Goal: Task Accomplishment & Management: Manage account settings

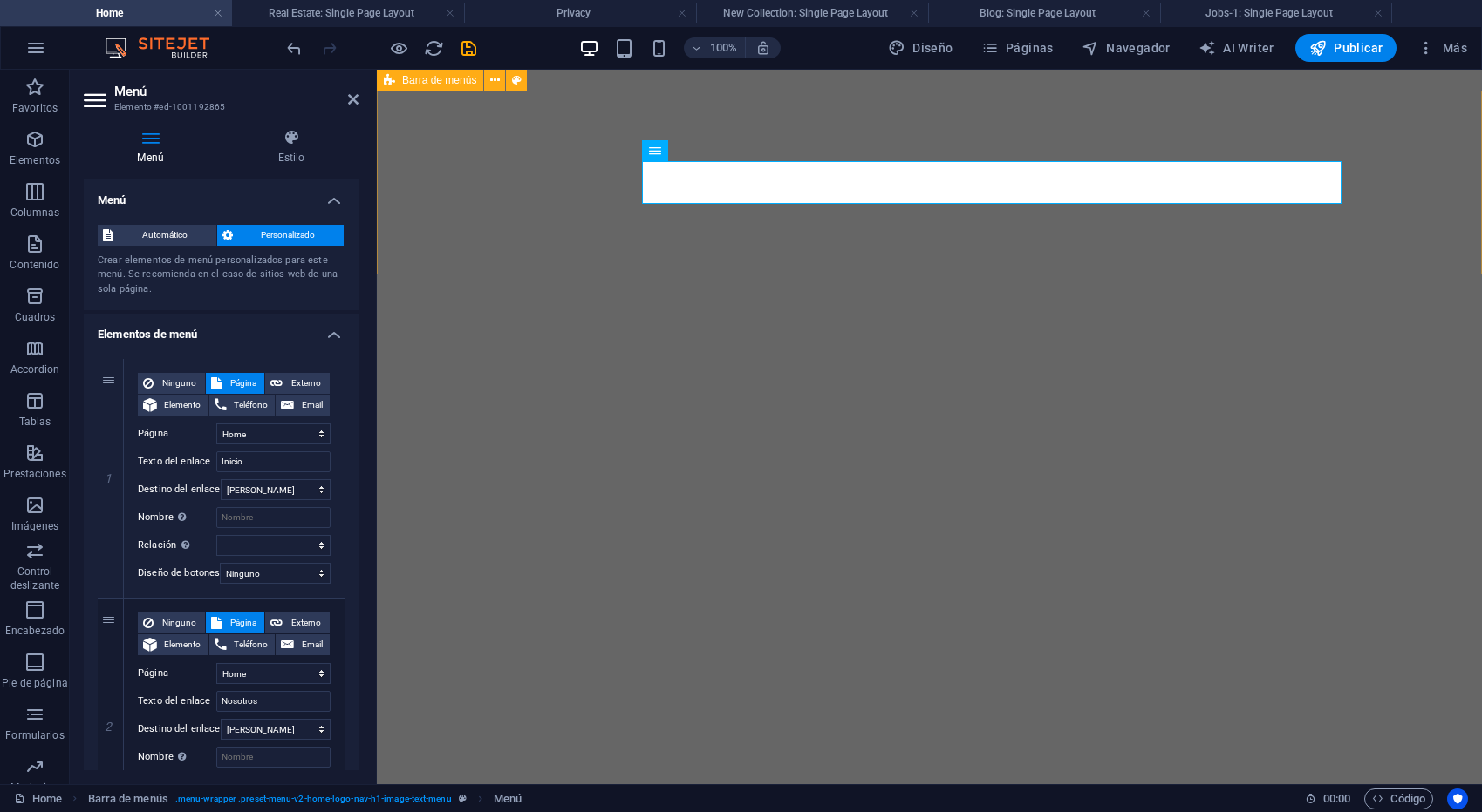
select select
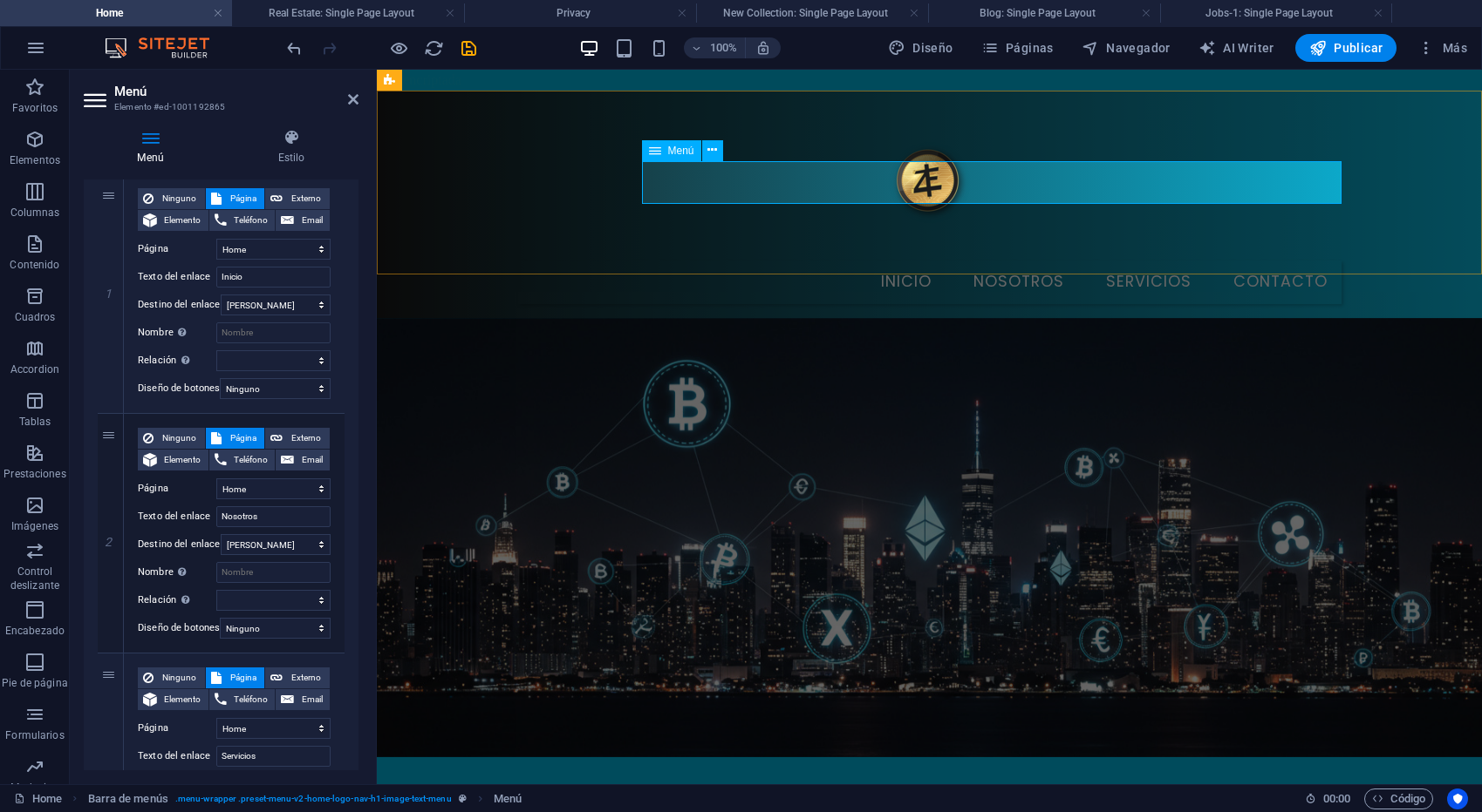
click at [944, 260] on nav "Inicio Nosotros Servicios Contacto" at bounding box center [929, 282] width 823 height 44
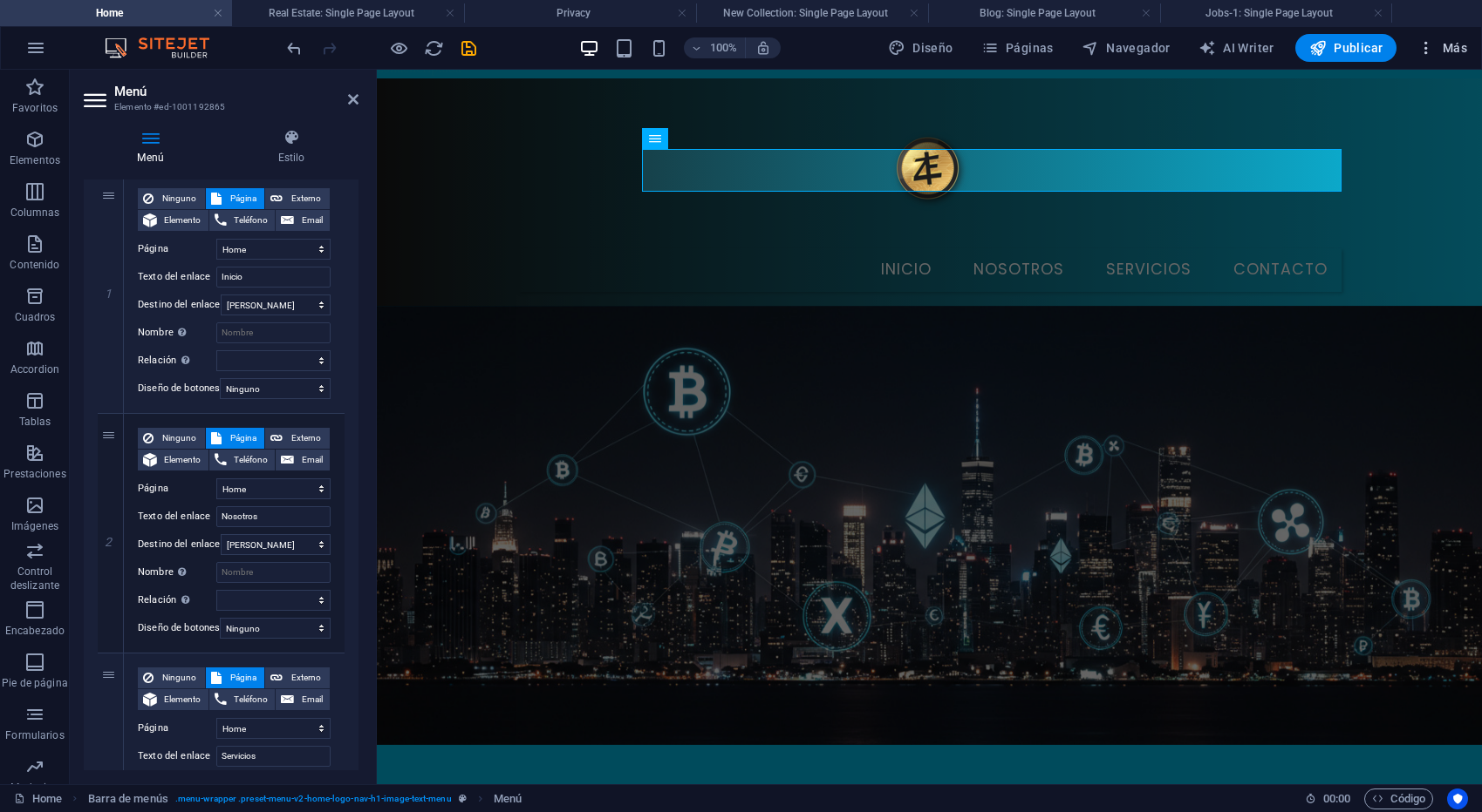
click at [1451, 47] on span "Más" at bounding box center [1442, 48] width 49 height 17
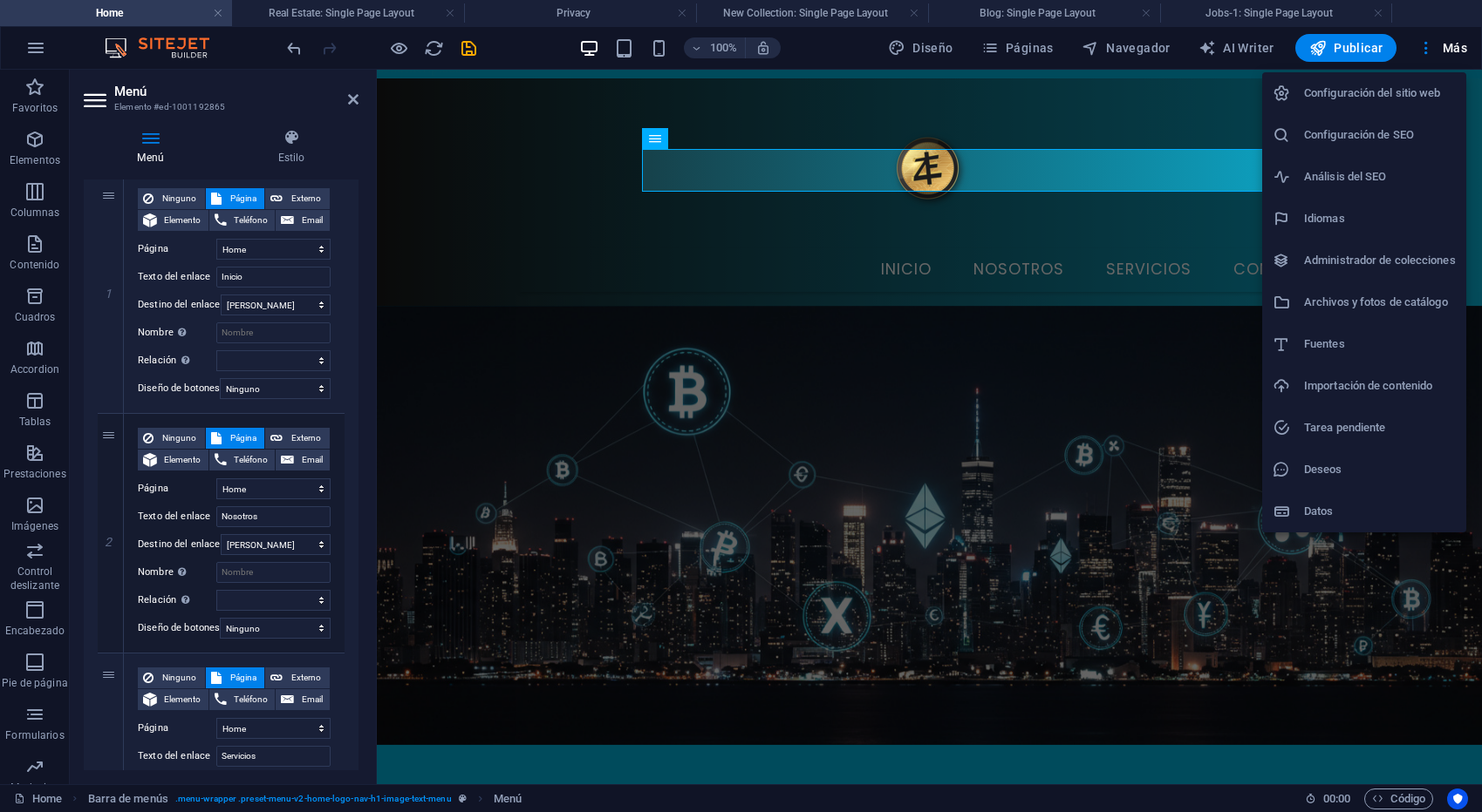
click at [1021, 48] on div at bounding box center [741, 406] width 1482 height 812
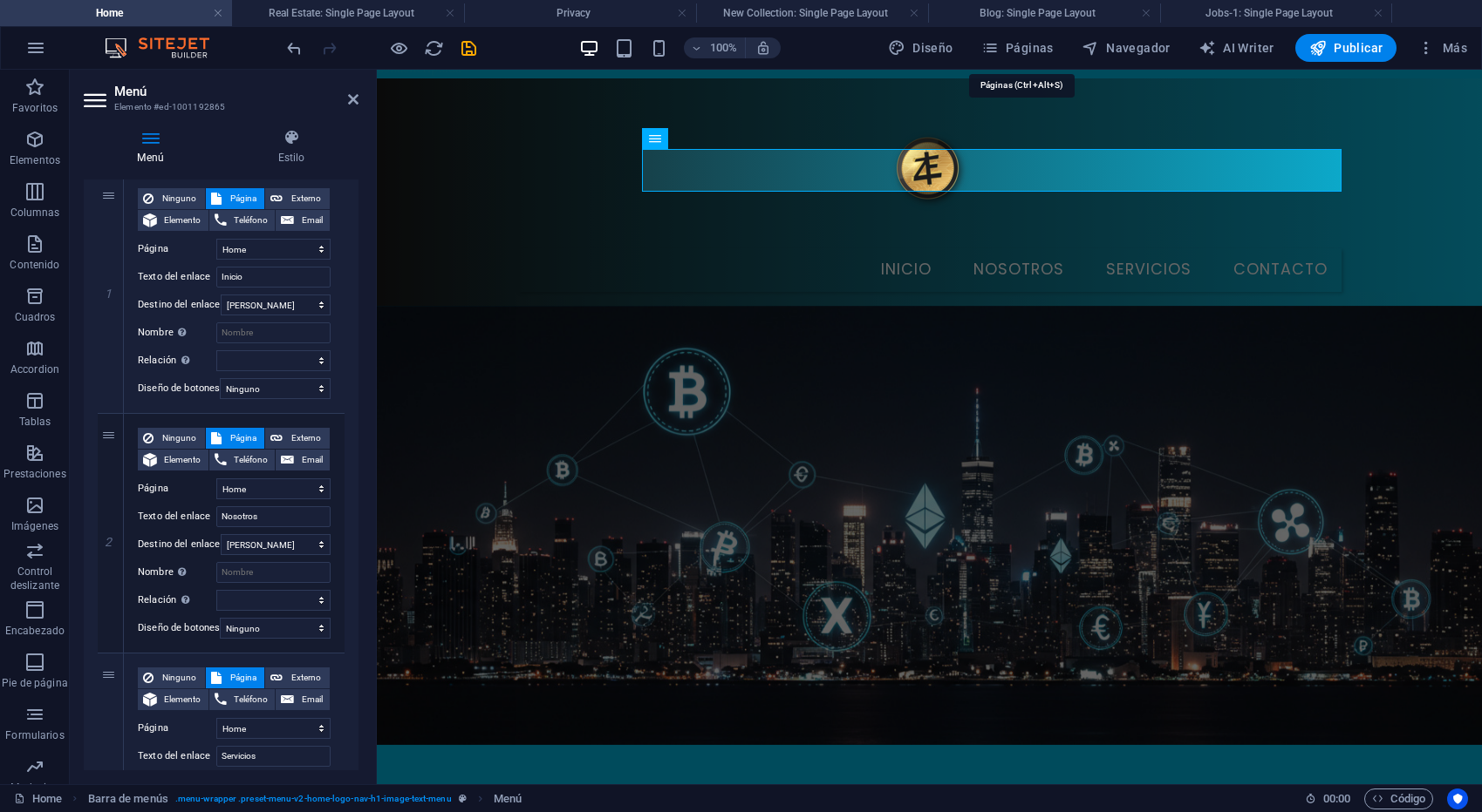
click at [1008, 49] on span "Páginas" at bounding box center [1017, 48] width 73 height 17
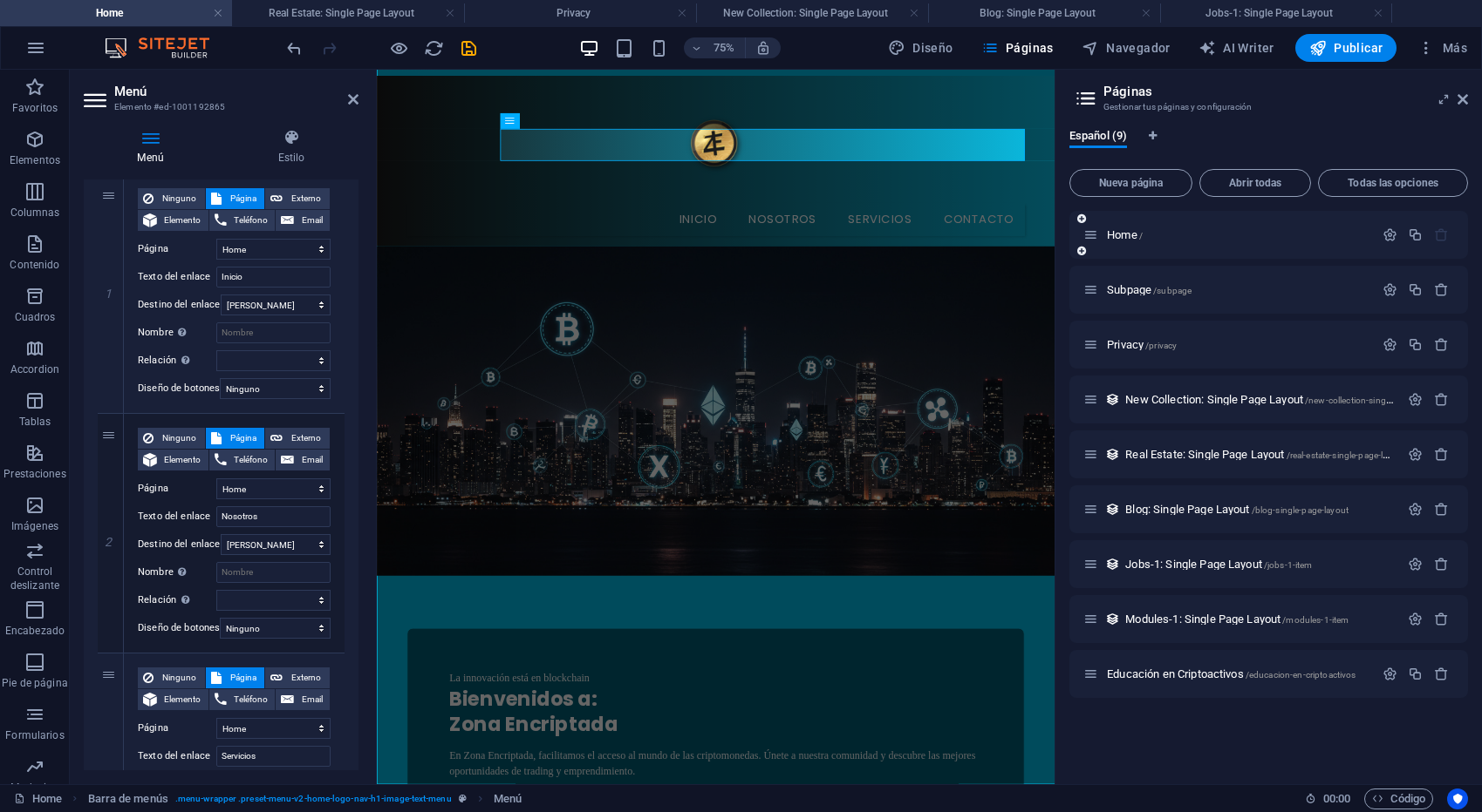
click at [1083, 251] on icon at bounding box center [1081, 252] width 9 height 11
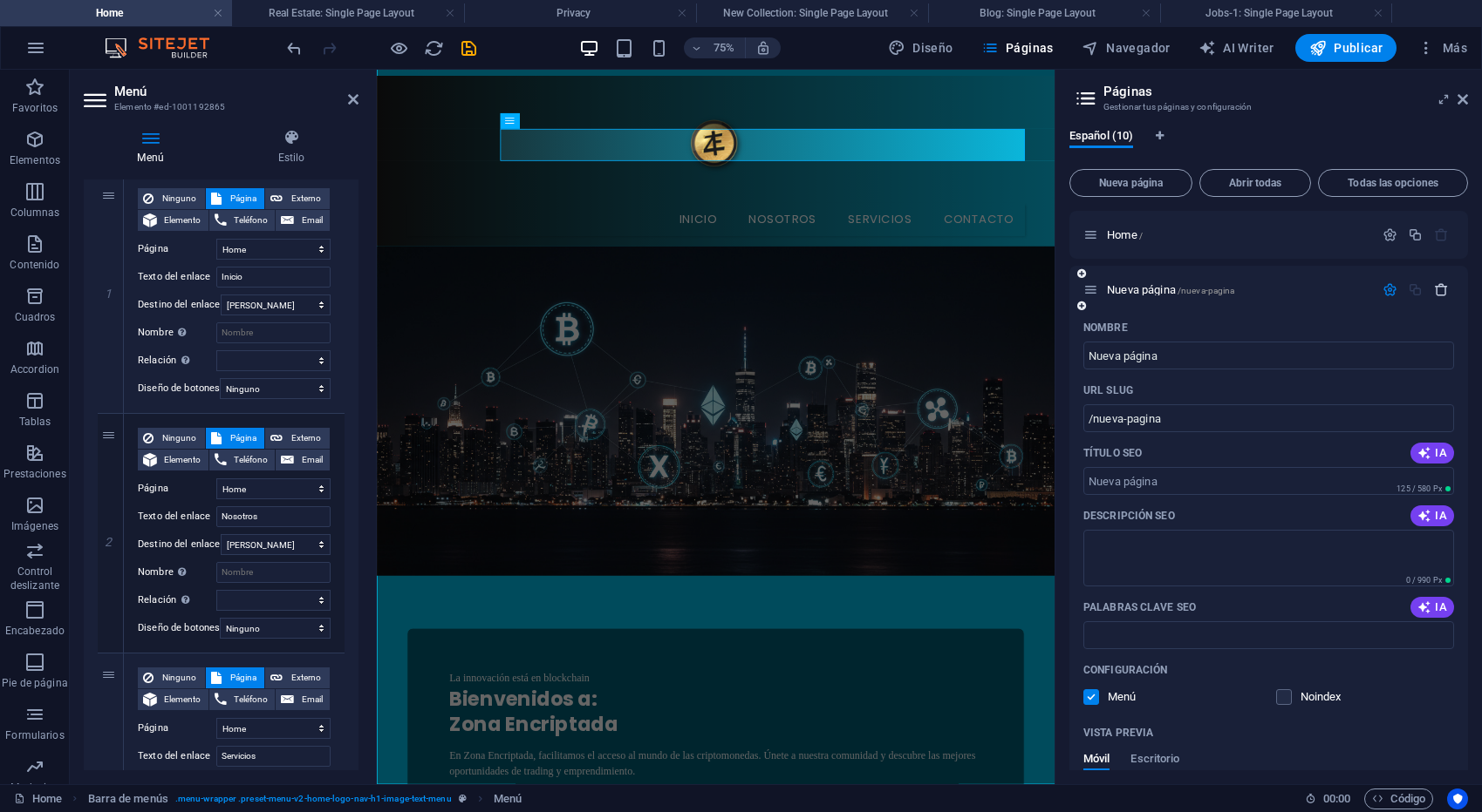
click at [1438, 295] on icon "button" at bounding box center [1441, 289] width 14 height 14
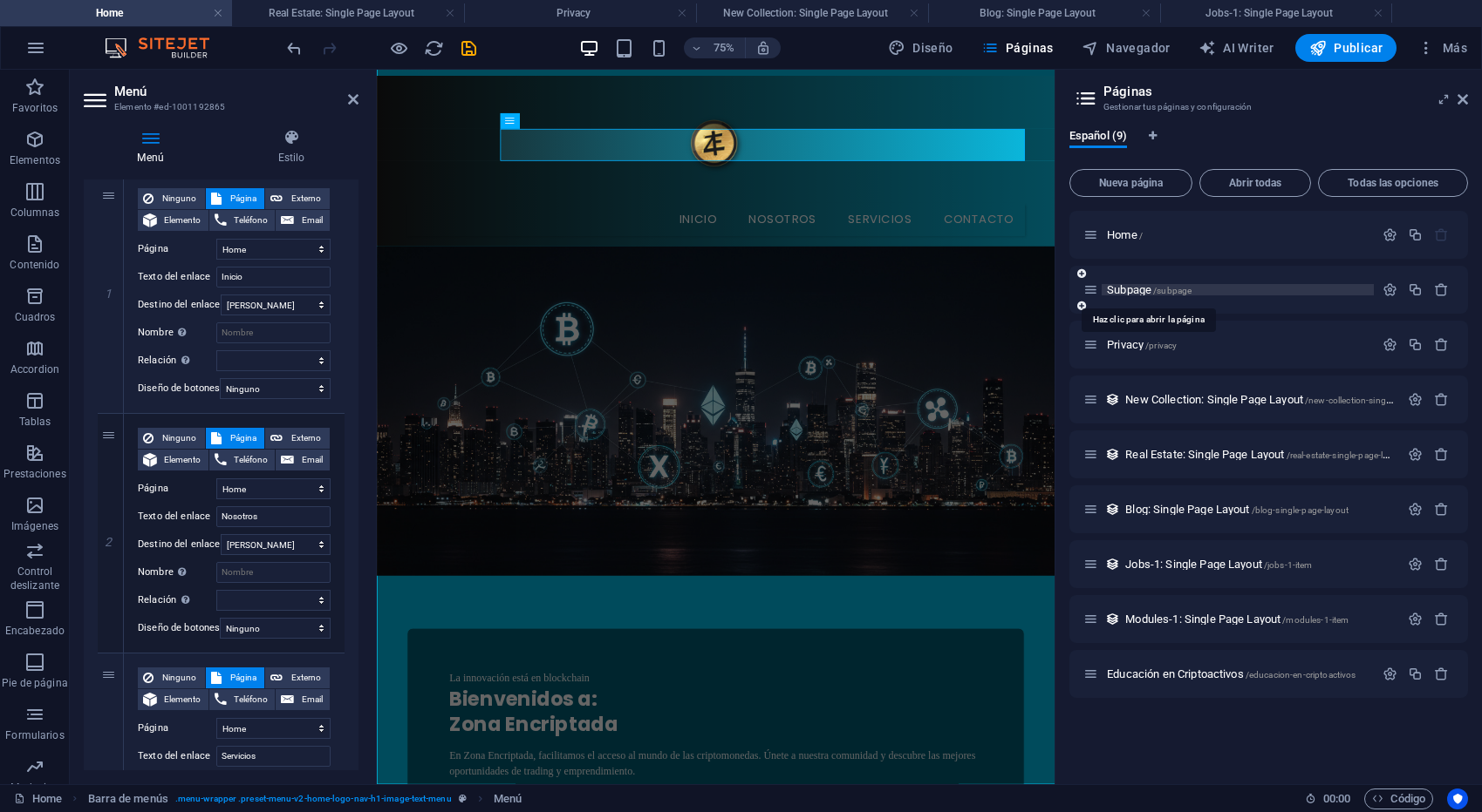
click at [1133, 287] on span "Subpage /subpage" at bounding box center [1149, 289] width 84 height 13
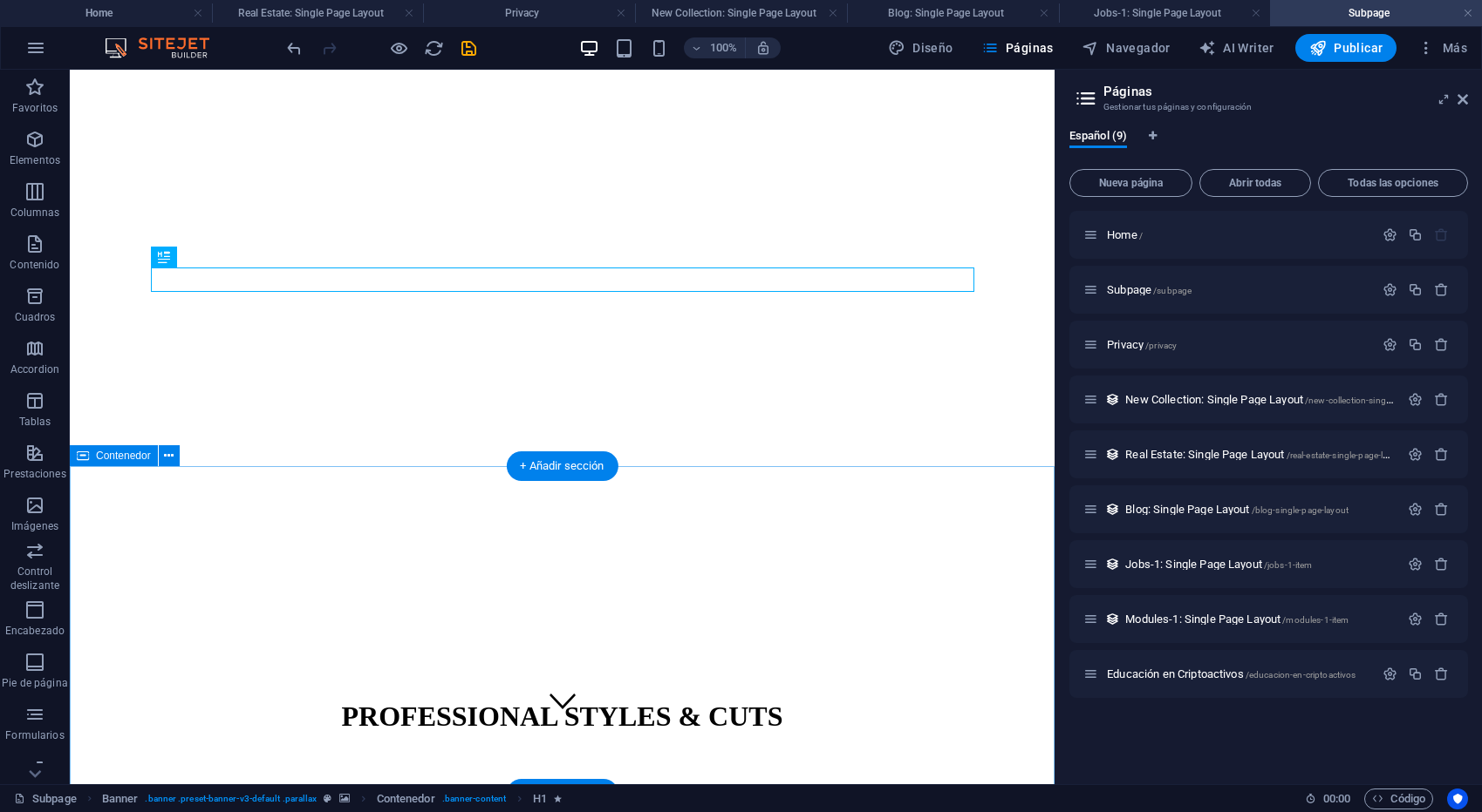
scroll to position [63, 0]
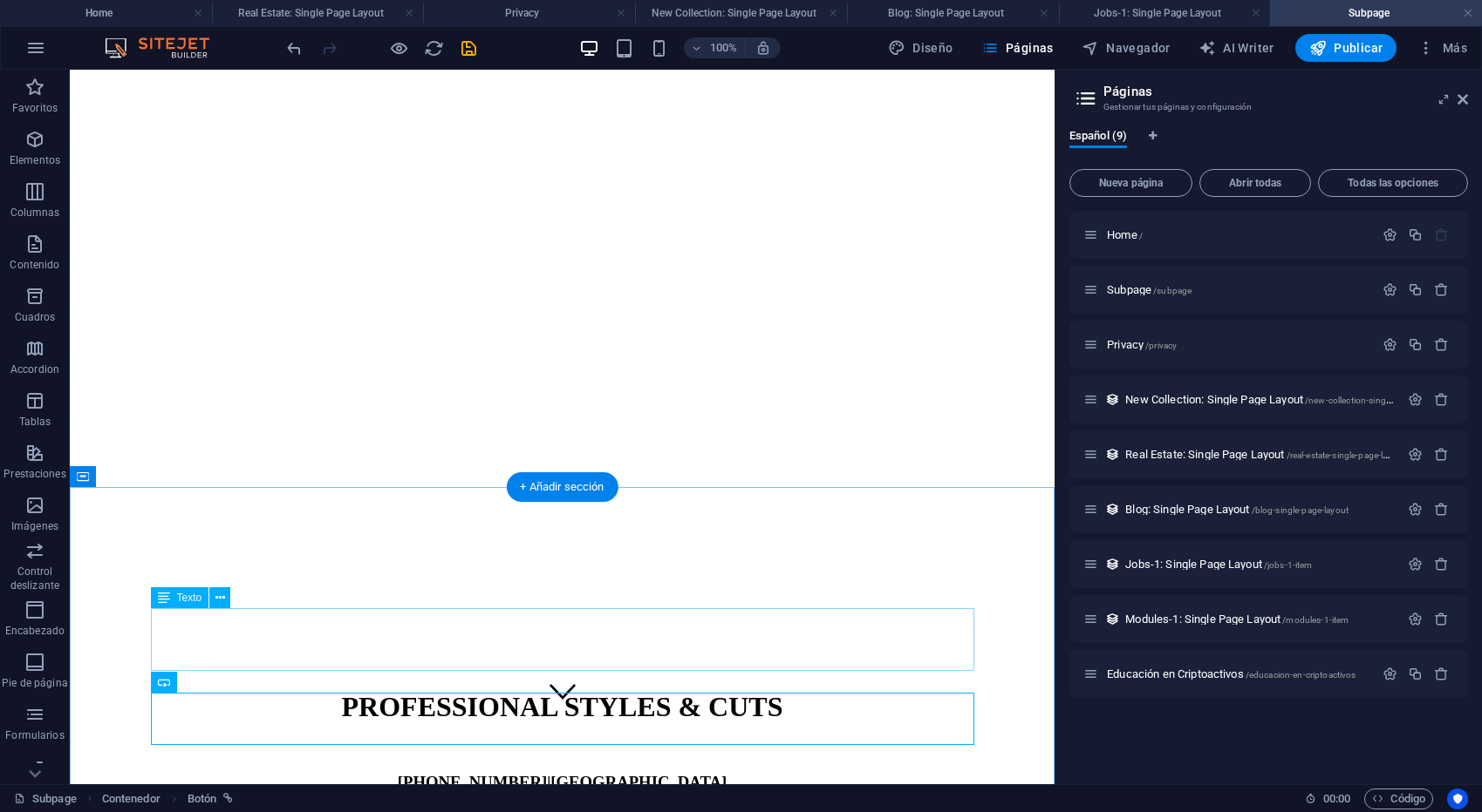
scroll to position [0, 0]
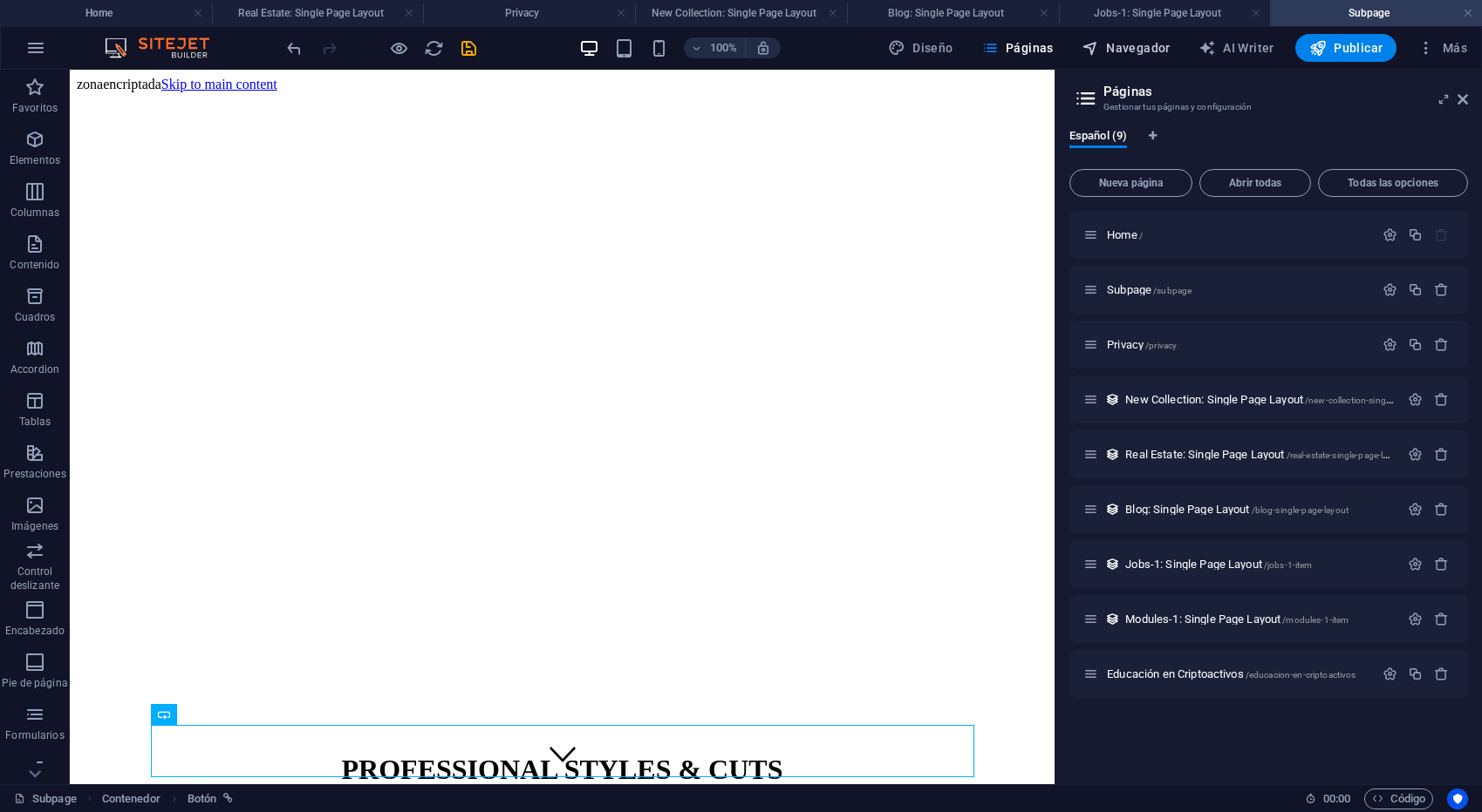
click at [1133, 49] on span "Navegador" at bounding box center [1125, 48] width 89 height 17
select select "18088431-es"
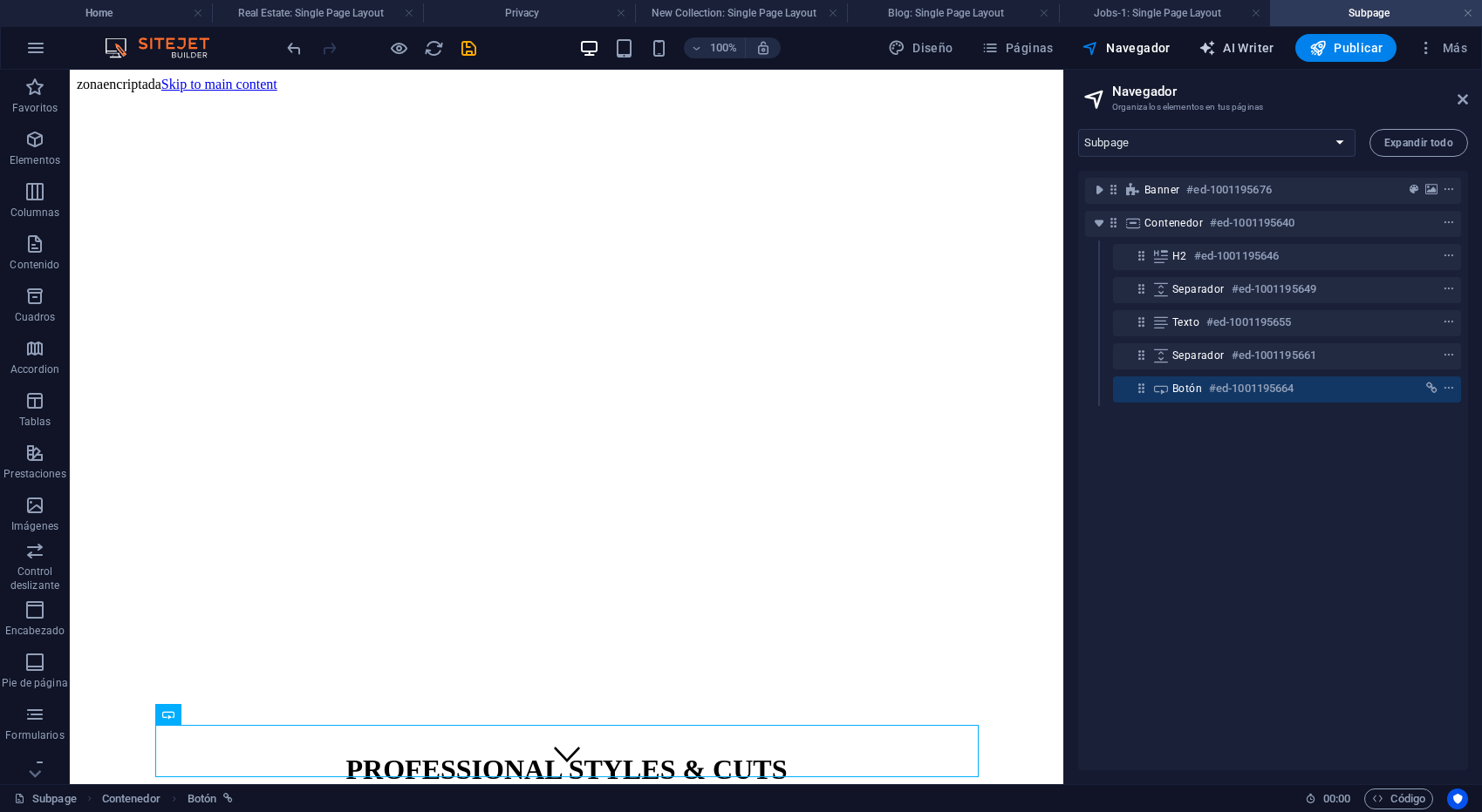
click at [1230, 48] on span "AI Writer" at bounding box center [1236, 48] width 75 height 17
select select "English"
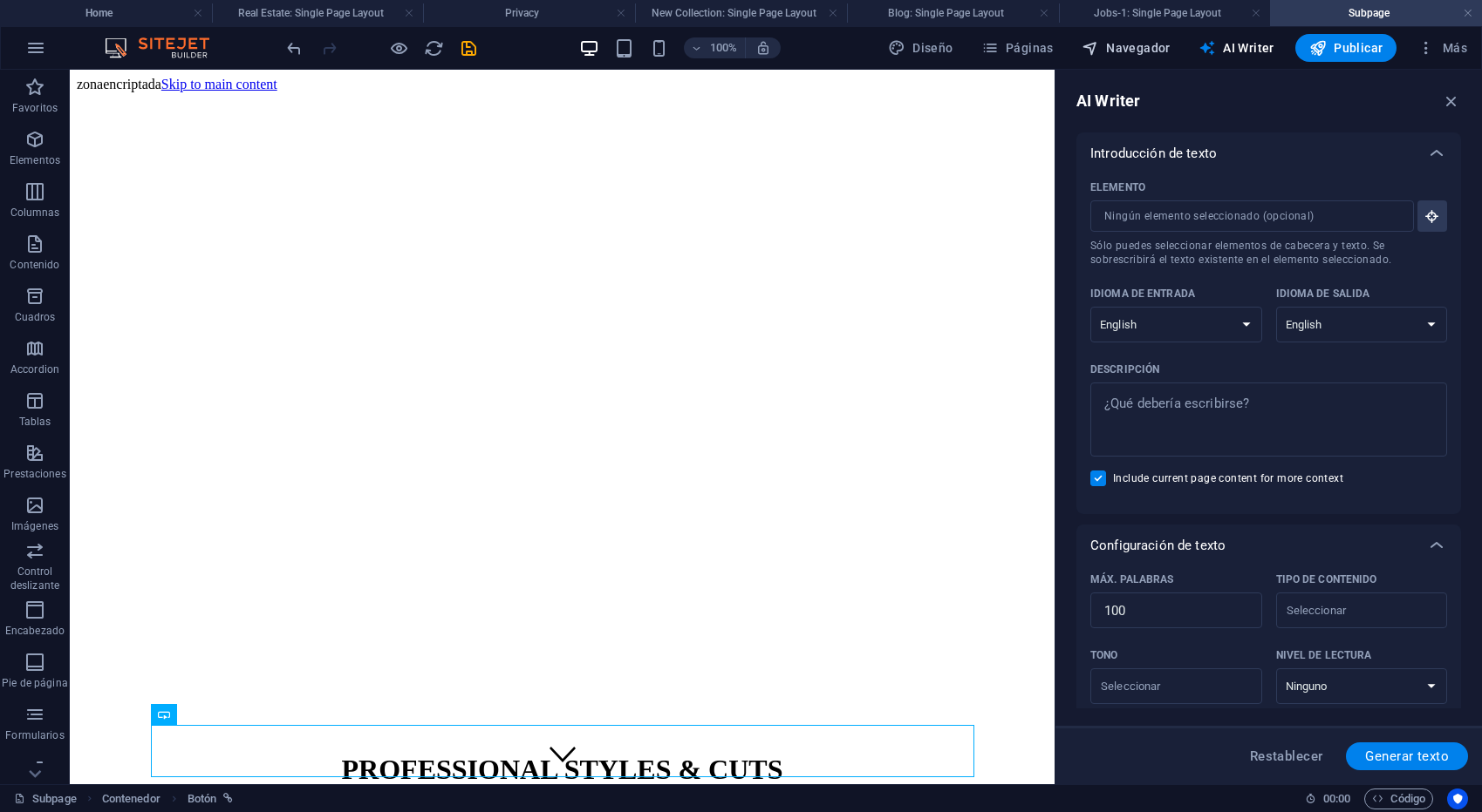
click at [1131, 52] on span "Navegador" at bounding box center [1125, 48] width 89 height 17
select select "18088431-es"
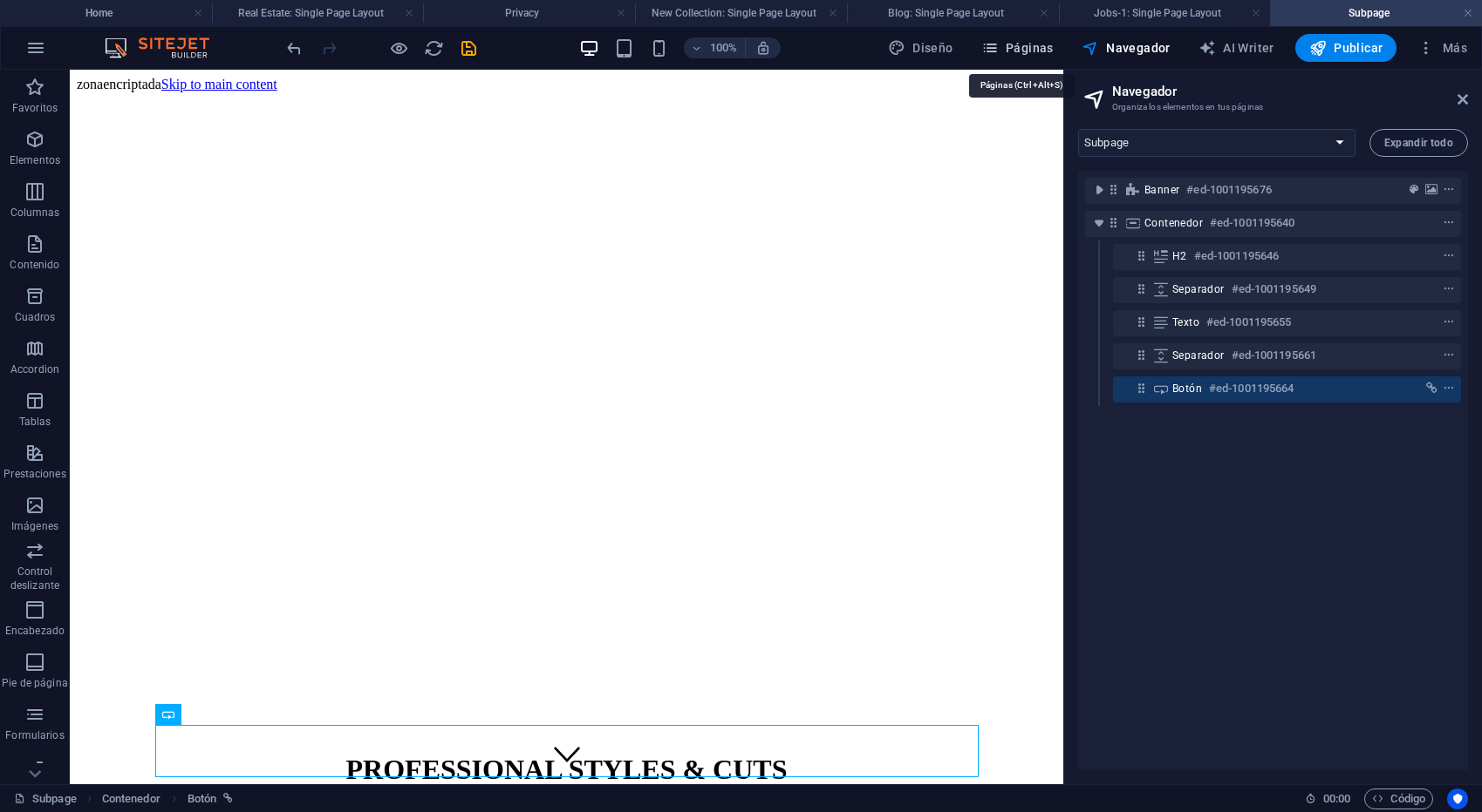
click at [1031, 46] on span "Páginas" at bounding box center [1017, 48] width 73 height 17
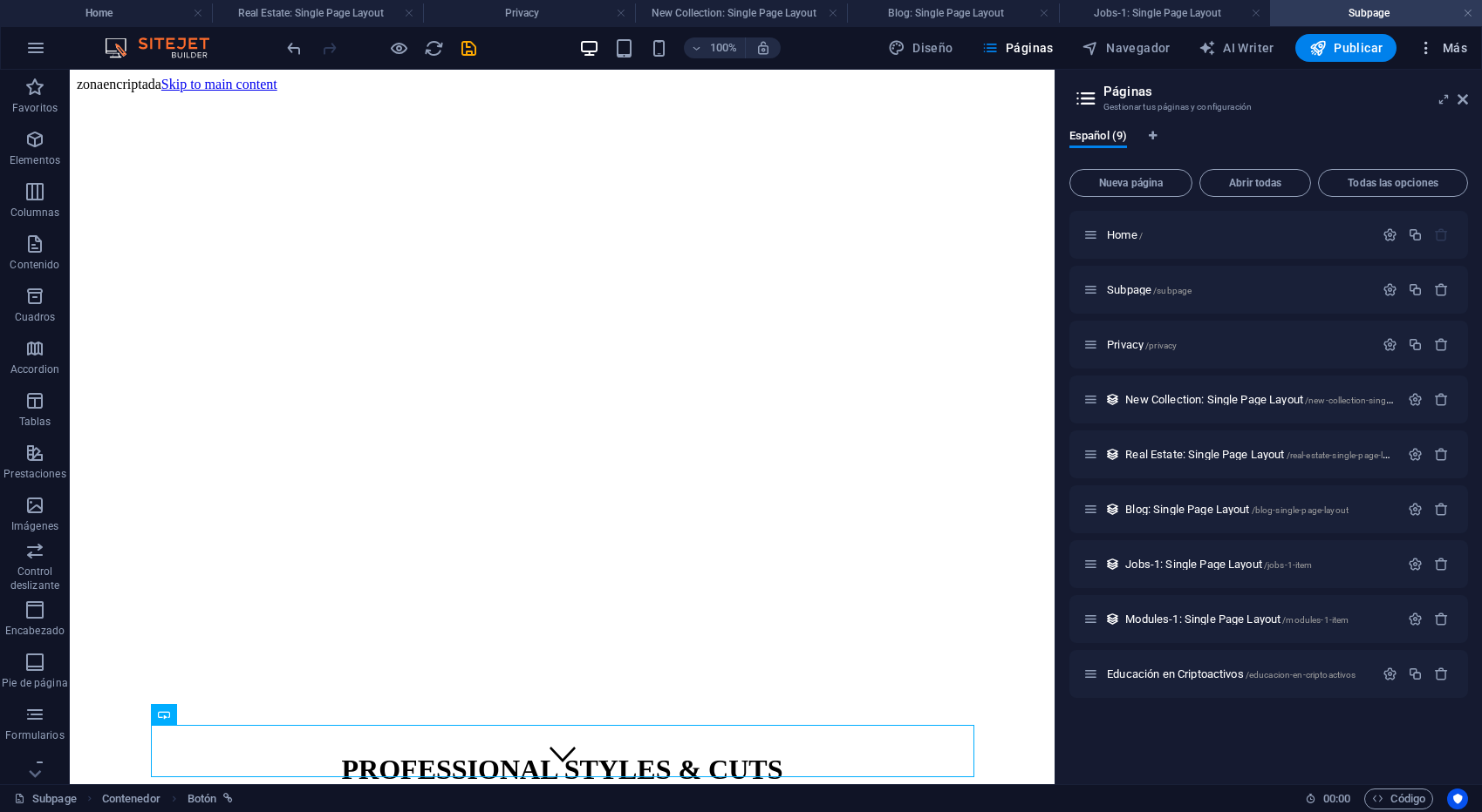
click at [1453, 45] on span "Más" at bounding box center [1442, 48] width 49 height 17
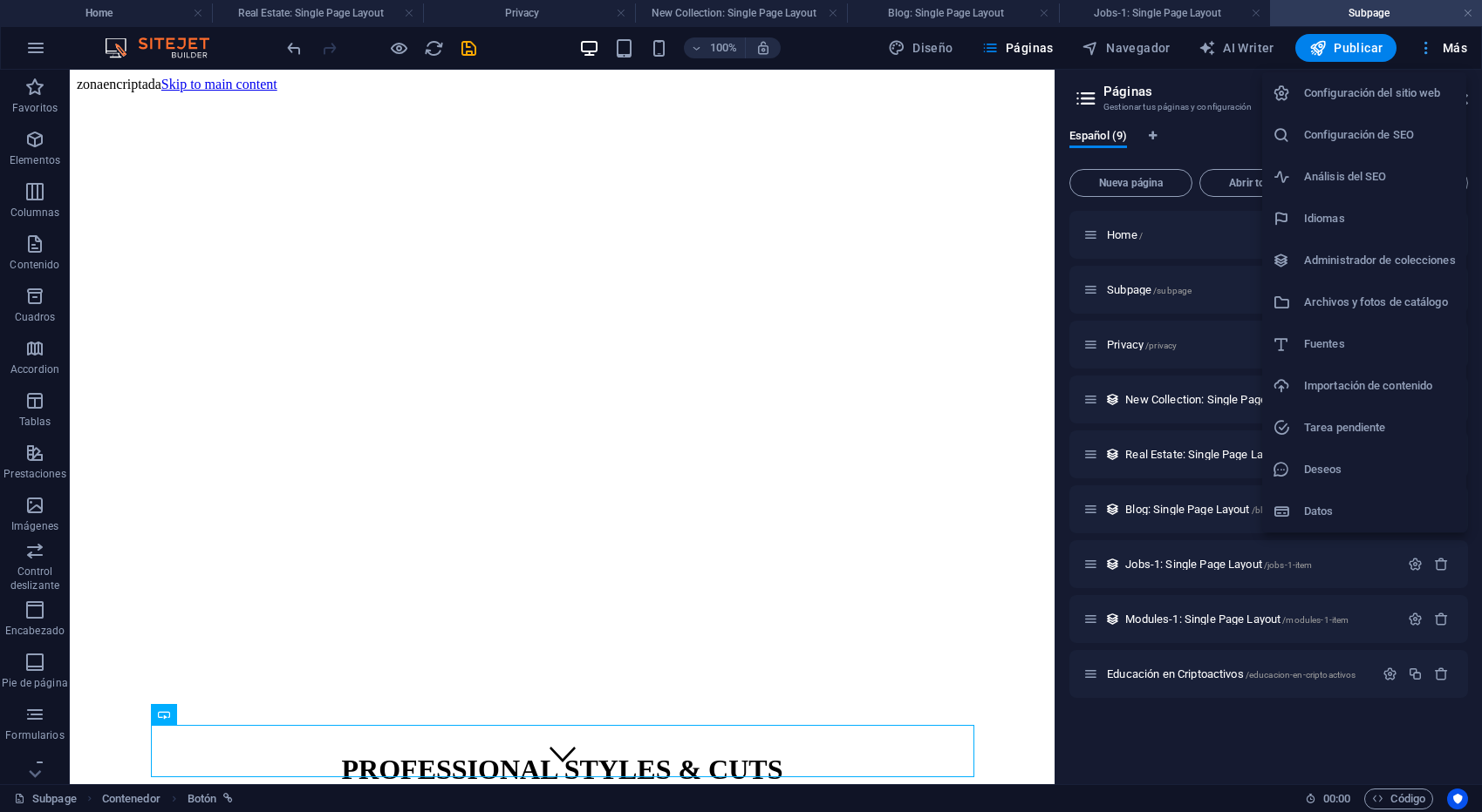
click at [1453, 45] on div at bounding box center [741, 406] width 1482 height 812
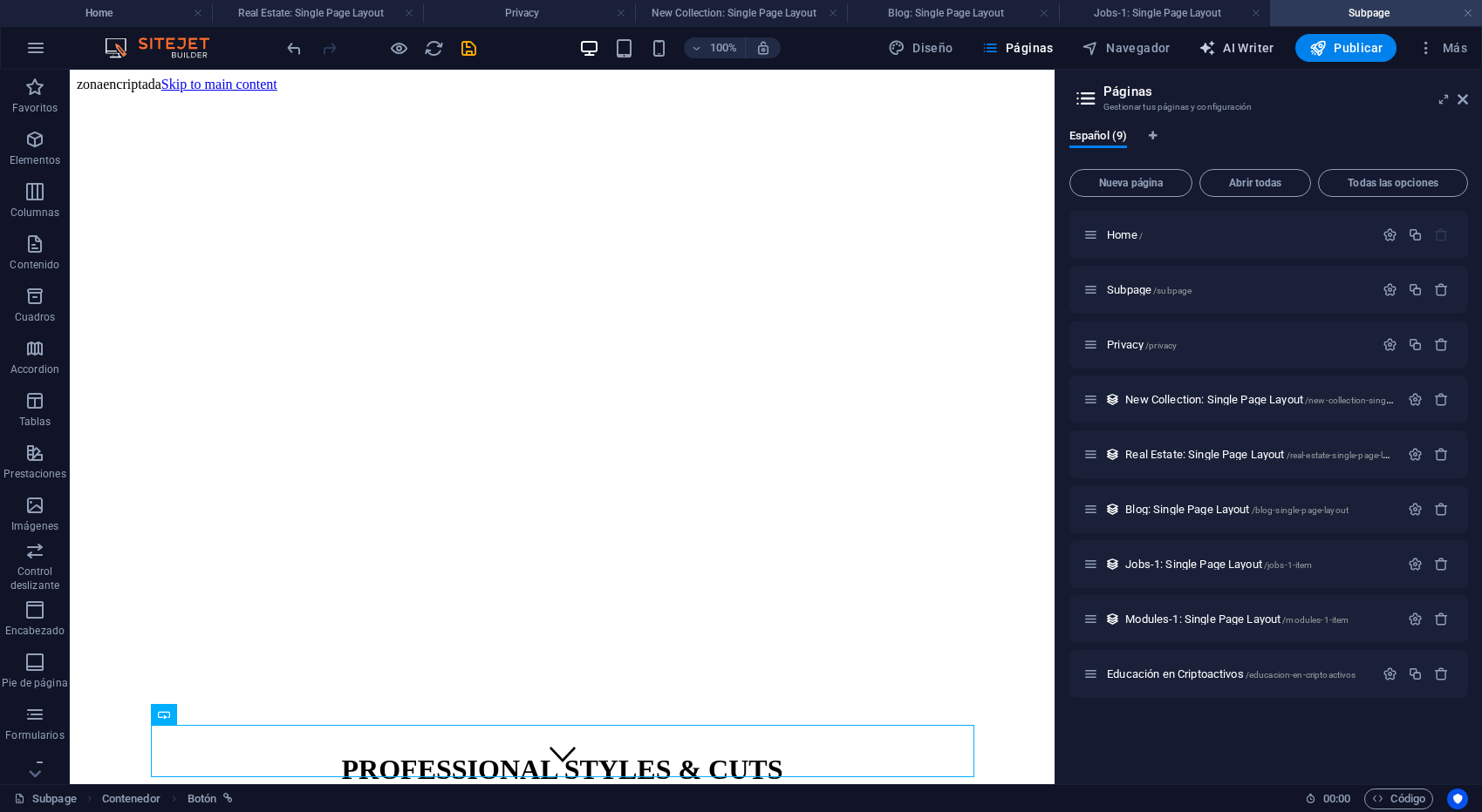
click at [1234, 50] on span "AI Writer" at bounding box center [1236, 48] width 75 height 17
select select "English"
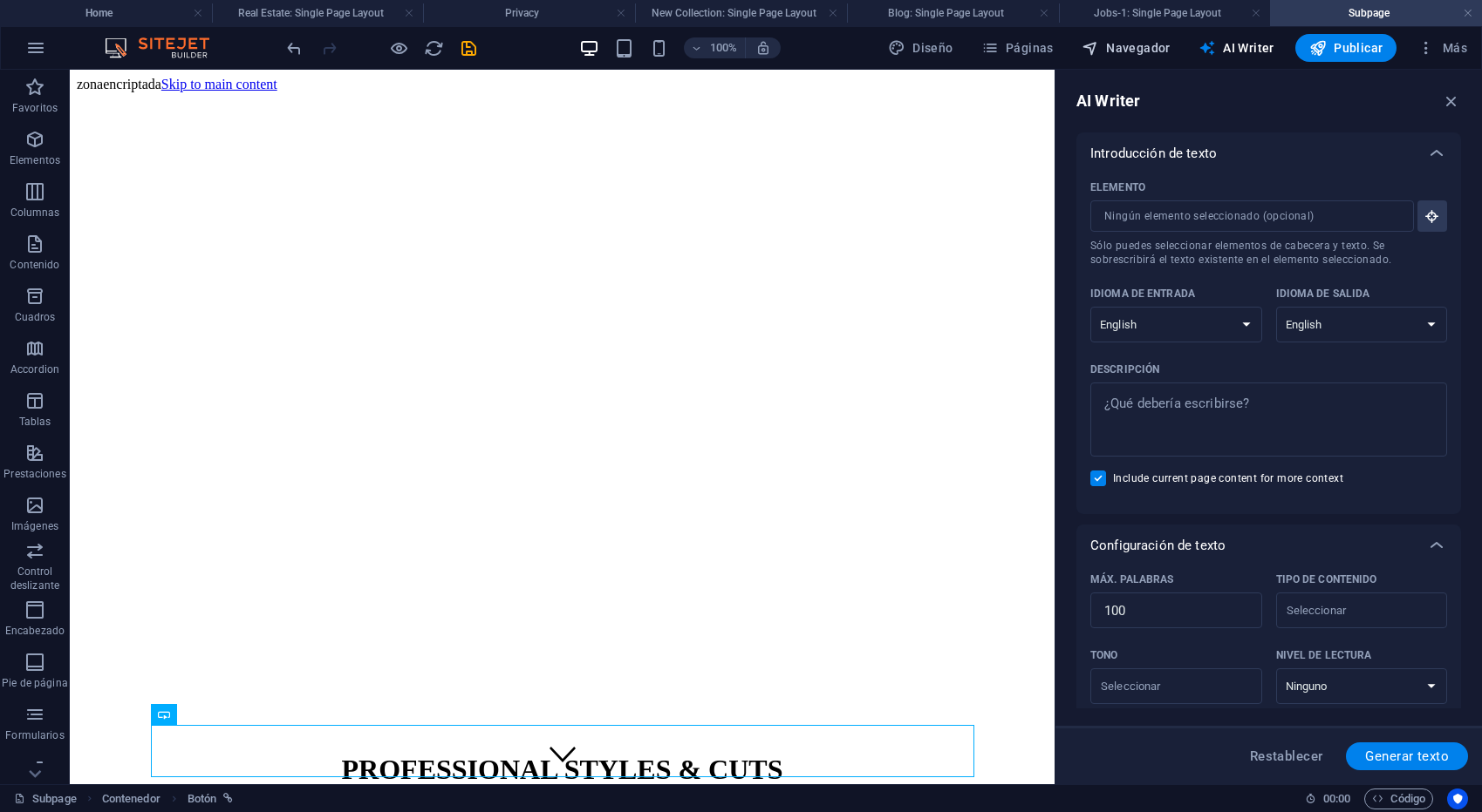
click at [1146, 51] on span "Navegador" at bounding box center [1125, 48] width 89 height 17
select select "18088431-es"
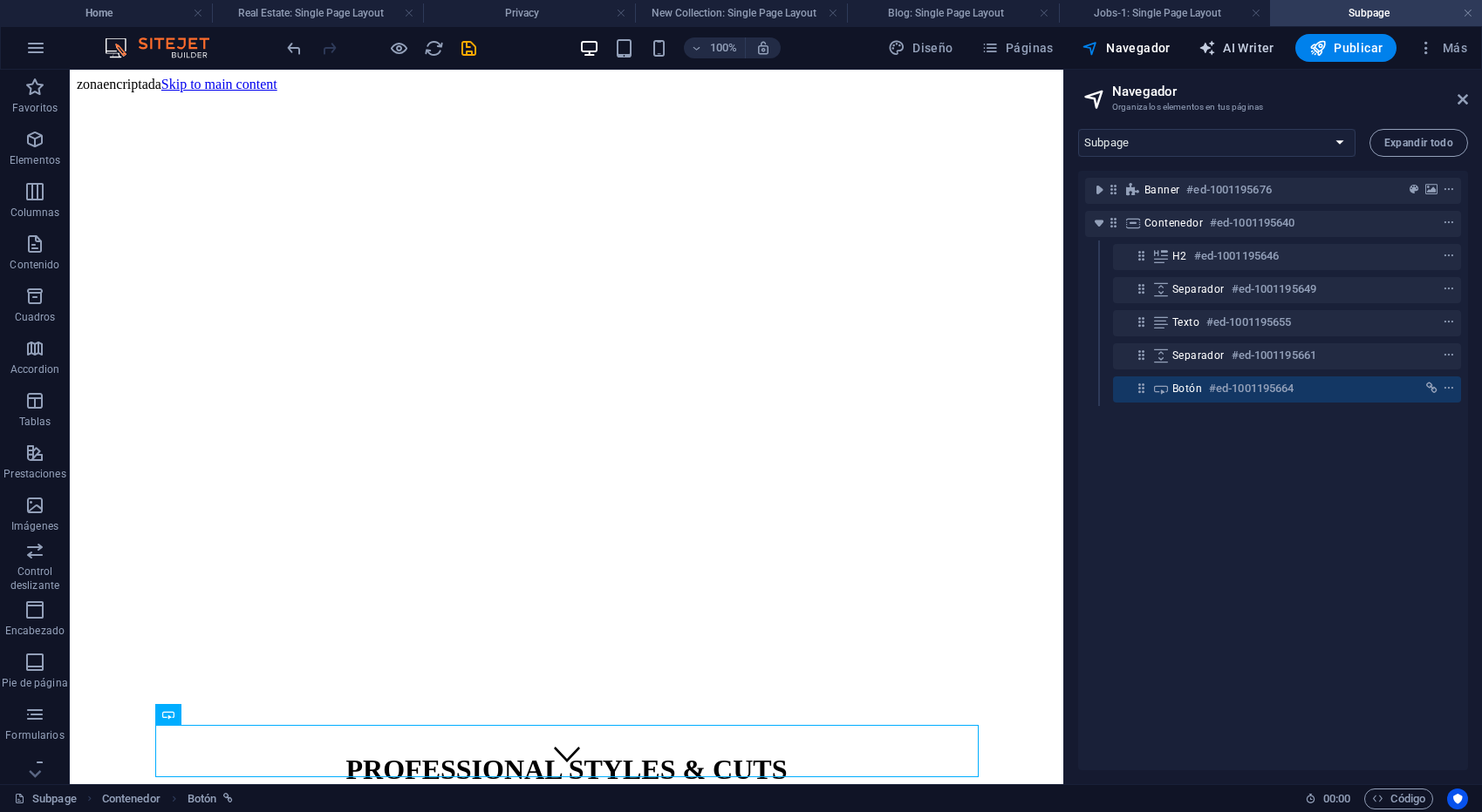
click at [1235, 46] on span "AI Writer" at bounding box center [1236, 48] width 75 height 17
select select "English"
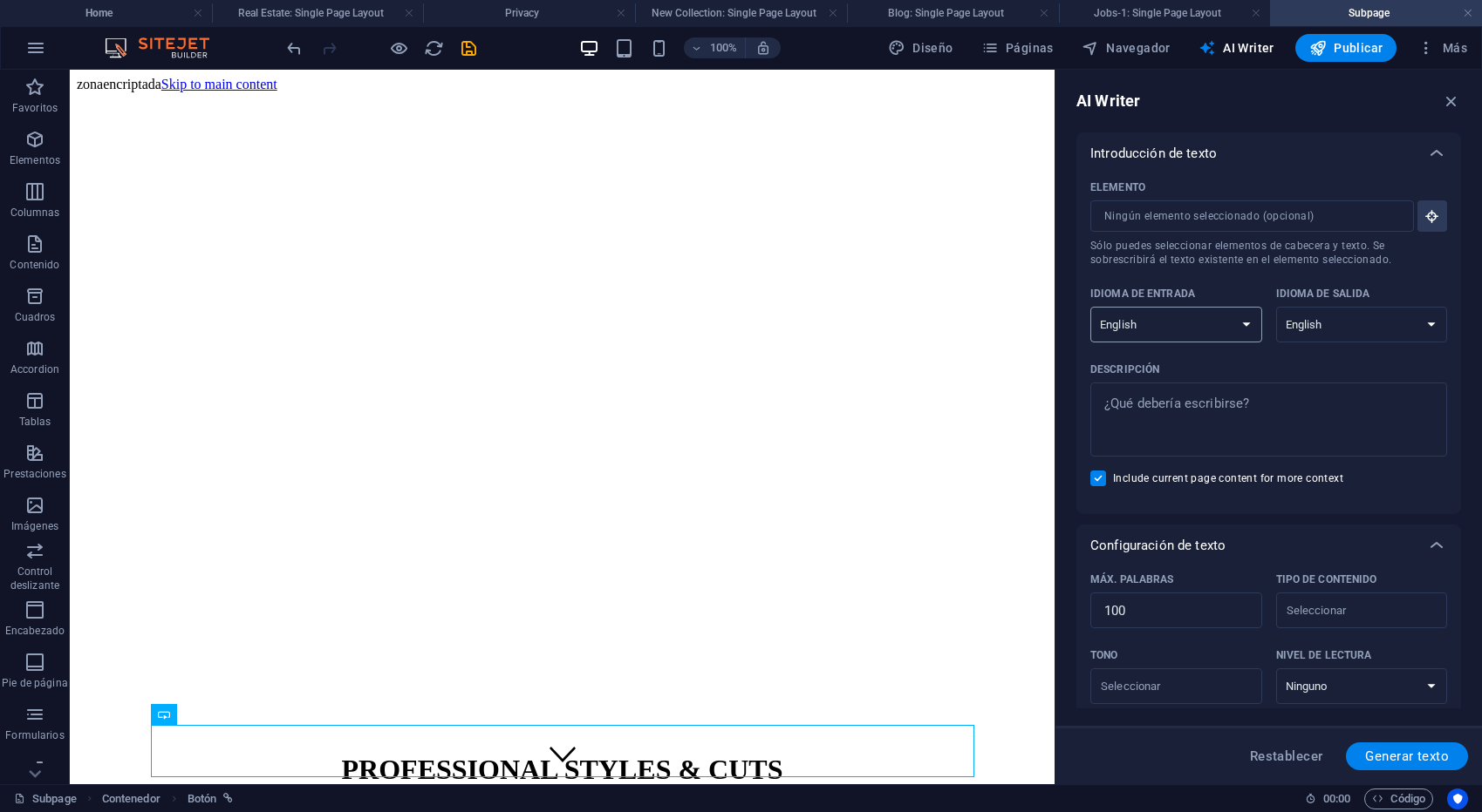
click at [1246, 326] on select "Albanian Arabic Armenian Awadhi Azerbaijani Bashkir Basque Belarusian Bengali B…" at bounding box center [1176, 325] width 172 height 36
click at [1012, 49] on span "Páginas" at bounding box center [1017, 48] width 73 height 17
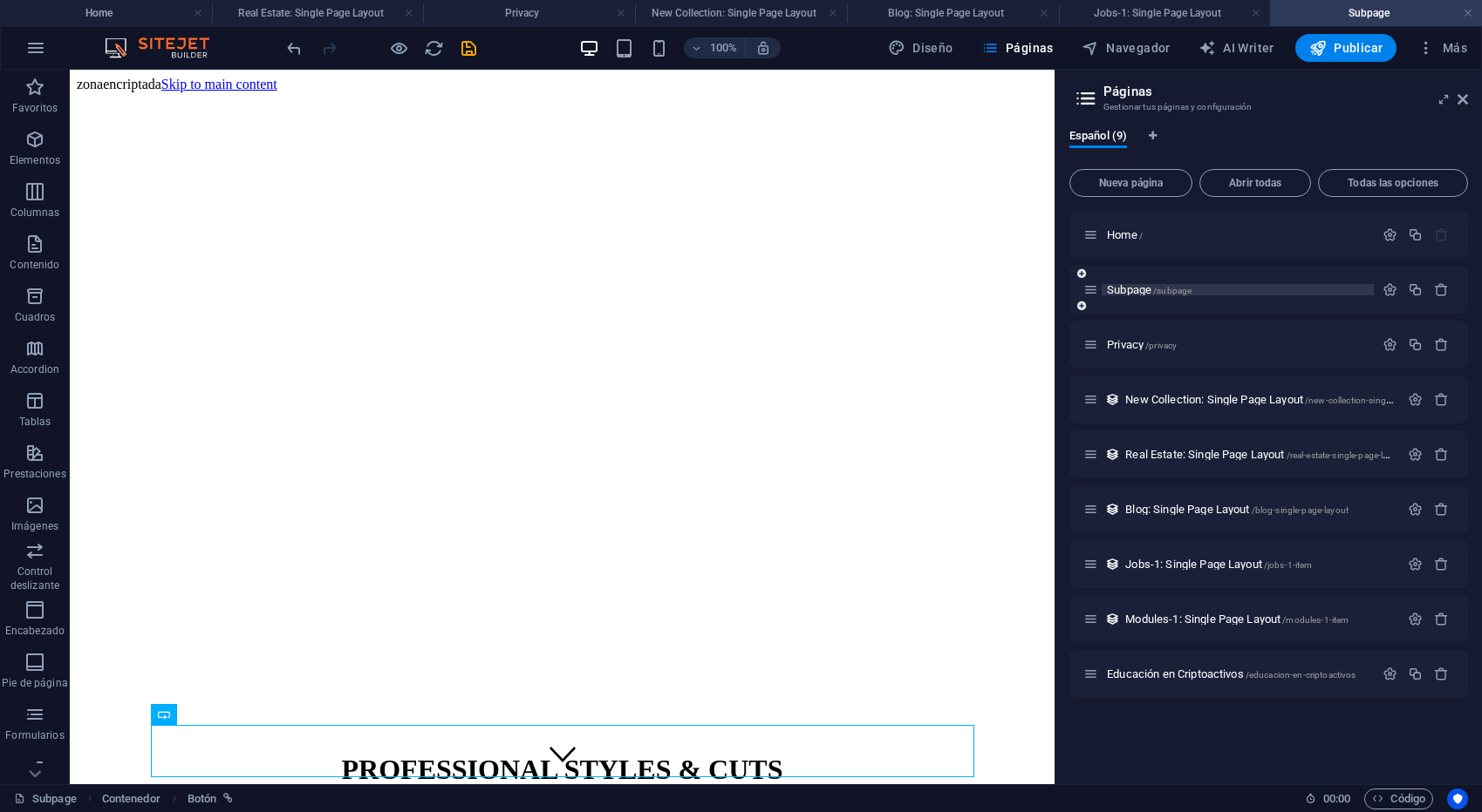
click at [1145, 293] on span "Subpage /subpage" at bounding box center [1149, 289] width 84 height 13
click at [1442, 296] on icon "button" at bounding box center [1441, 289] width 14 height 14
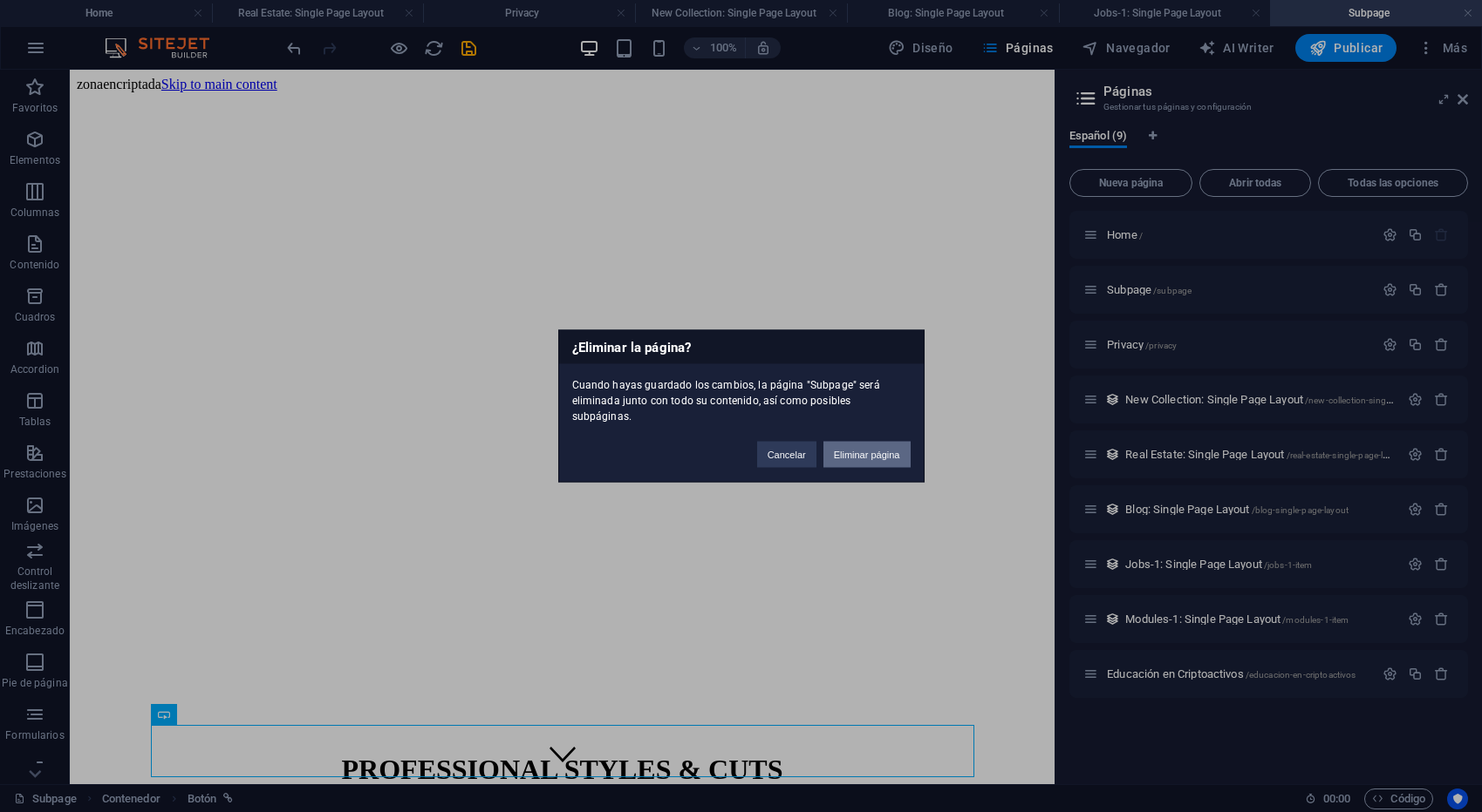
click at [870, 450] on button "Eliminar página" at bounding box center [866, 455] width 87 height 26
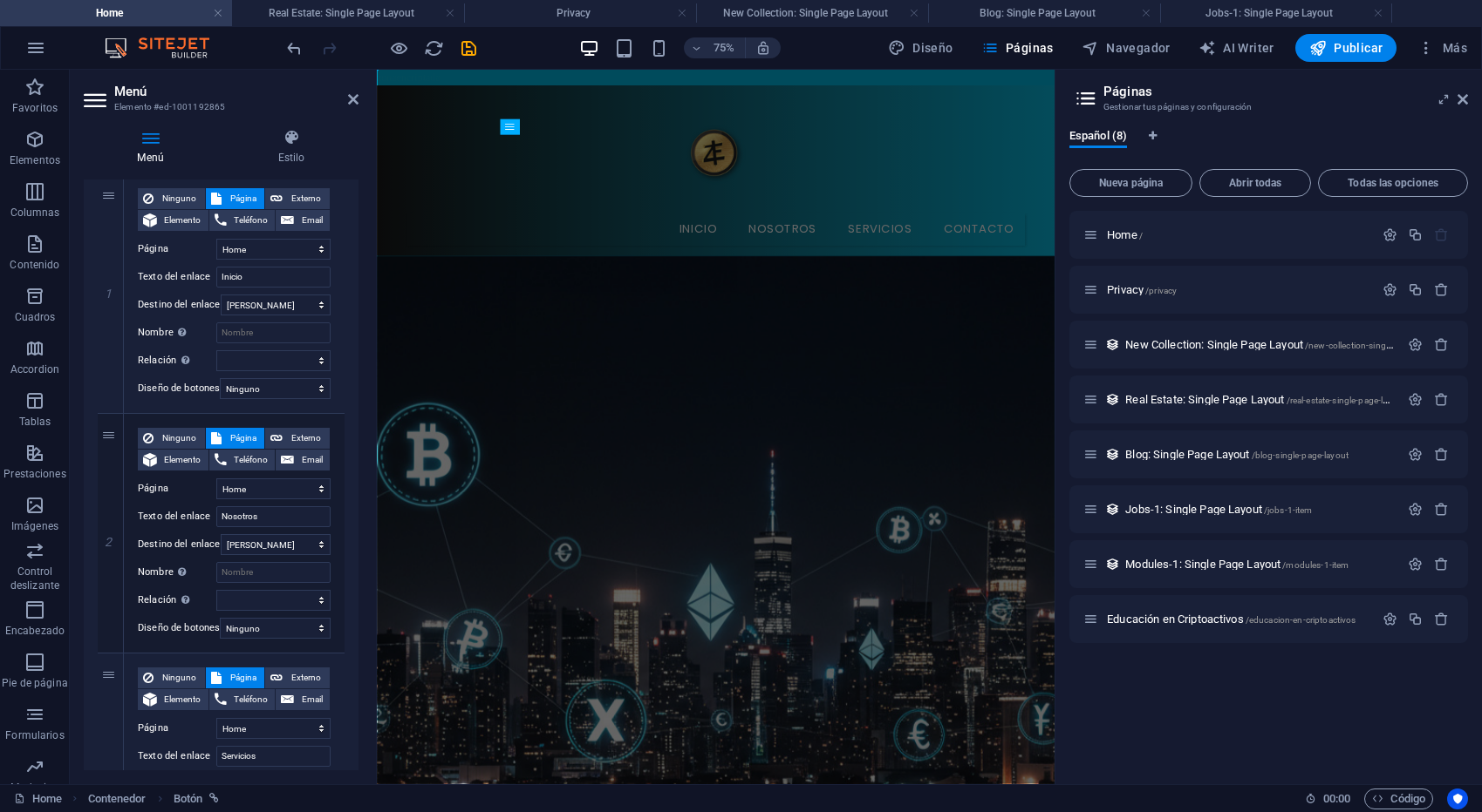
scroll to position [13, 0]
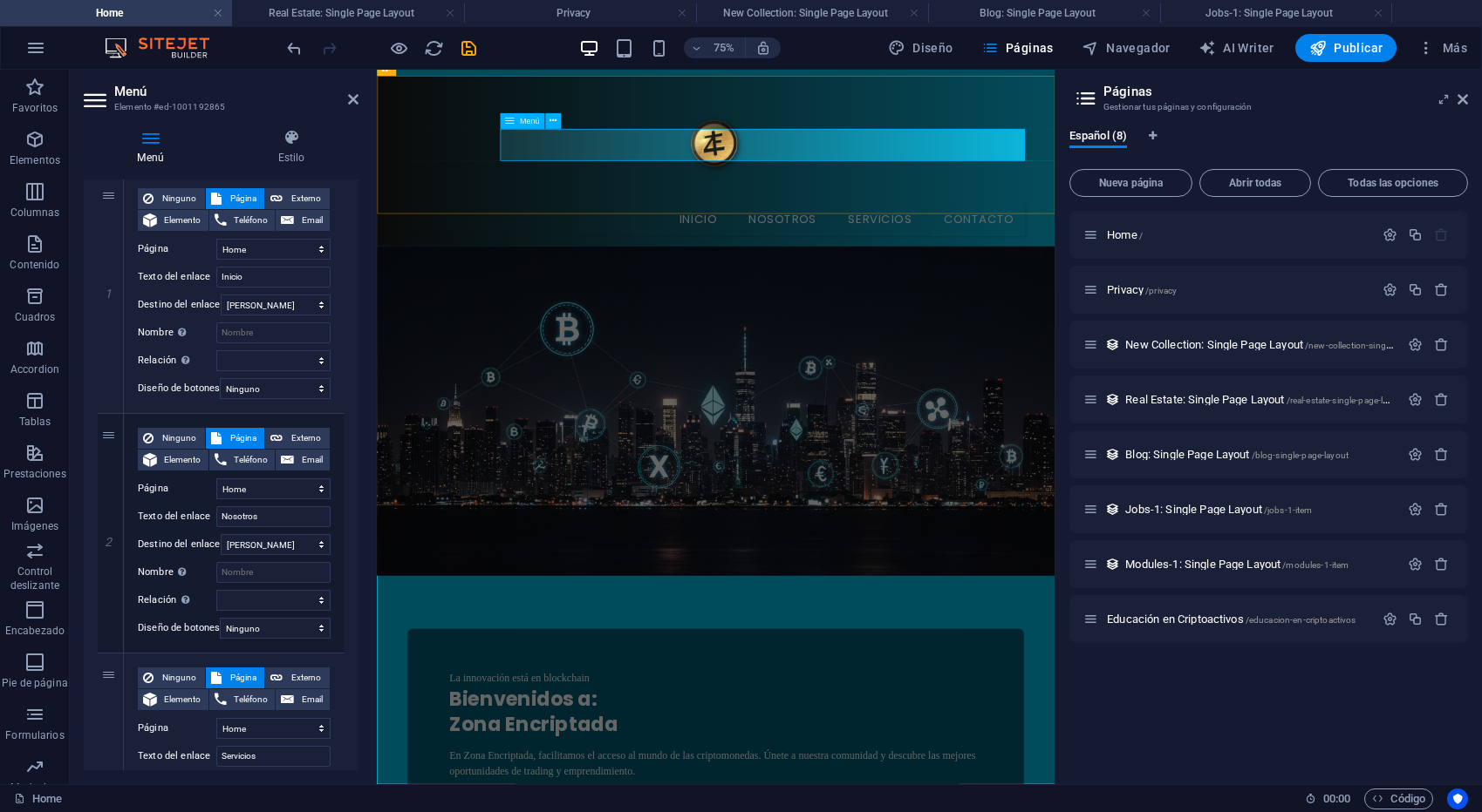
click at [1025, 249] on nav "Inicio Nosotros Servicios Contacto" at bounding box center [829, 270] width 823 height 44
click at [532, 128] on div "Menú" at bounding box center [521, 120] width 44 height 15
click at [526, 121] on span "Menú" at bounding box center [529, 121] width 20 height 8
click at [1453, 44] on span "Más" at bounding box center [1442, 48] width 49 height 17
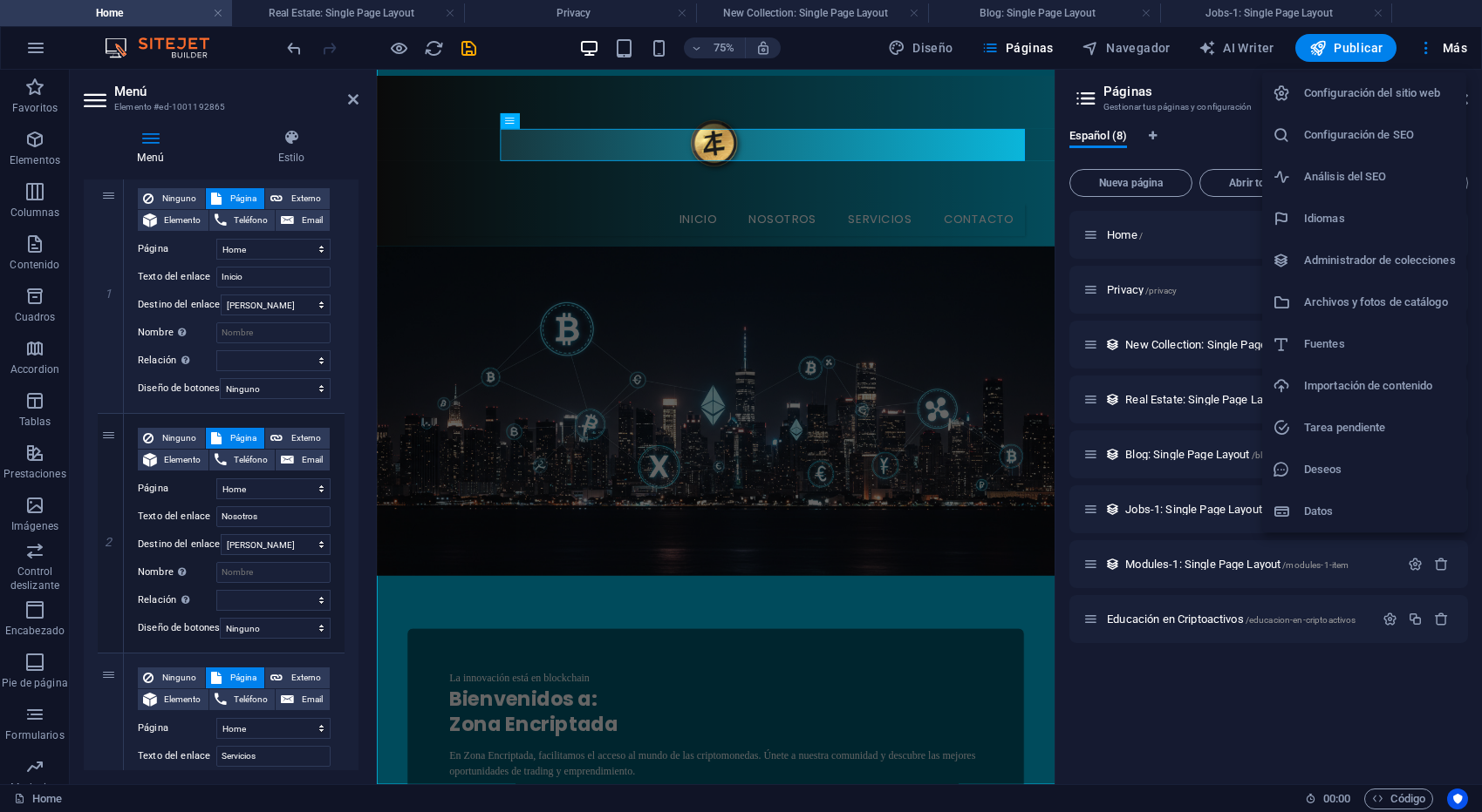
click at [1394, 87] on h6 "Configuración del sitio web" at bounding box center [1380, 93] width 152 height 21
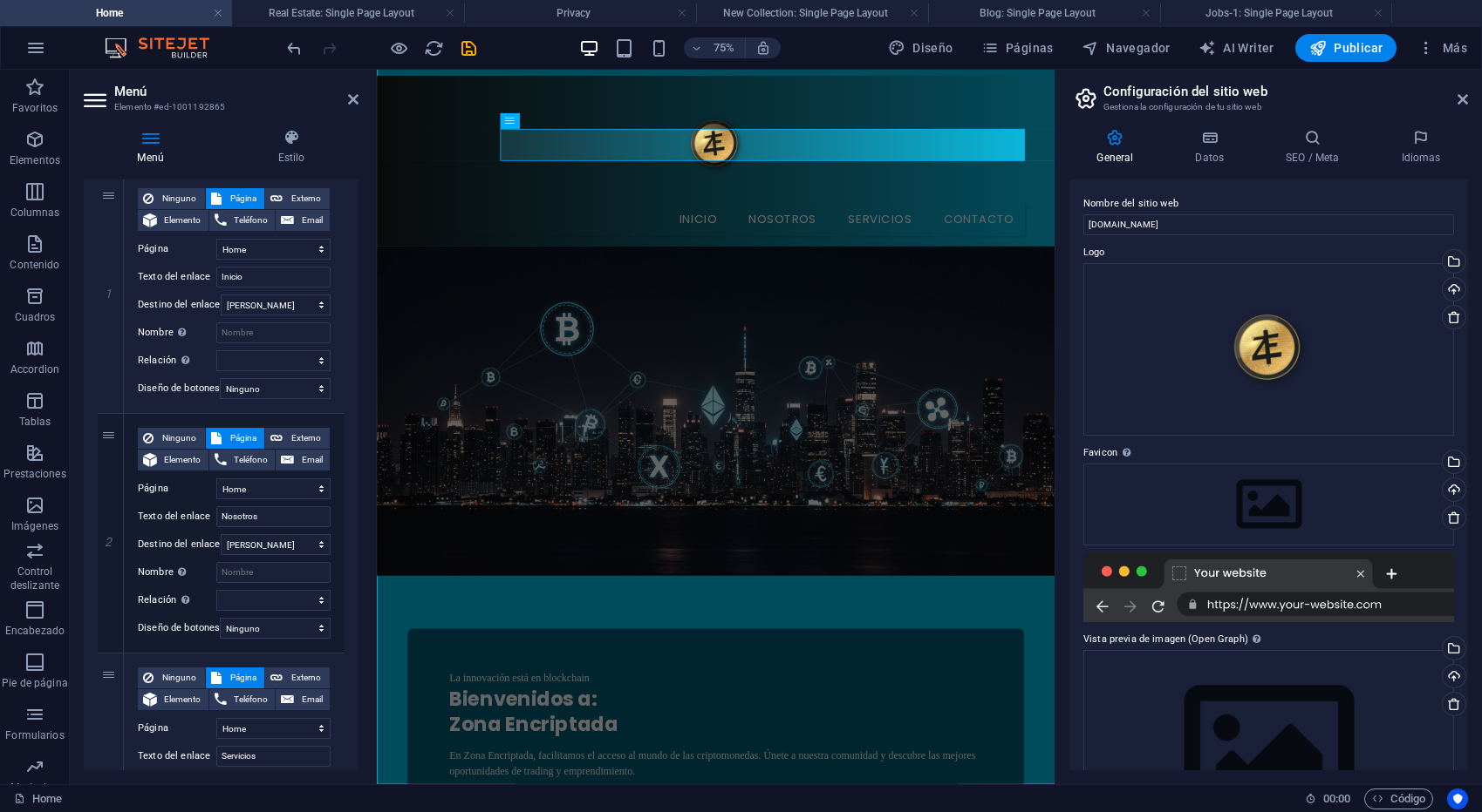
click at [1470, 103] on aside "Configuración del sitio web Gestiona la configuración de tu sitio web General D…" at bounding box center [1268, 428] width 428 height 715
drag, startPoint x: 1464, startPoint y: 102, endPoint x: 1081, endPoint y: 26, distance: 390.5
click at [1464, 102] on icon at bounding box center [1463, 100] width 11 height 14
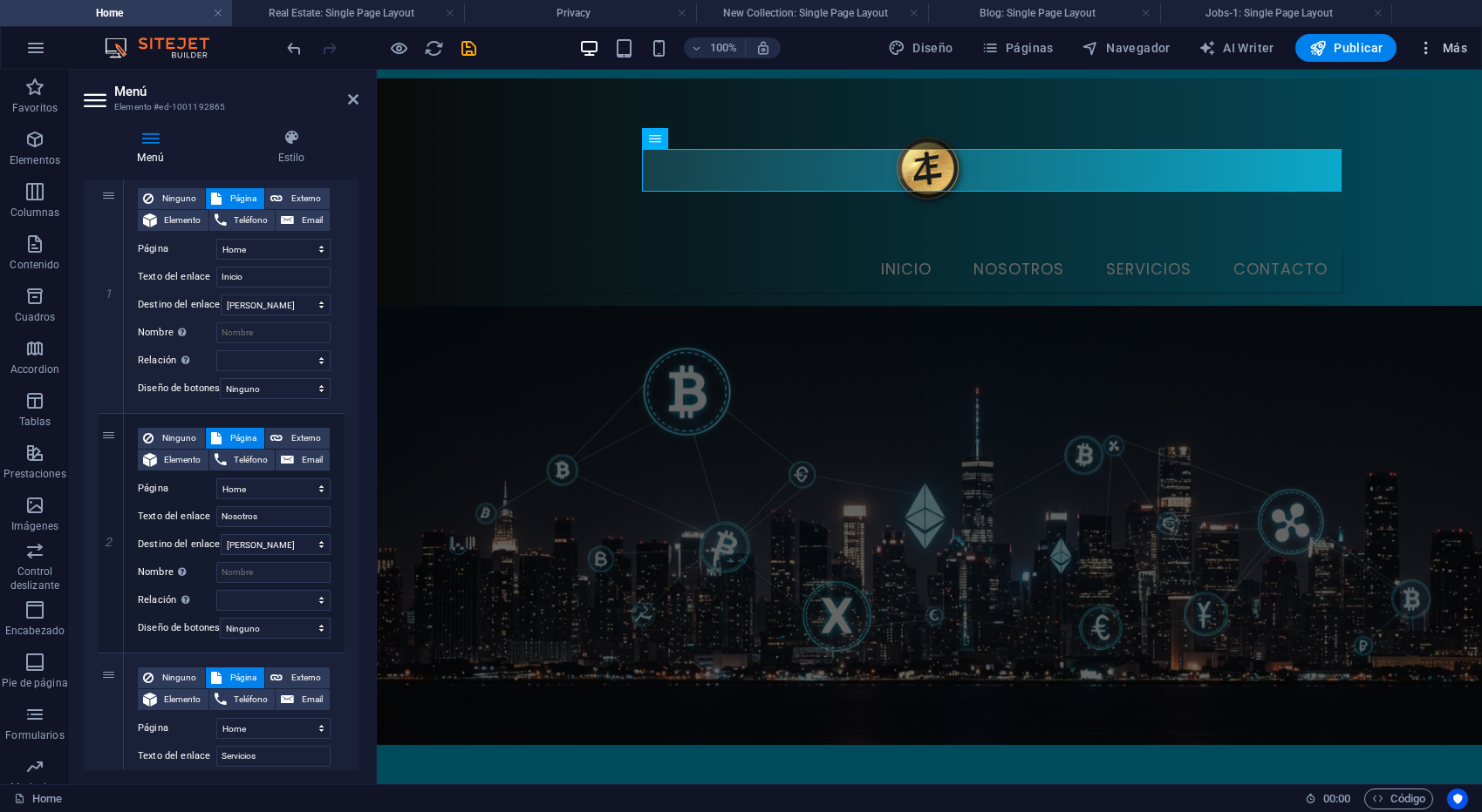
click at [1444, 46] on span "Más" at bounding box center [1442, 48] width 49 height 17
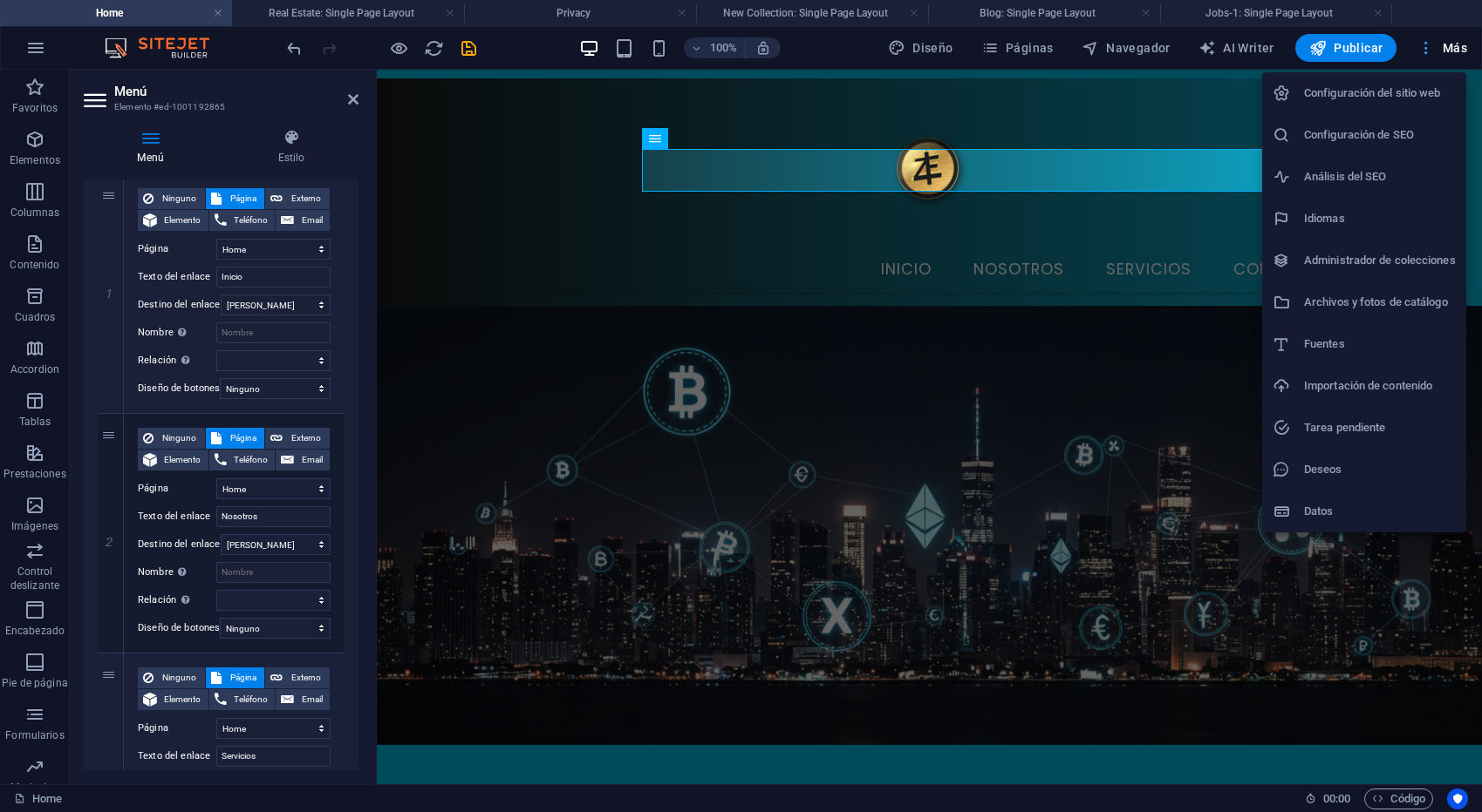
click at [1444, 46] on div at bounding box center [741, 406] width 1482 height 812
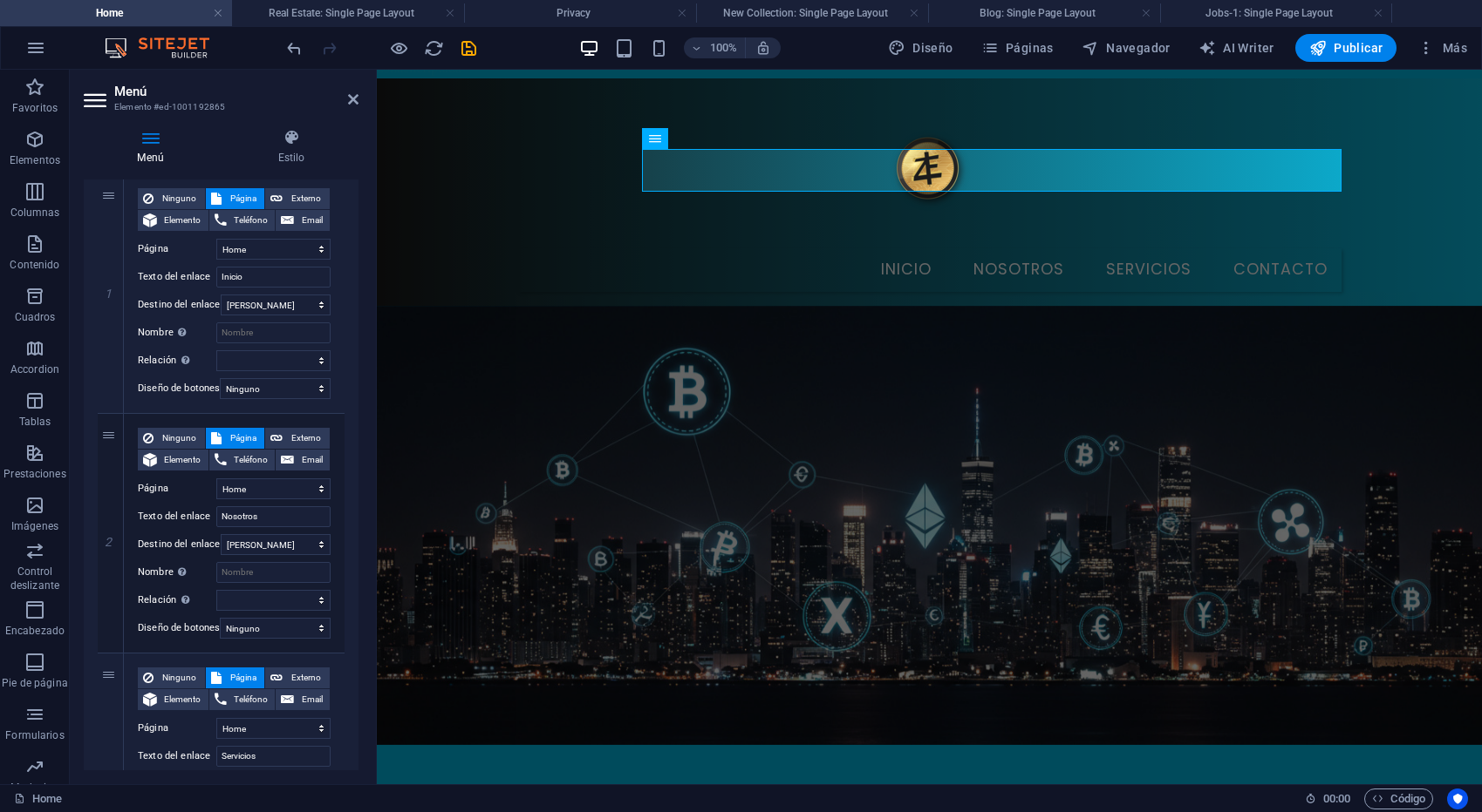
click at [1428, 50] on icon "button" at bounding box center [1425, 48] width 17 height 17
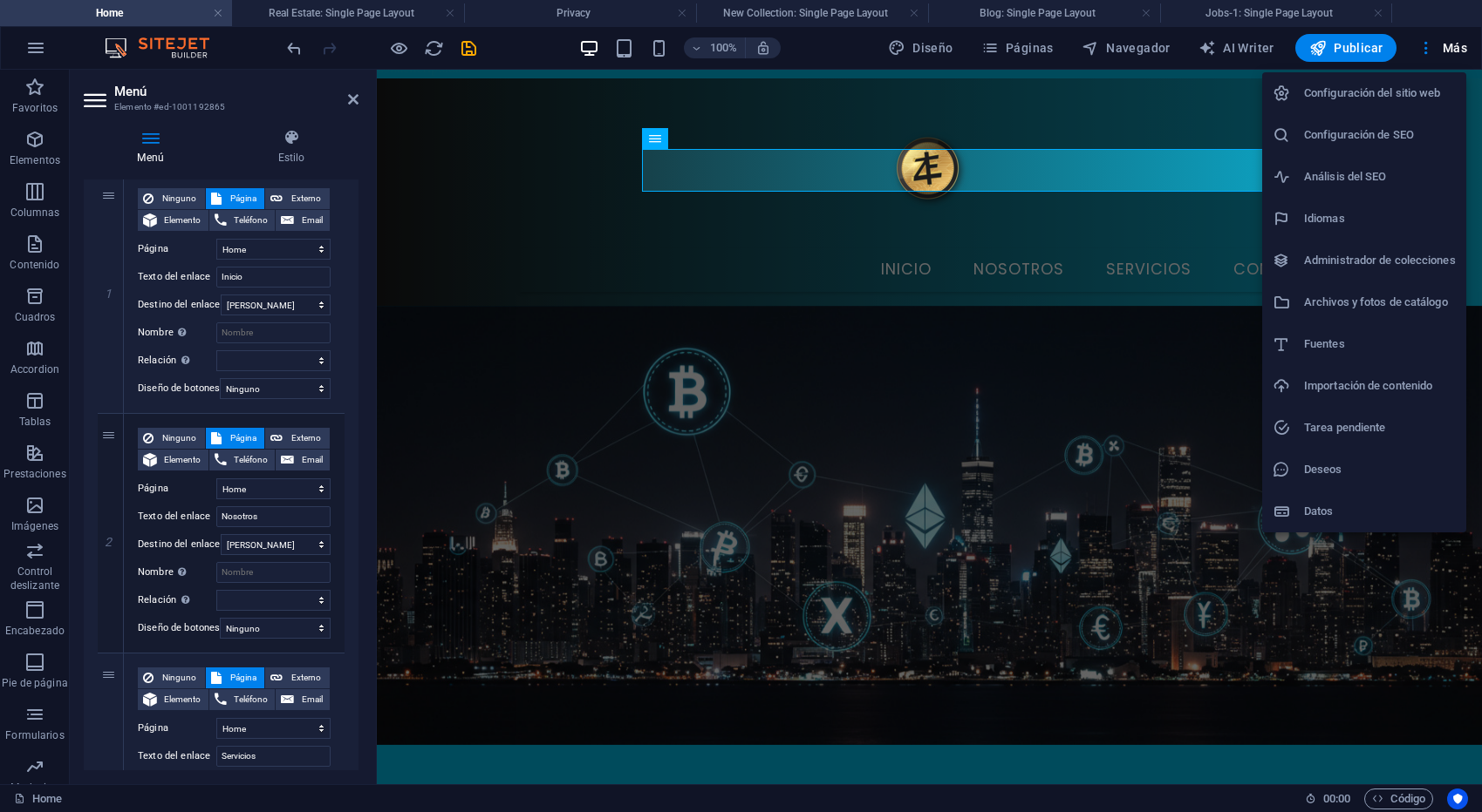
click at [1428, 50] on div at bounding box center [741, 406] width 1482 height 812
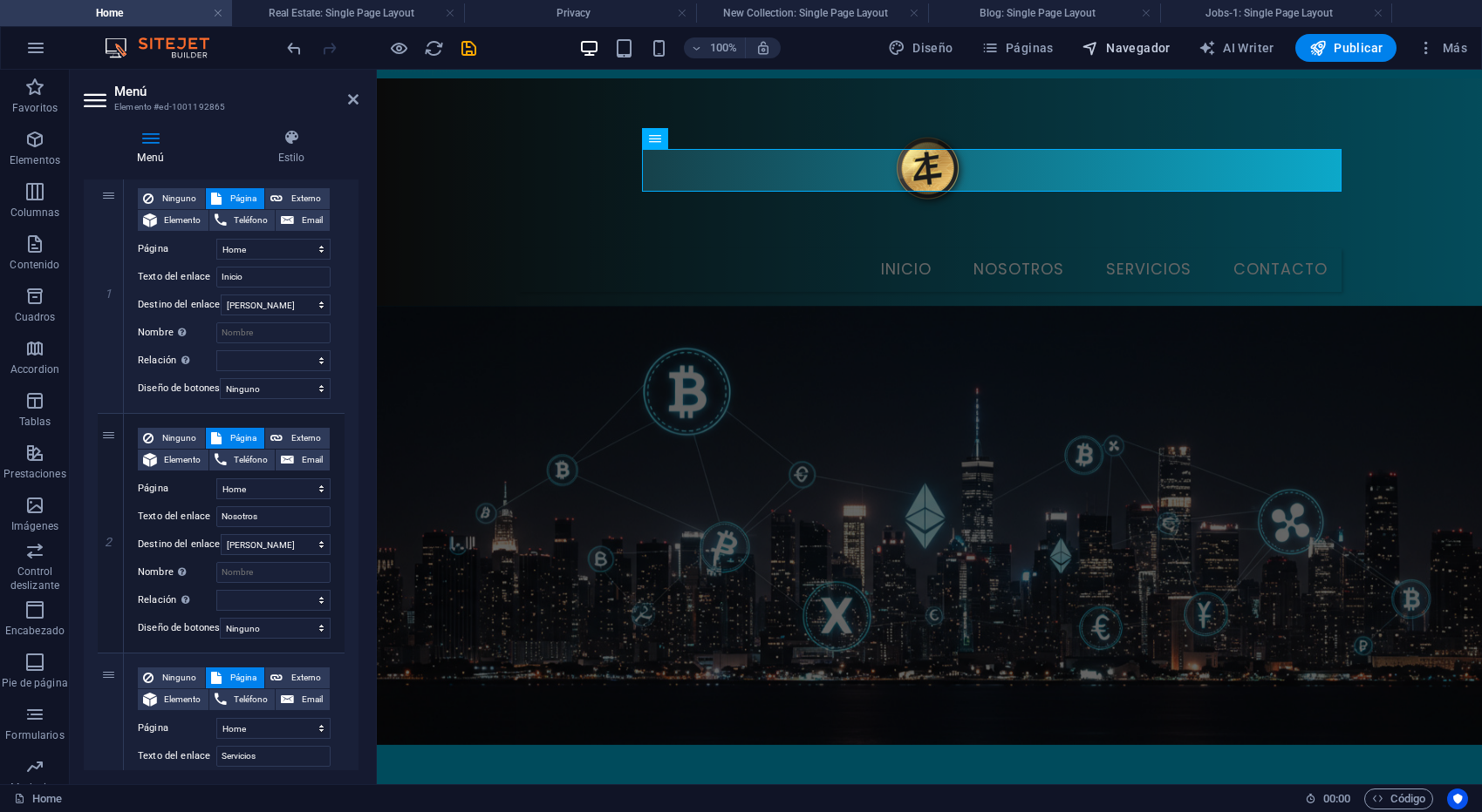
click at [1151, 52] on span "Navegador" at bounding box center [1125, 48] width 89 height 17
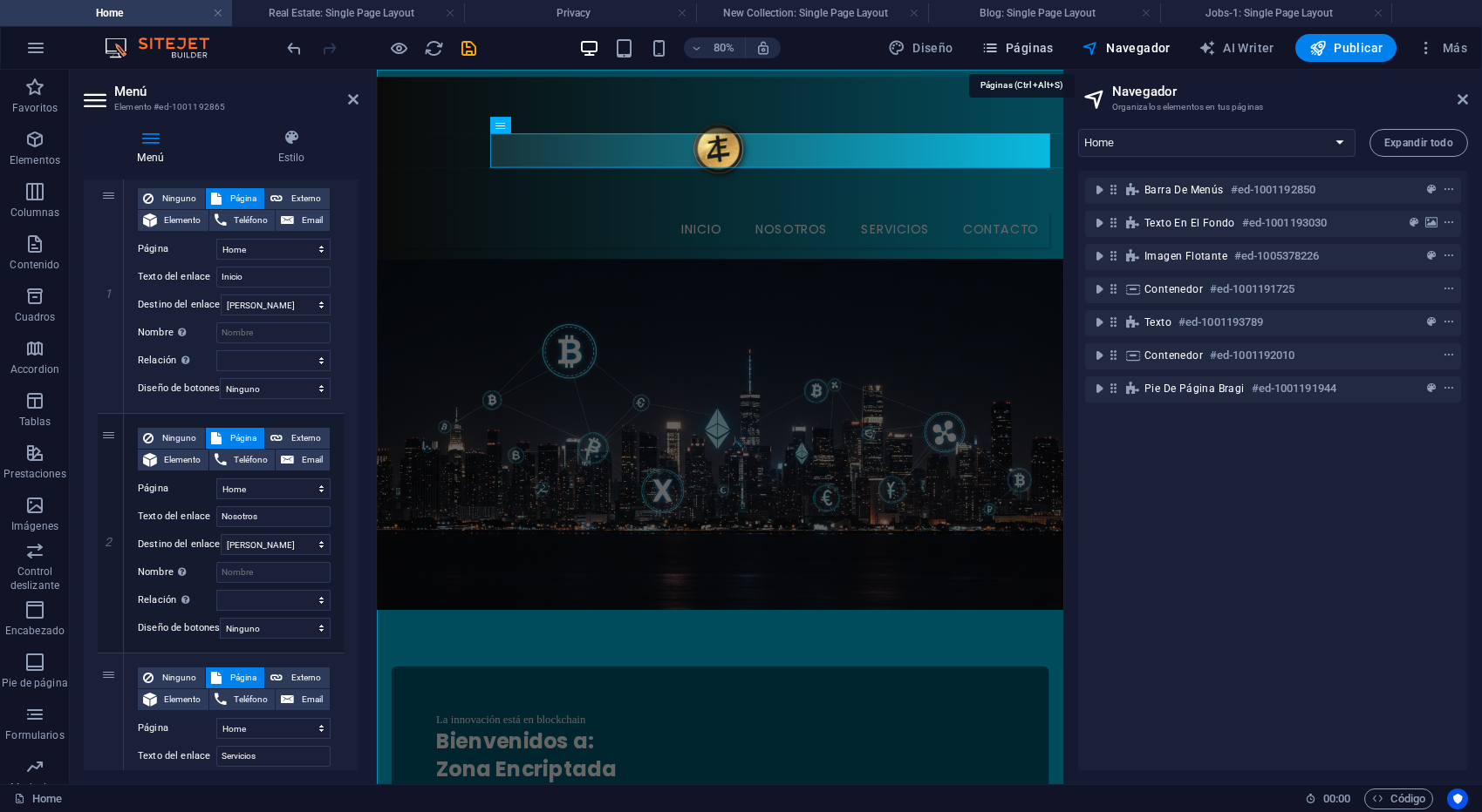
click at [1042, 49] on span "Páginas" at bounding box center [1017, 48] width 73 height 17
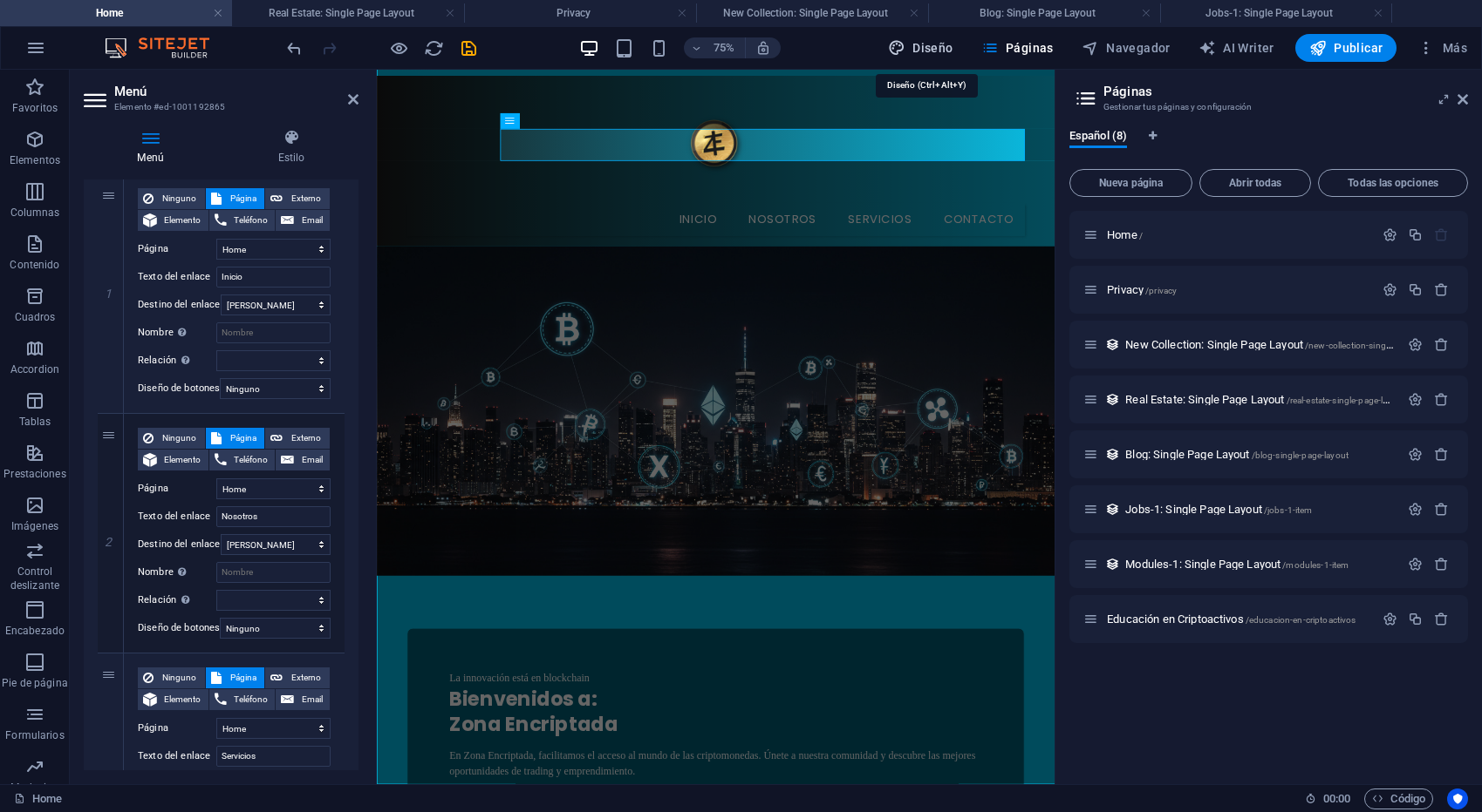
click at [918, 55] on span "Diseño" at bounding box center [920, 48] width 66 height 17
select select "px"
select select "200"
select select "px"
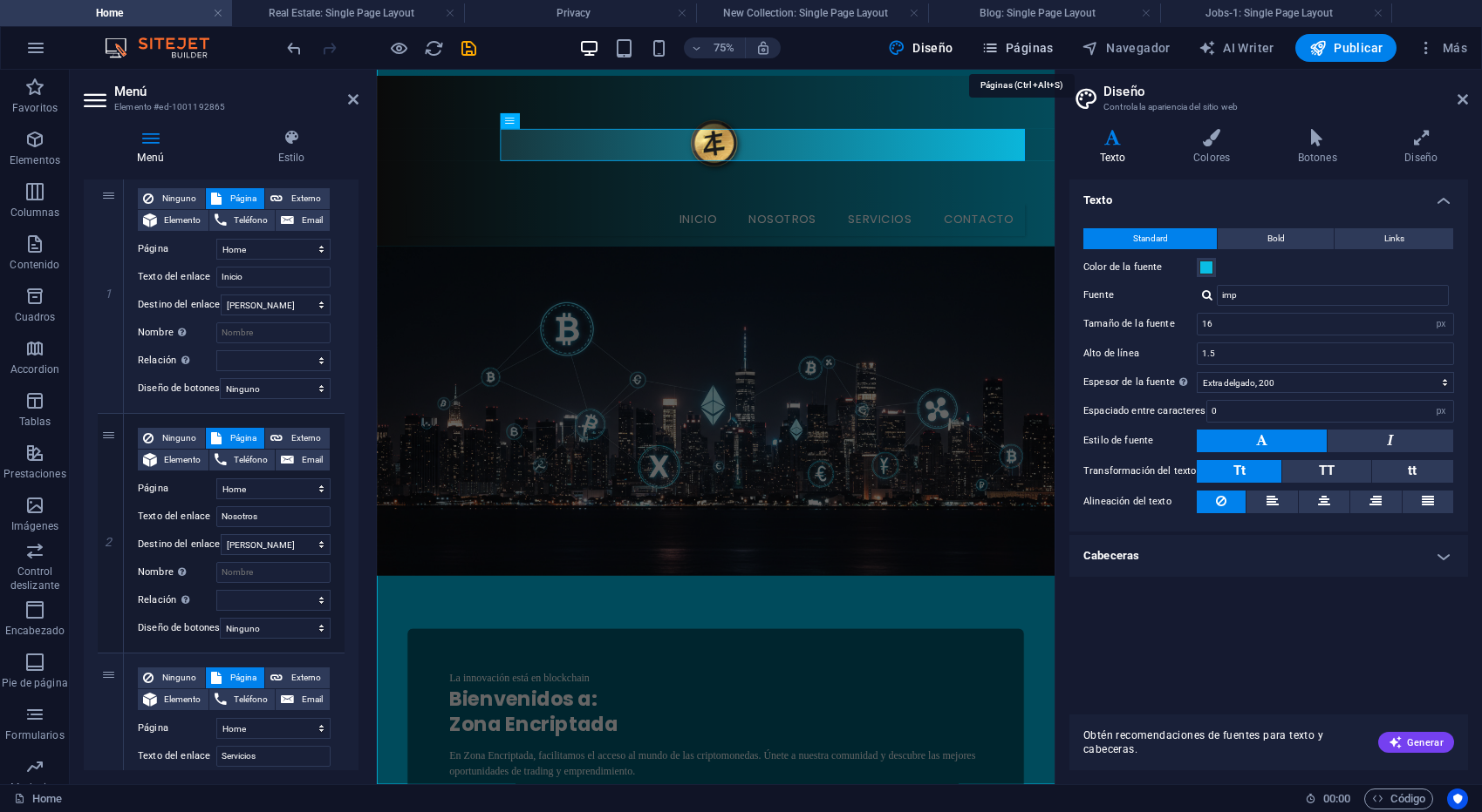
click at [1028, 49] on span "Páginas" at bounding box center [1017, 48] width 73 height 17
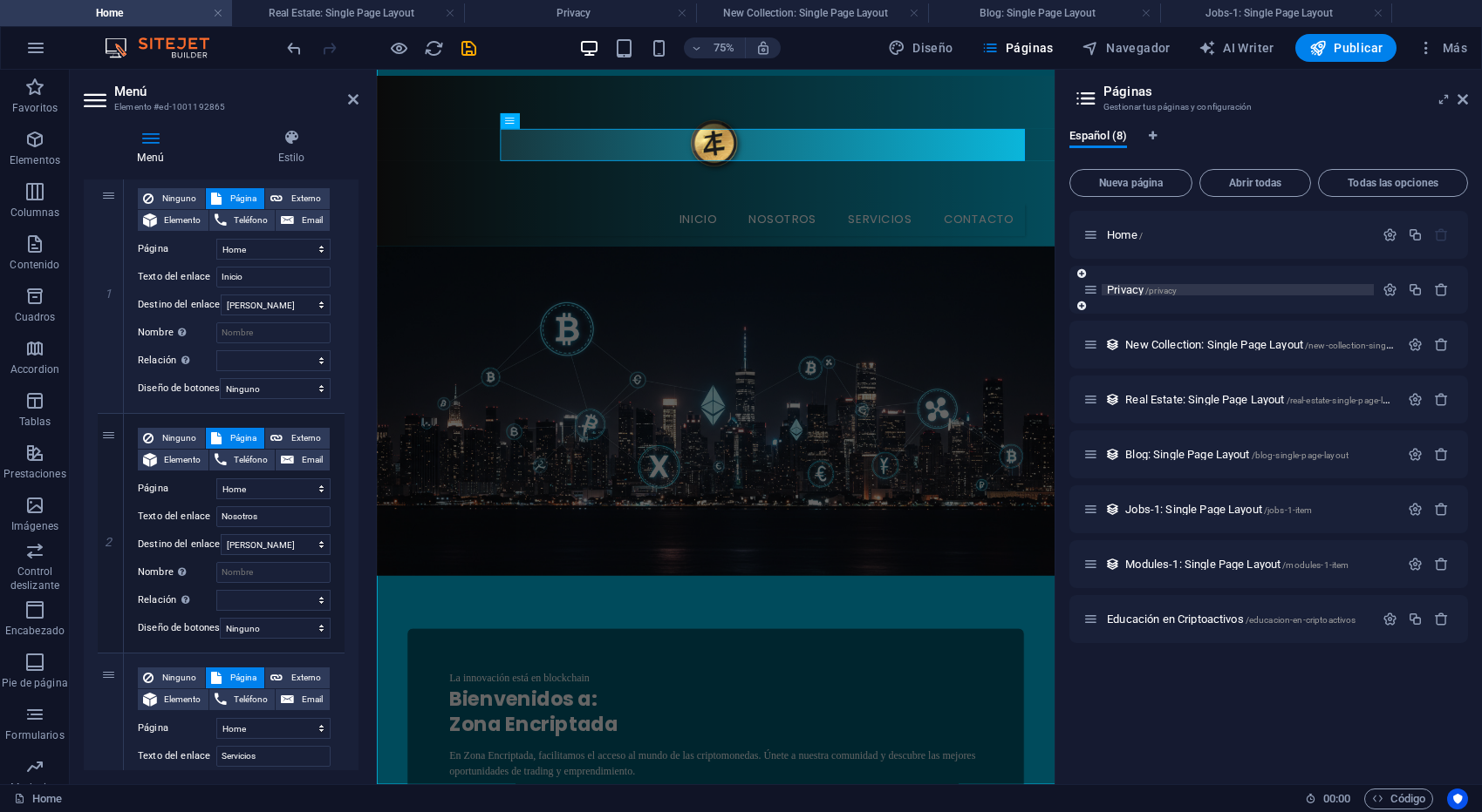
click at [1127, 289] on span "Privacy /privacy" at bounding box center [1141, 289] width 70 height 13
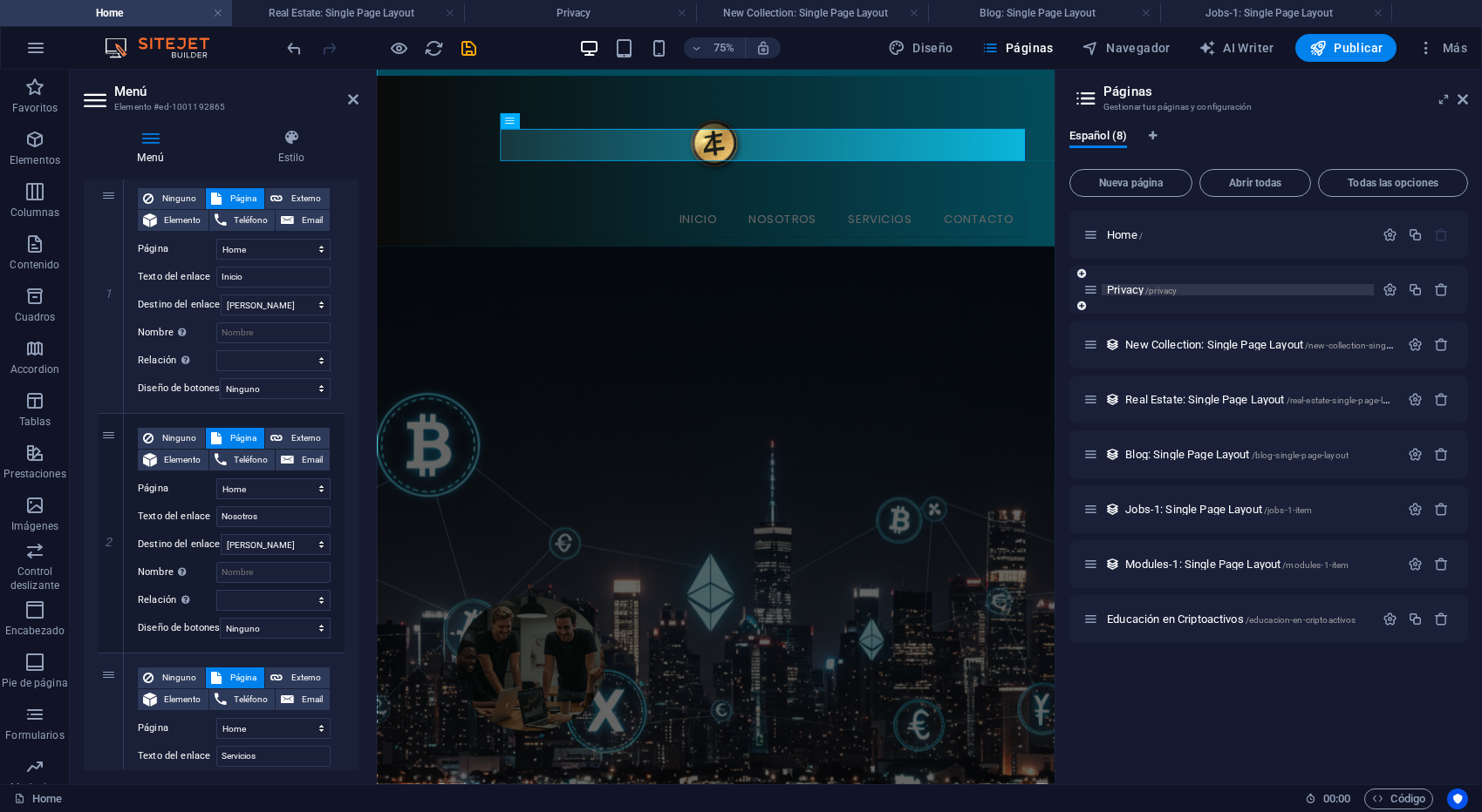
scroll to position [0, 0]
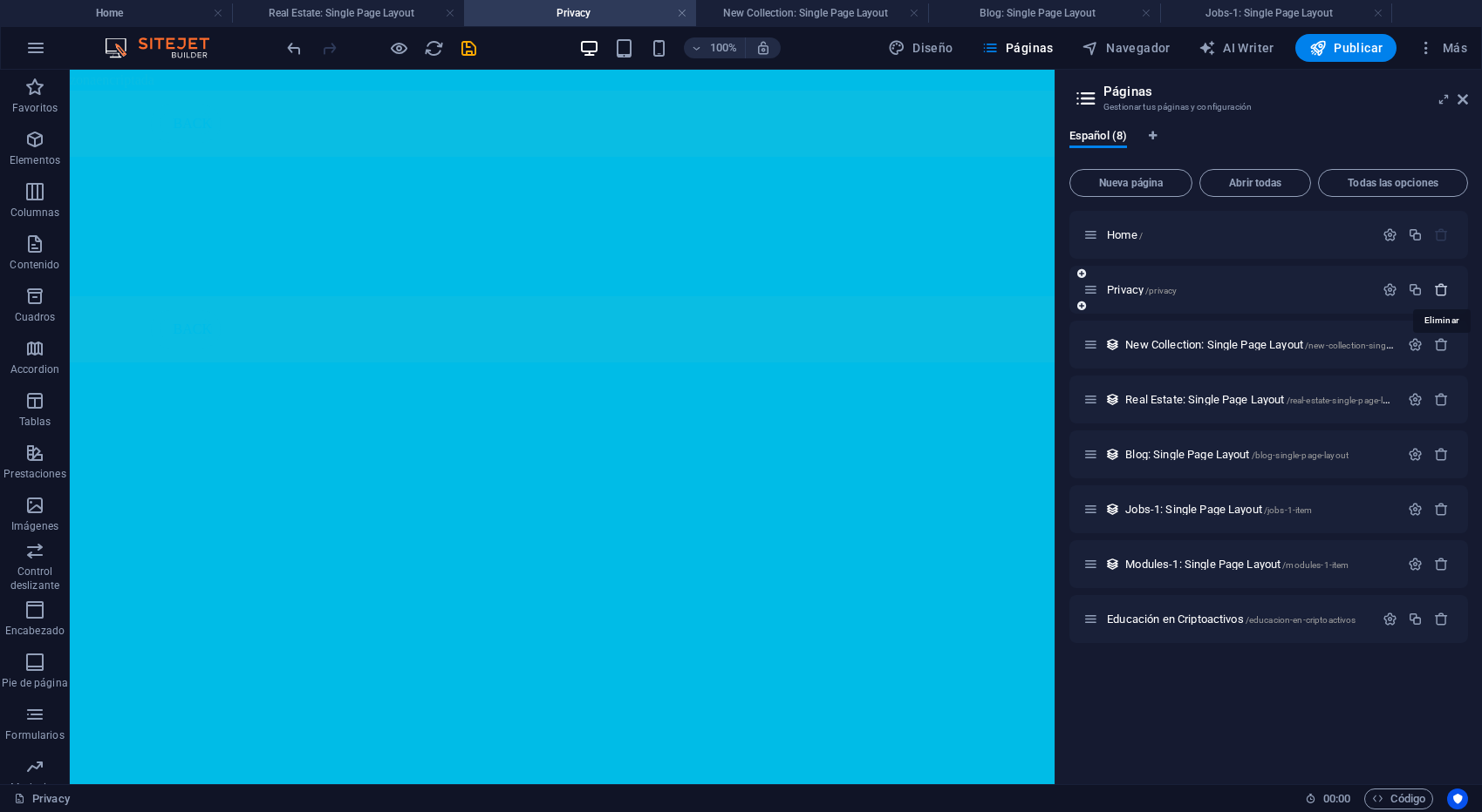
click at [1442, 290] on icon "button" at bounding box center [1441, 289] width 14 height 14
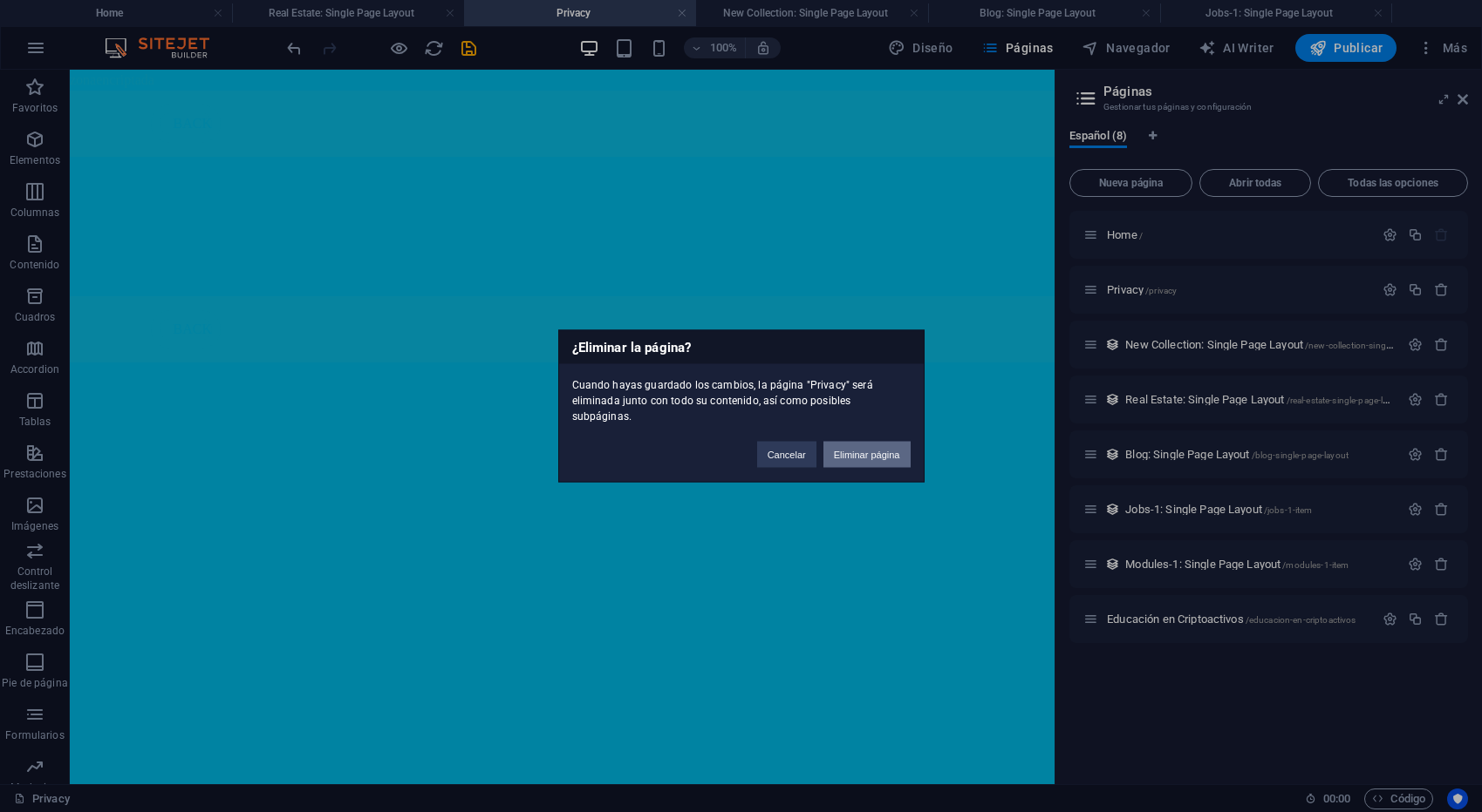
click at [876, 448] on button "Eliminar página" at bounding box center [866, 455] width 87 height 26
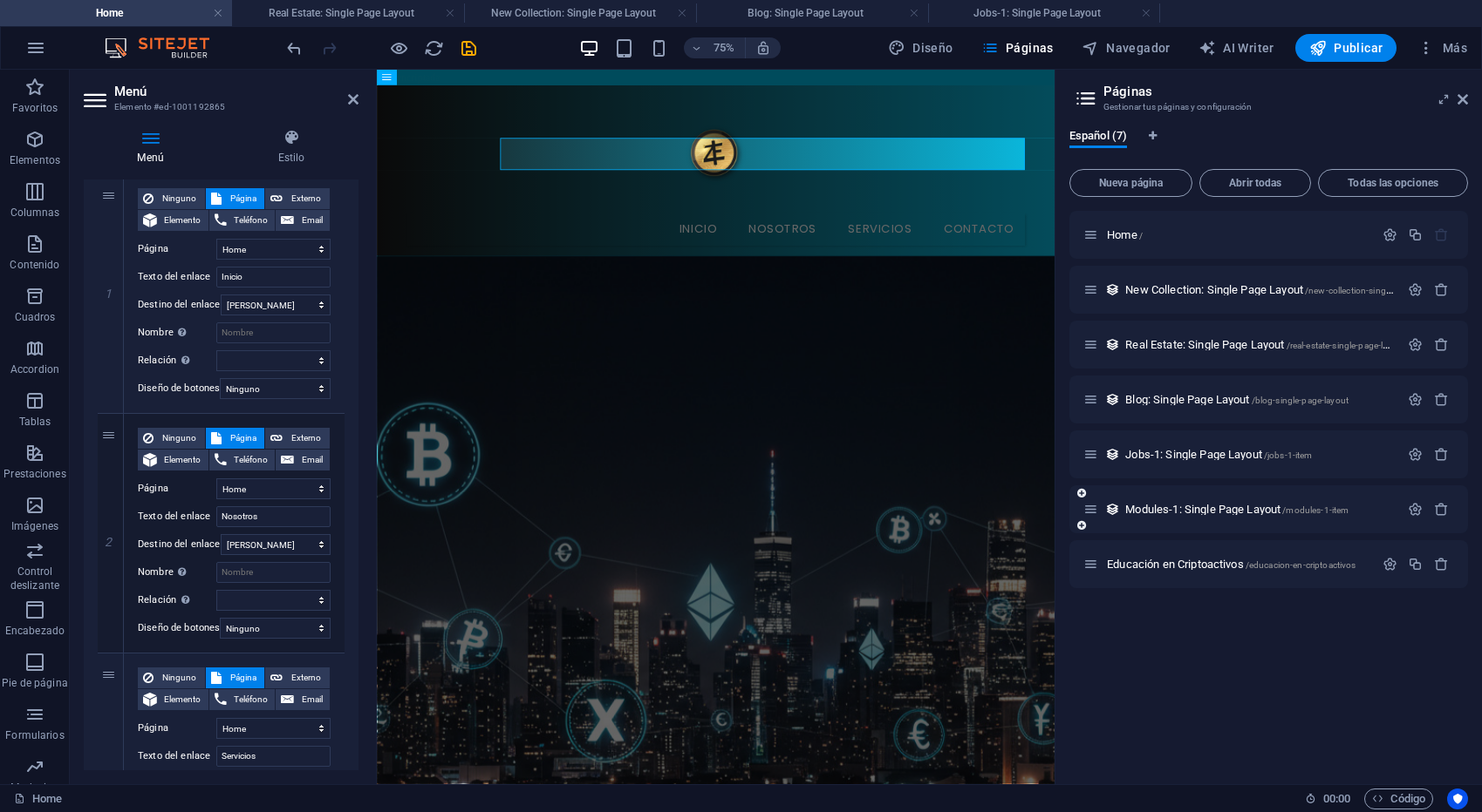
scroll to position [13, 0]
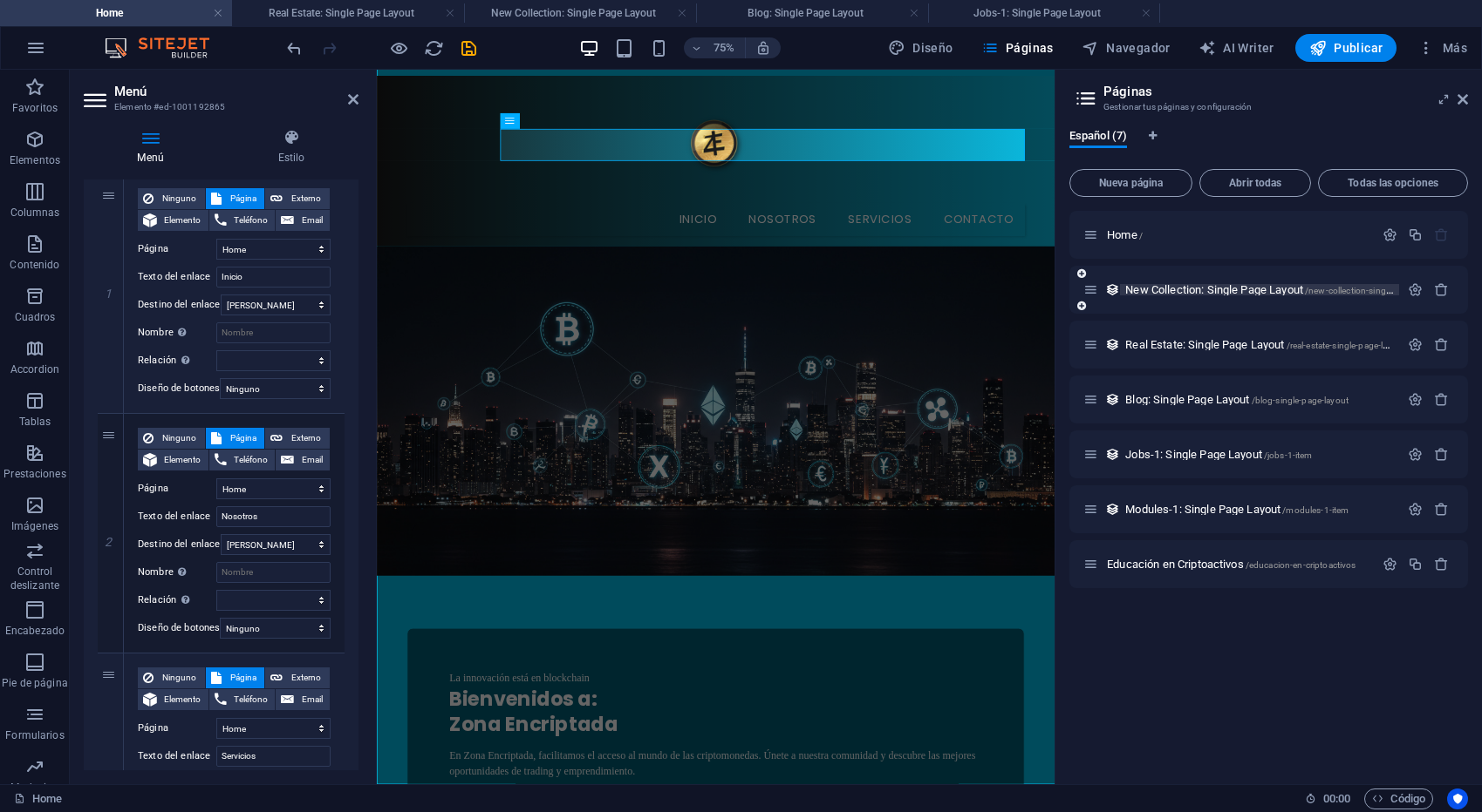
click at [1160, 290] on span "New Collection: Single Page Layout /new-collection-single-page-layout" at bounding box center [1282, 289] width 315 height 13
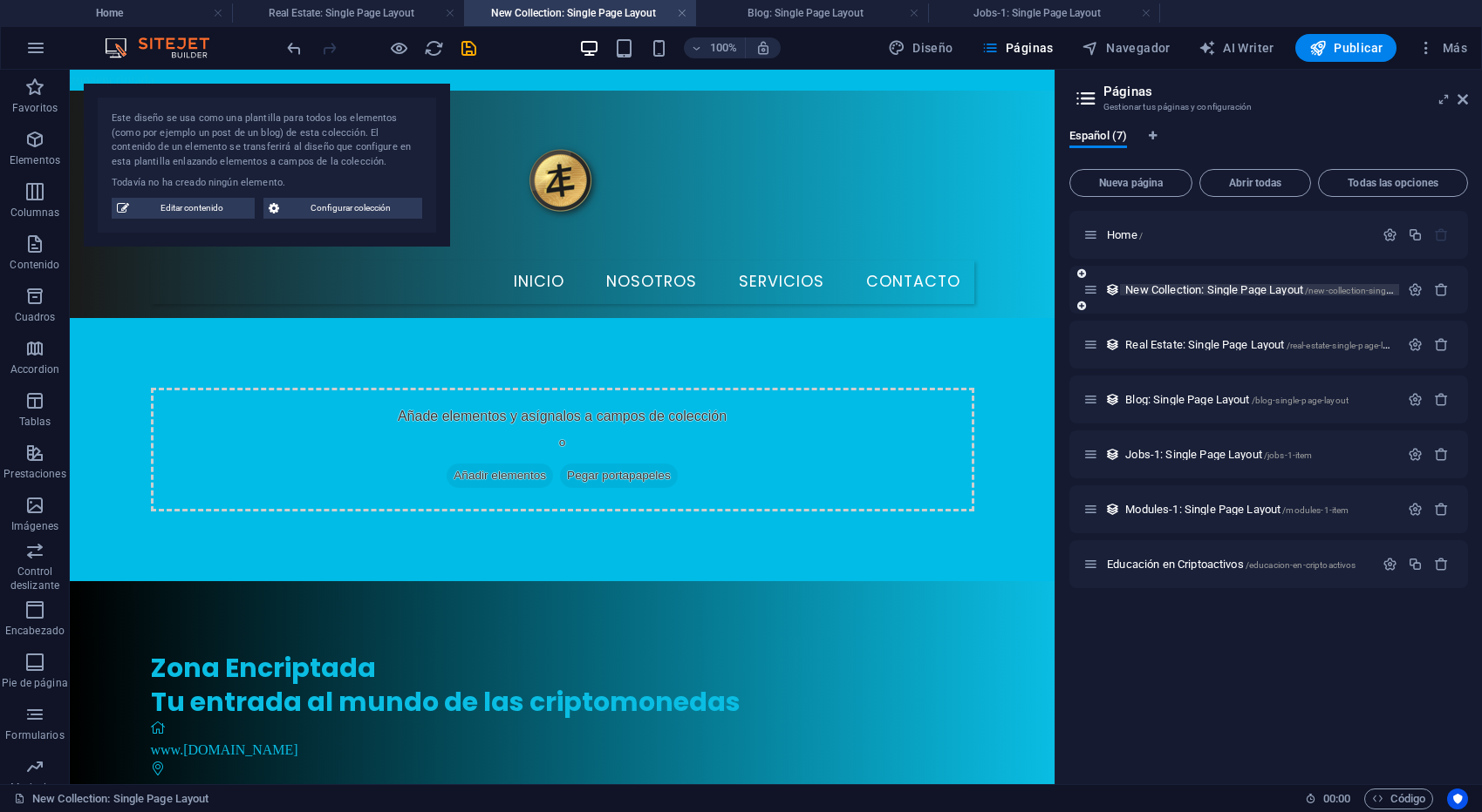
scroll to position [0, 0]
click at [1203, 342] on span "Real Estate: Single Page Layout /real-estate-single-page-layout" at bounding box center [1265, 345] width 280 height 13
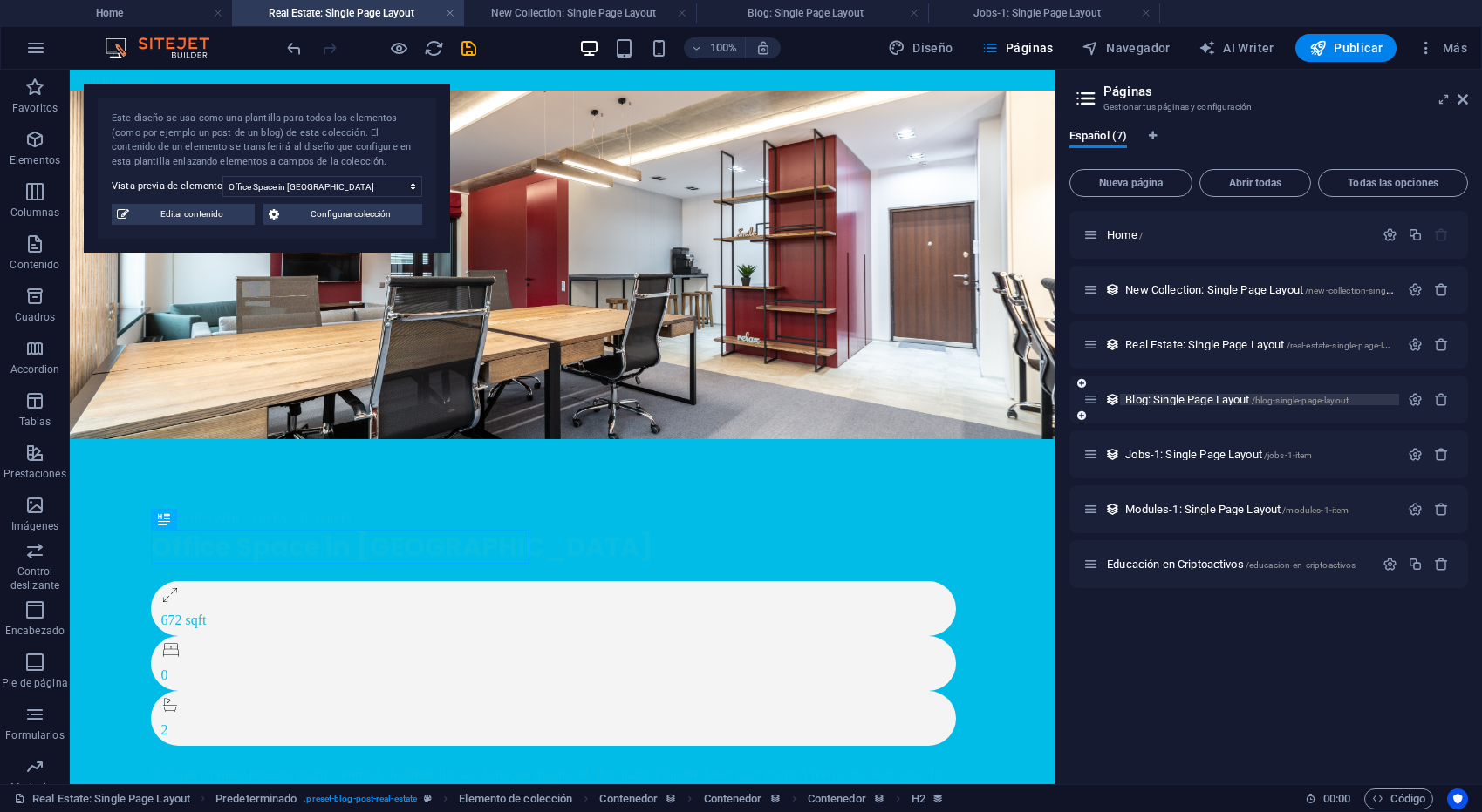
click at [1210, 397] on span "Blog: Single Page Layout /blog-single-page-layout" at bounding box center [1237, 400] width 223 height 13
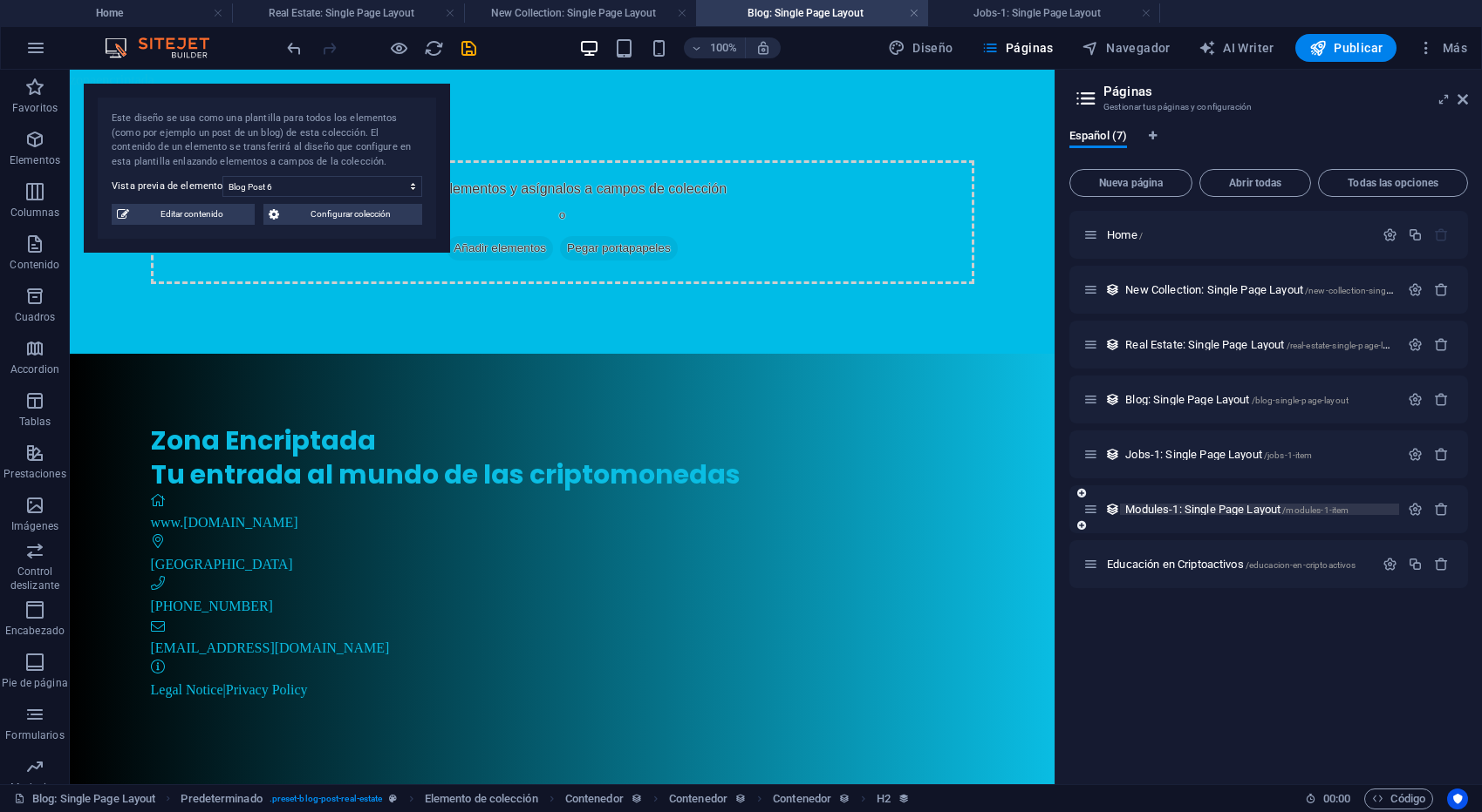
click at [1183, 511] on span "Modules-1: Single Page Layout /modules-1-item" at bounding box center [1237, 509] width 223 height 13
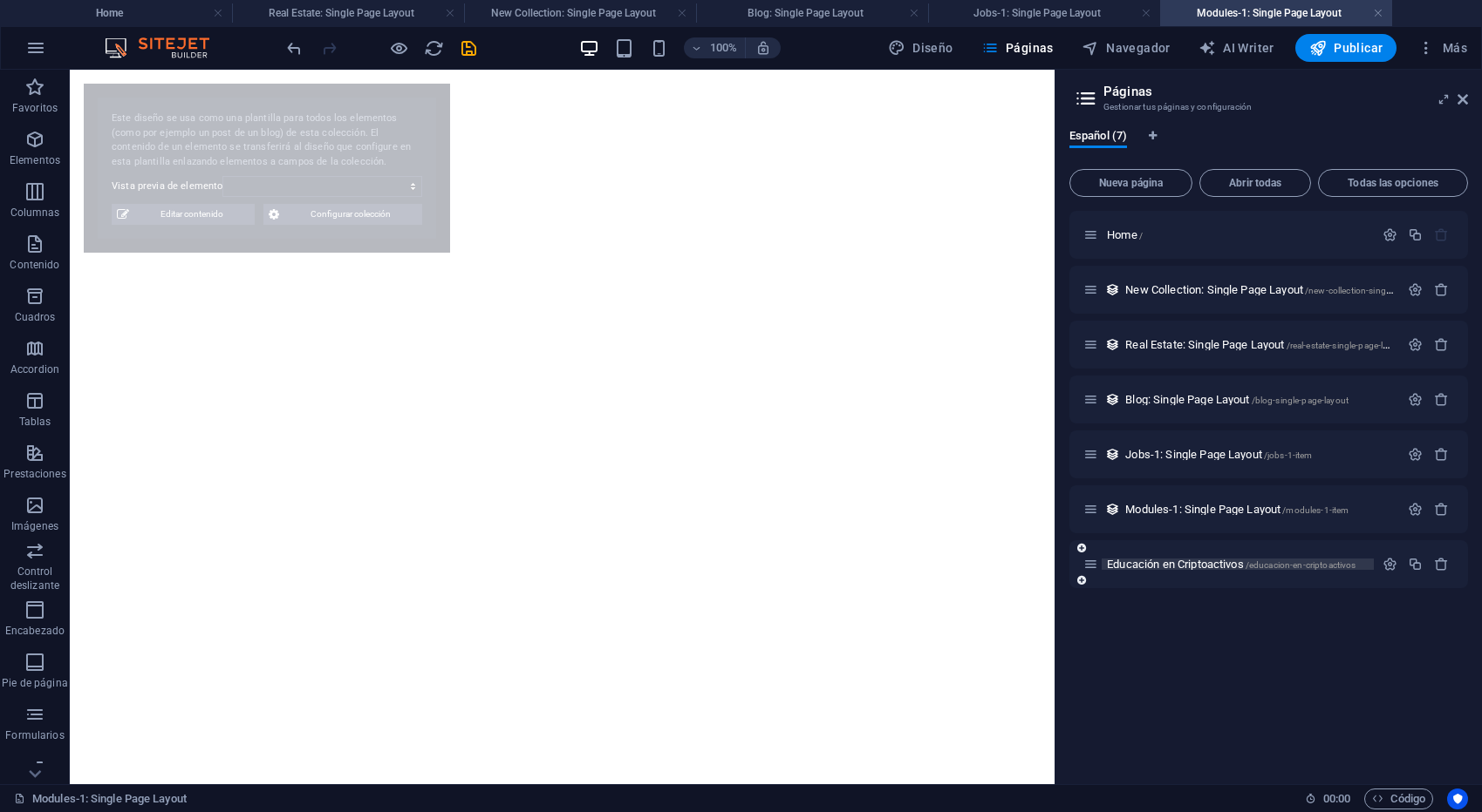
select select "68dd7a5c4d14a521ab06a4ea"
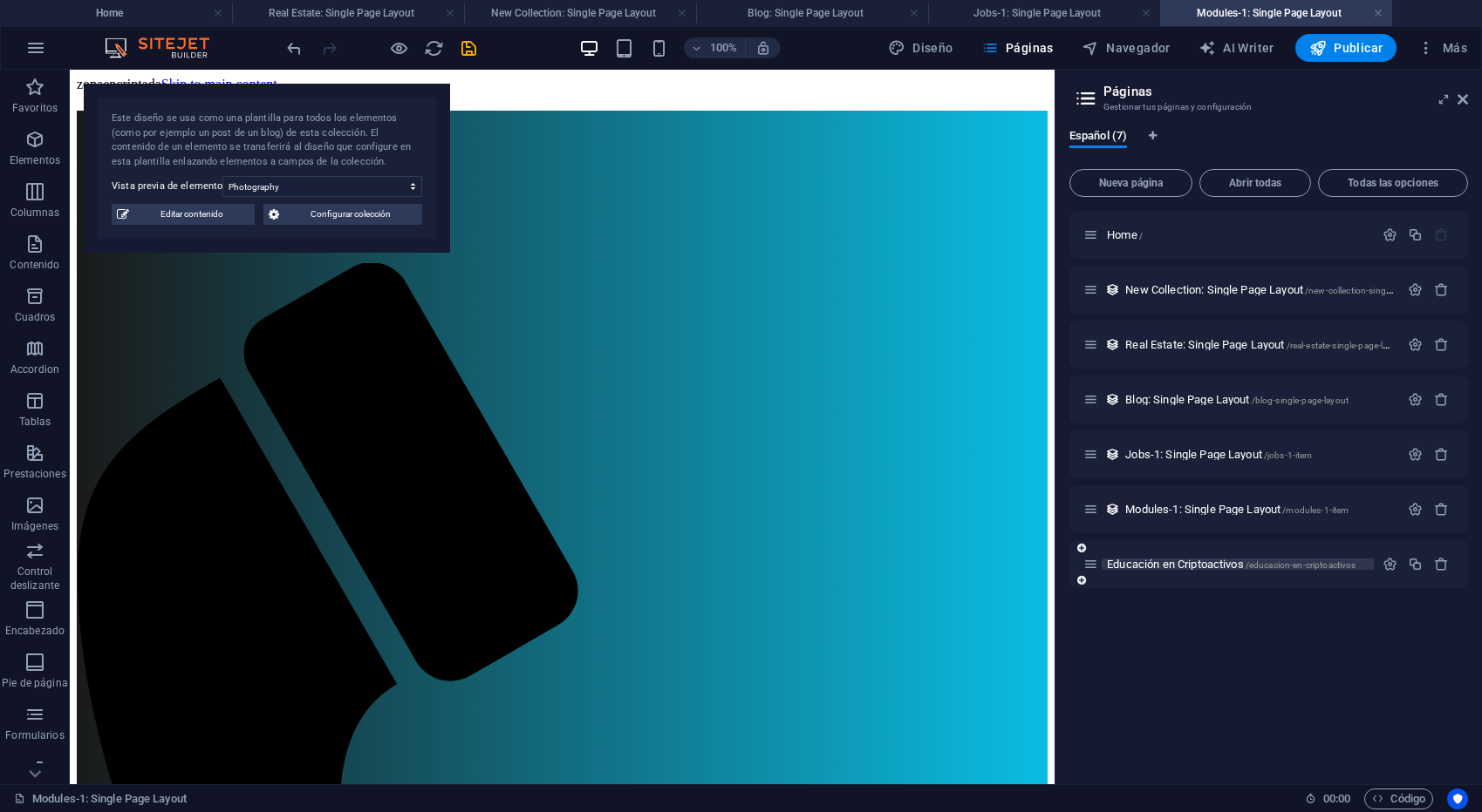
click at [1184, 563] on span "Educación en Criptoactivos /educacion-en-criptoactivos" at bounding box center [1230, 564] width 249 height 13
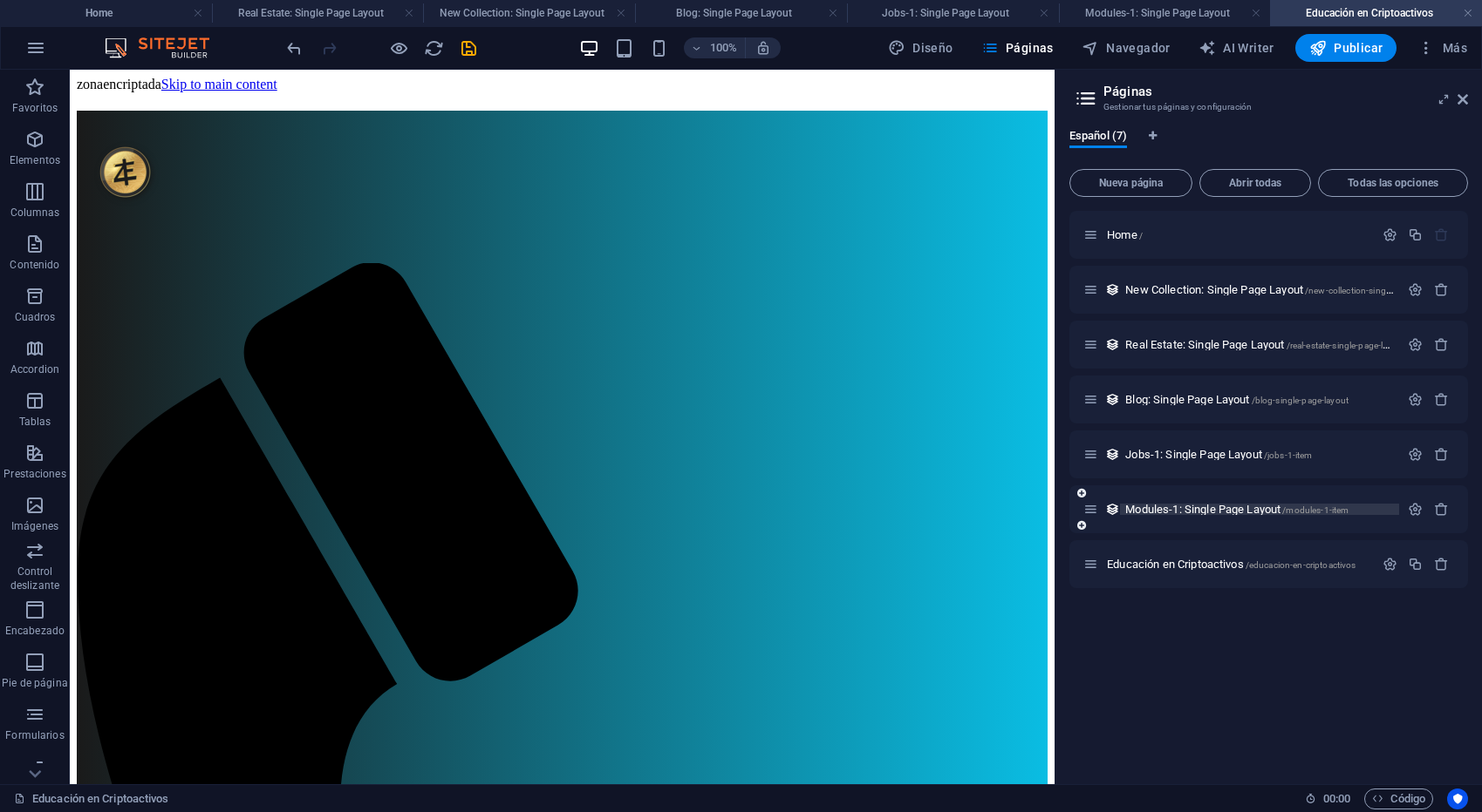
click at [1247, 509] on span "Modules-1: Single Page Layout /modules-1-item" at bounding box center [1237, 509] width 223 height 13
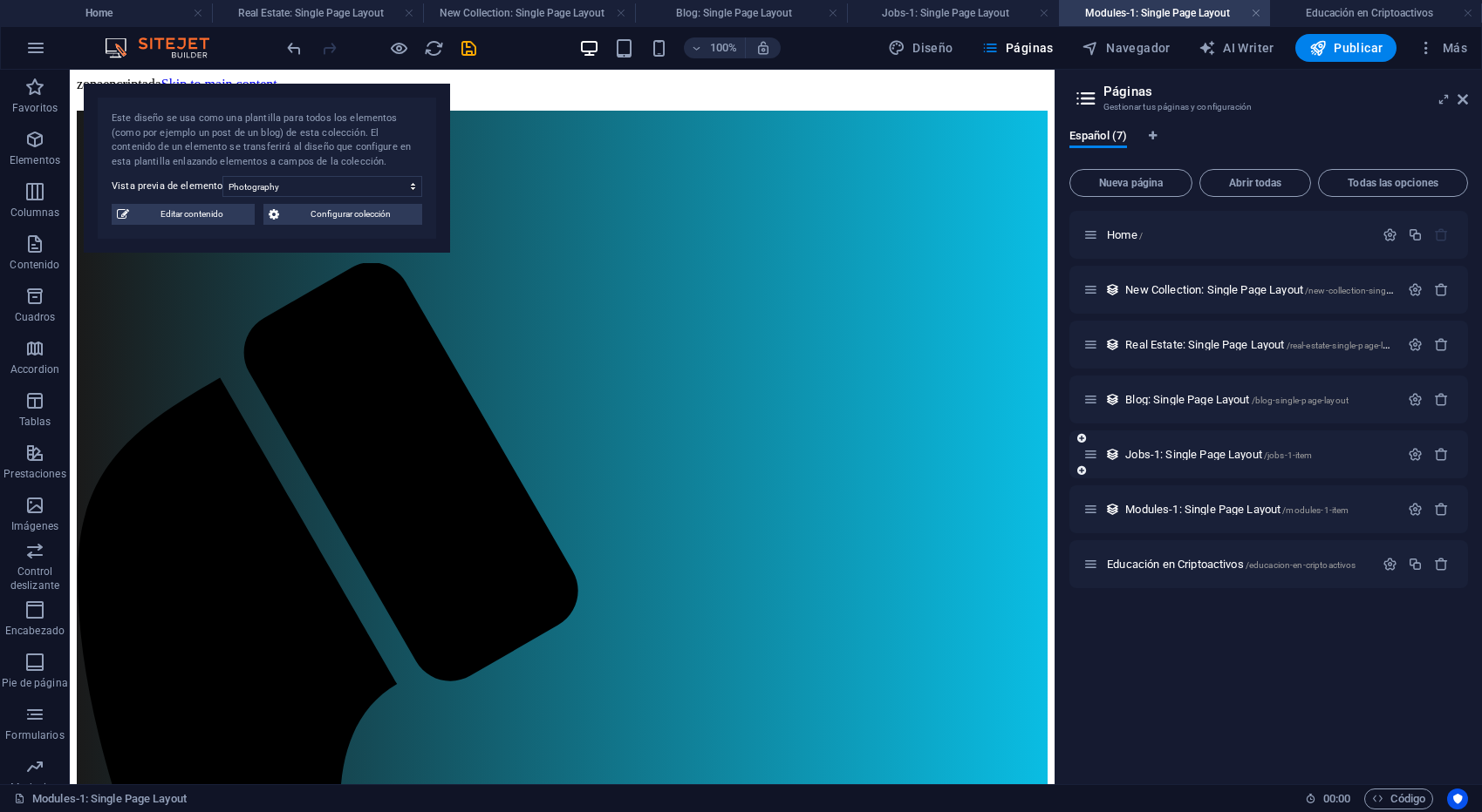
click at [1157, 461] on div "Jobs-1: Single Page Layout /jobs-1-item" at bounding box center [1240, 455] width 315 height 20
click at [1168, 456] on span "Jobs-1: Single Page Layout /jobs-1-item" at bounding box center [1219, 455] width 187 height 13
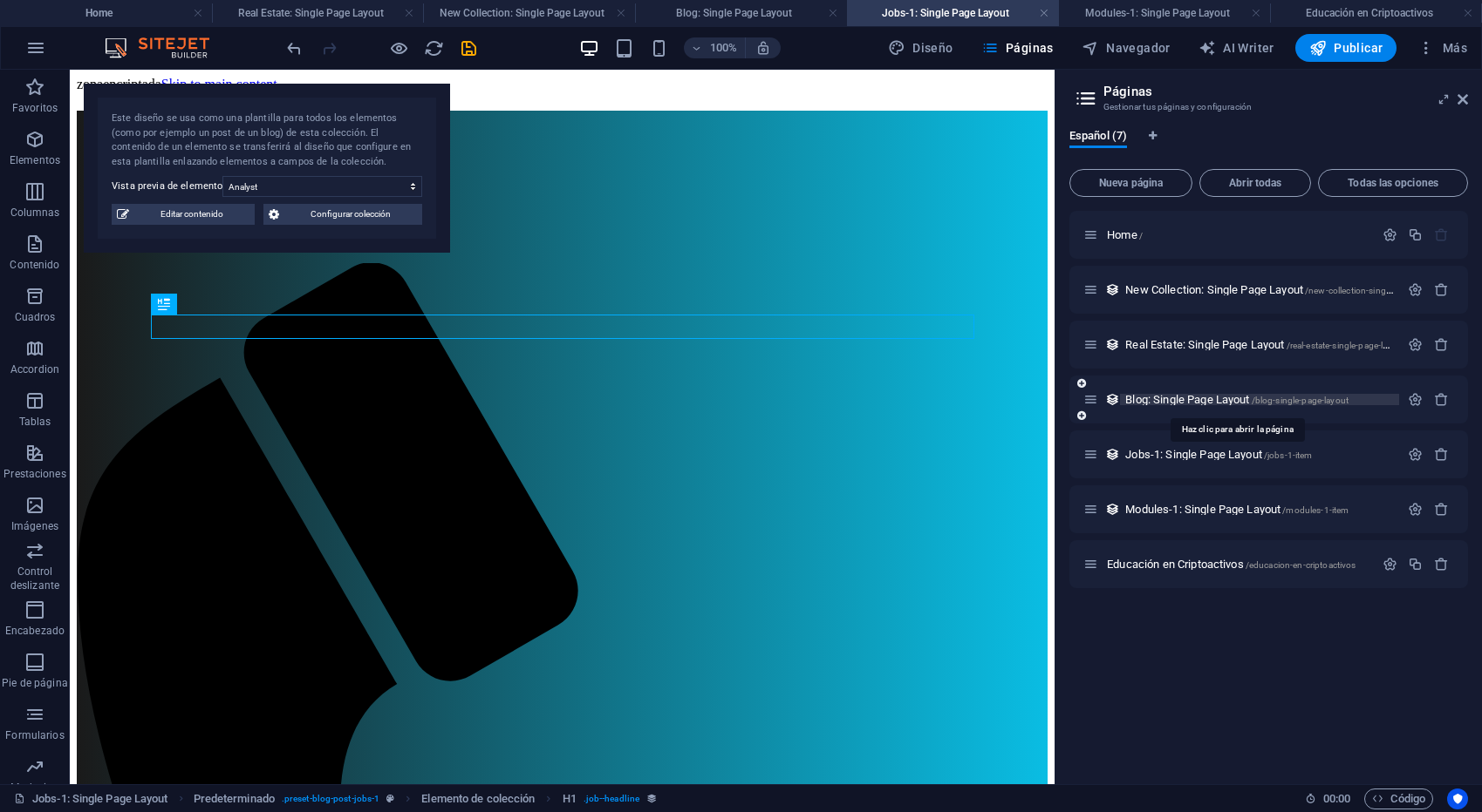
click at [1163, 404] on span "Blog: Single Page Layout /blog-single-page-layout" at bounding box center [1237, 400] width 223 height 13
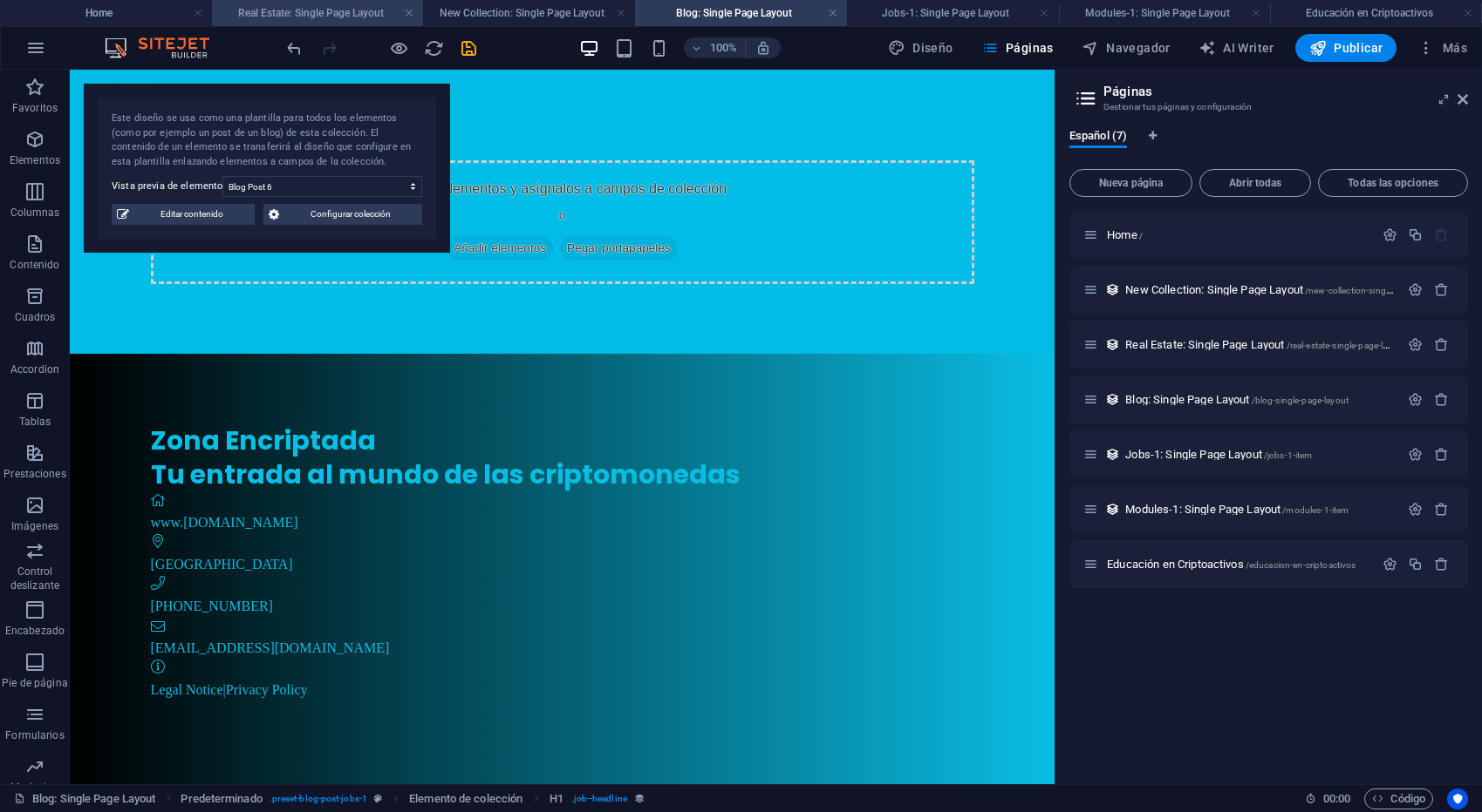
click at [256, 13] on h4 "Real Estate: Single Page Layout" at bounding box center [318, 13] width 212 height 19
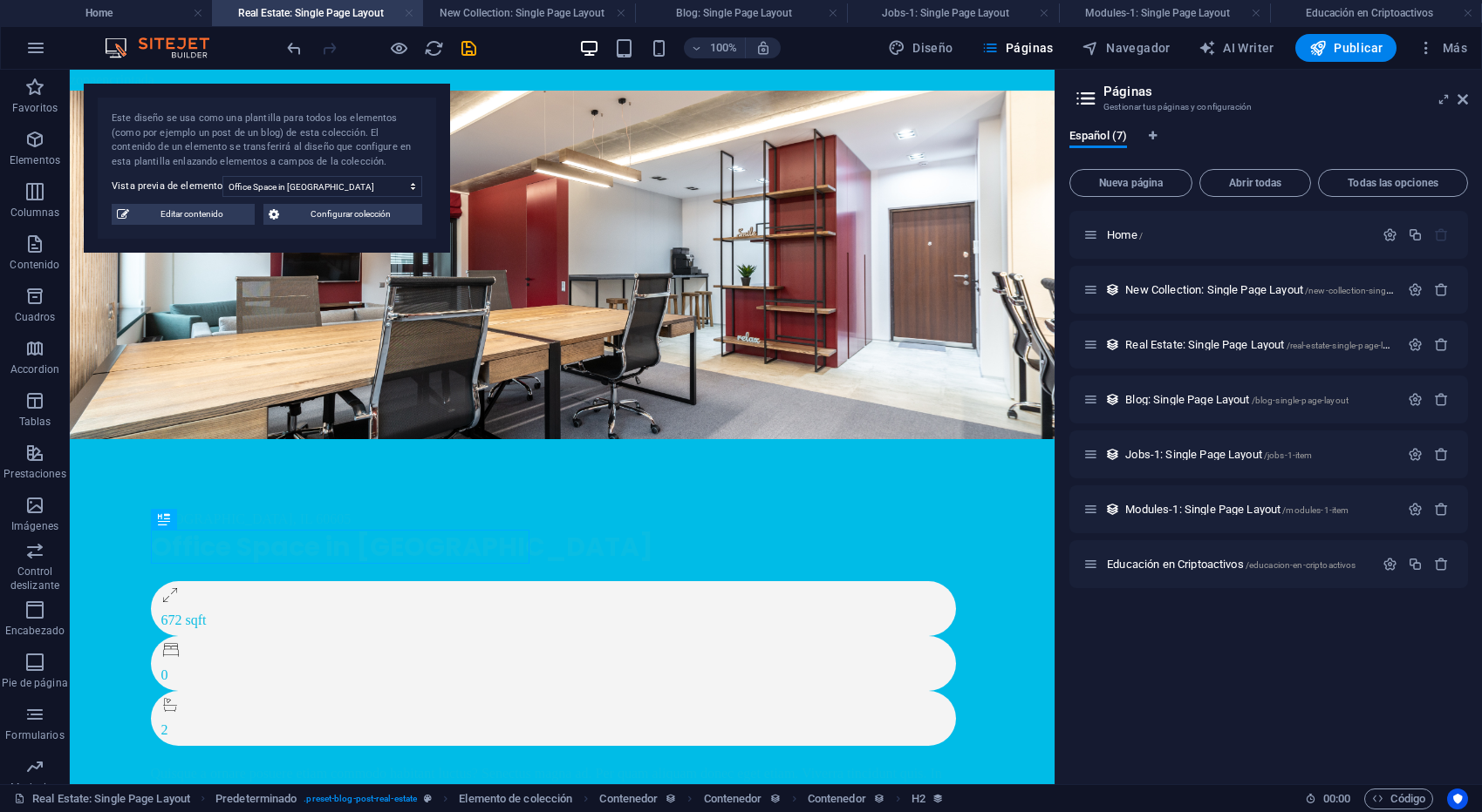
click at [405, 12] on link at bounding box center [409, 13] width 11 height 16
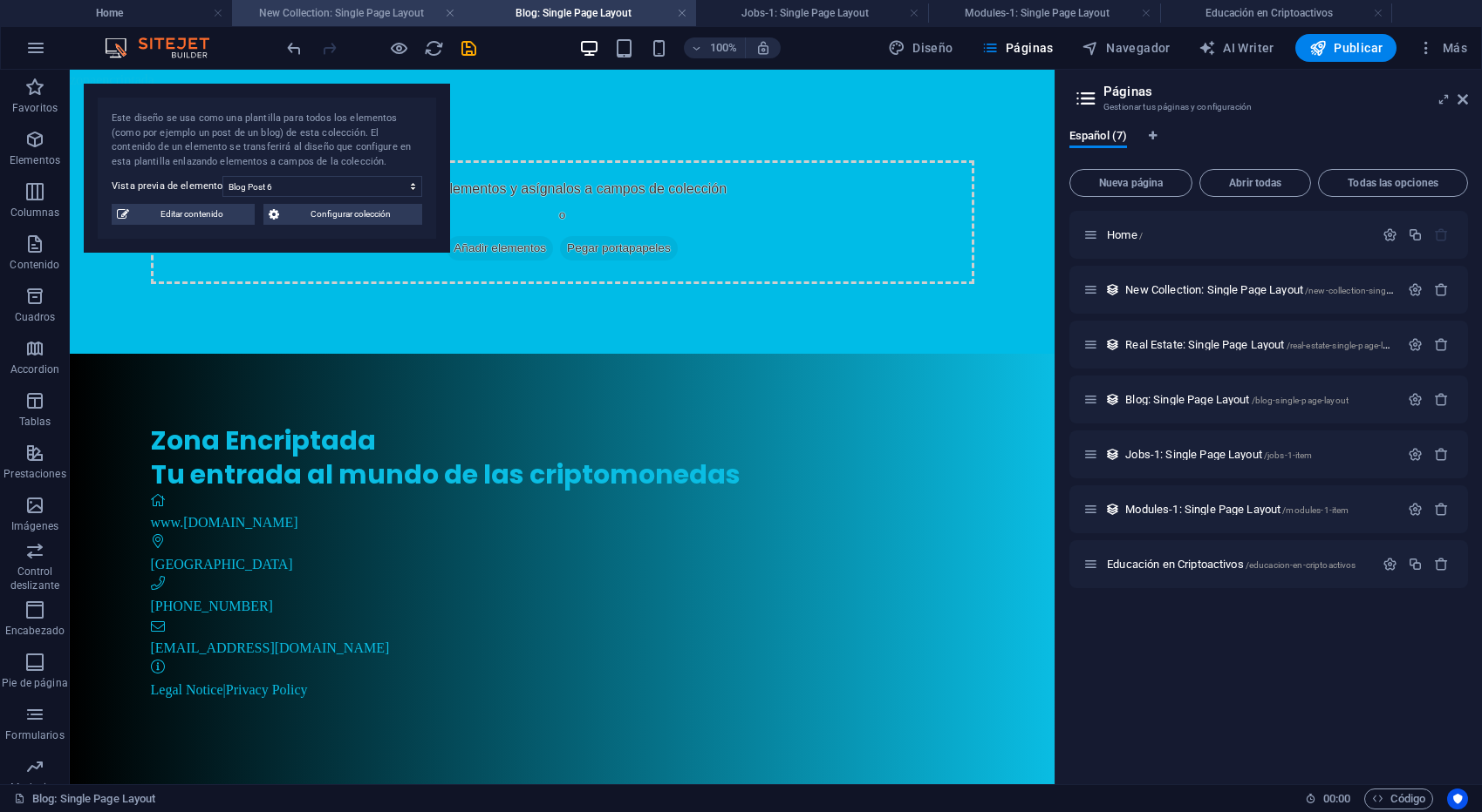
click at [367, 13] on h4 "New Collection: Single Page Layout" at bounding box center [348, 13] width 232 height 19
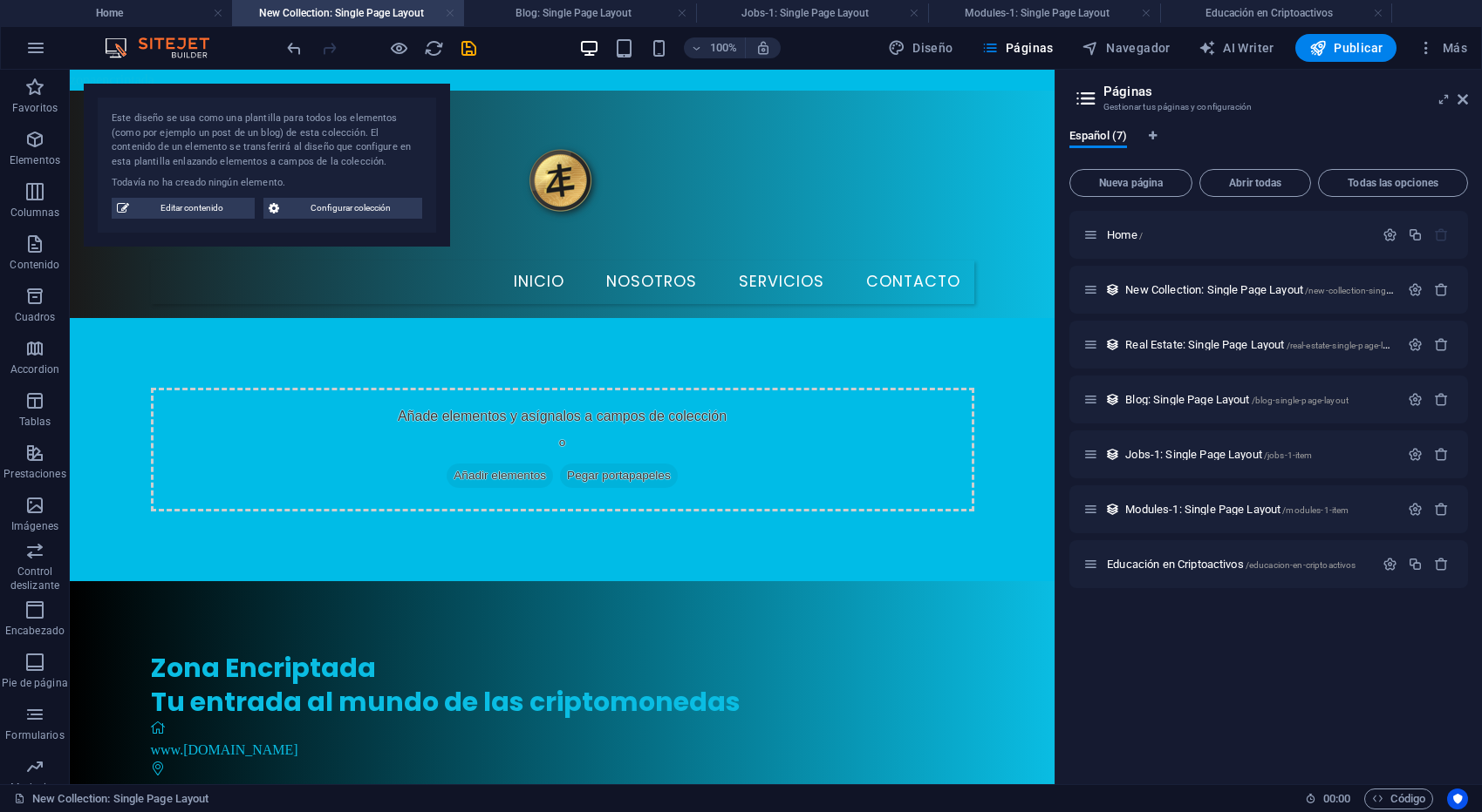
click at [448, 13] on link at bounding box center [450, 13] width 11 height 16
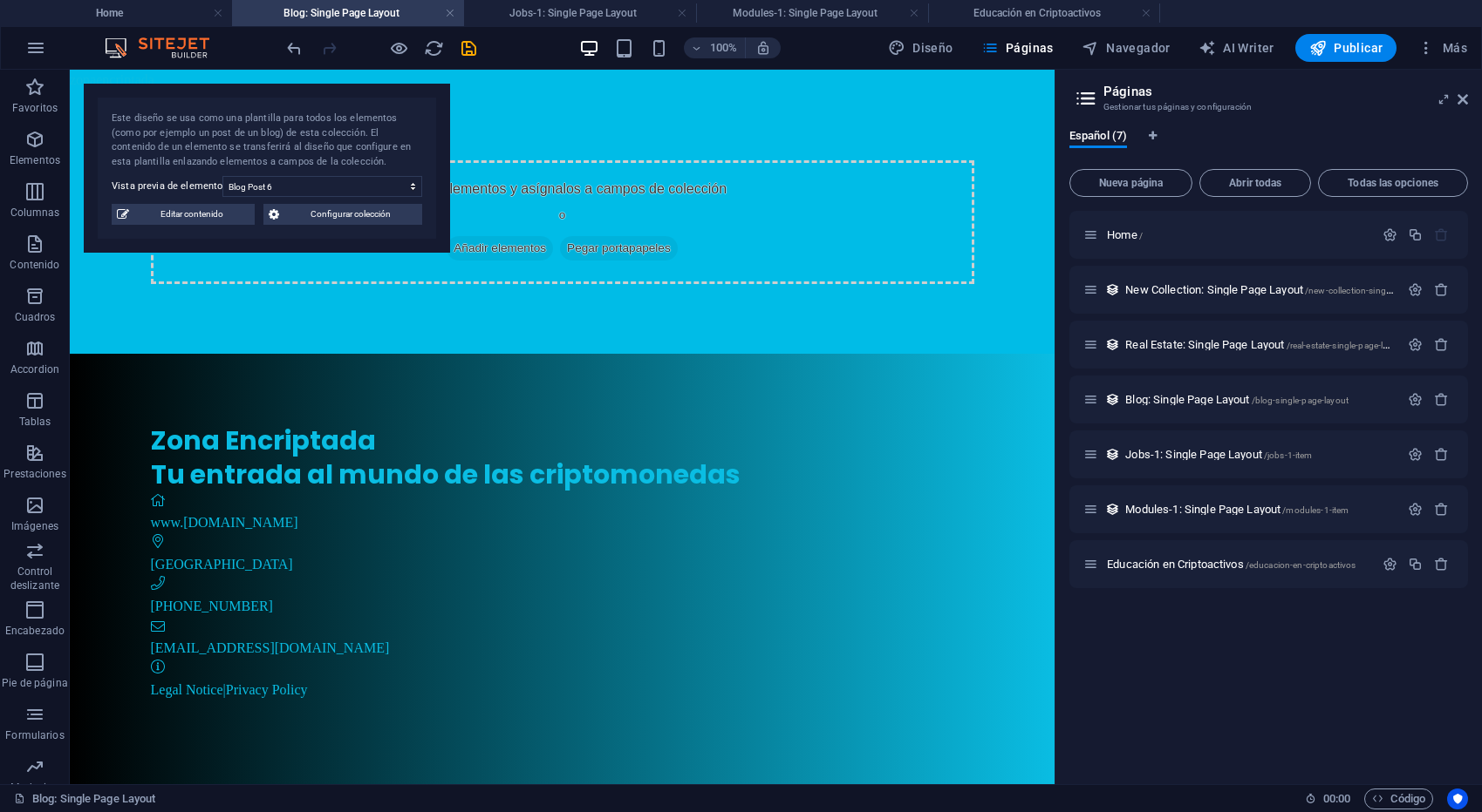
click at [448, 13] on link at bounding box center [450, 13] width 11 height 16
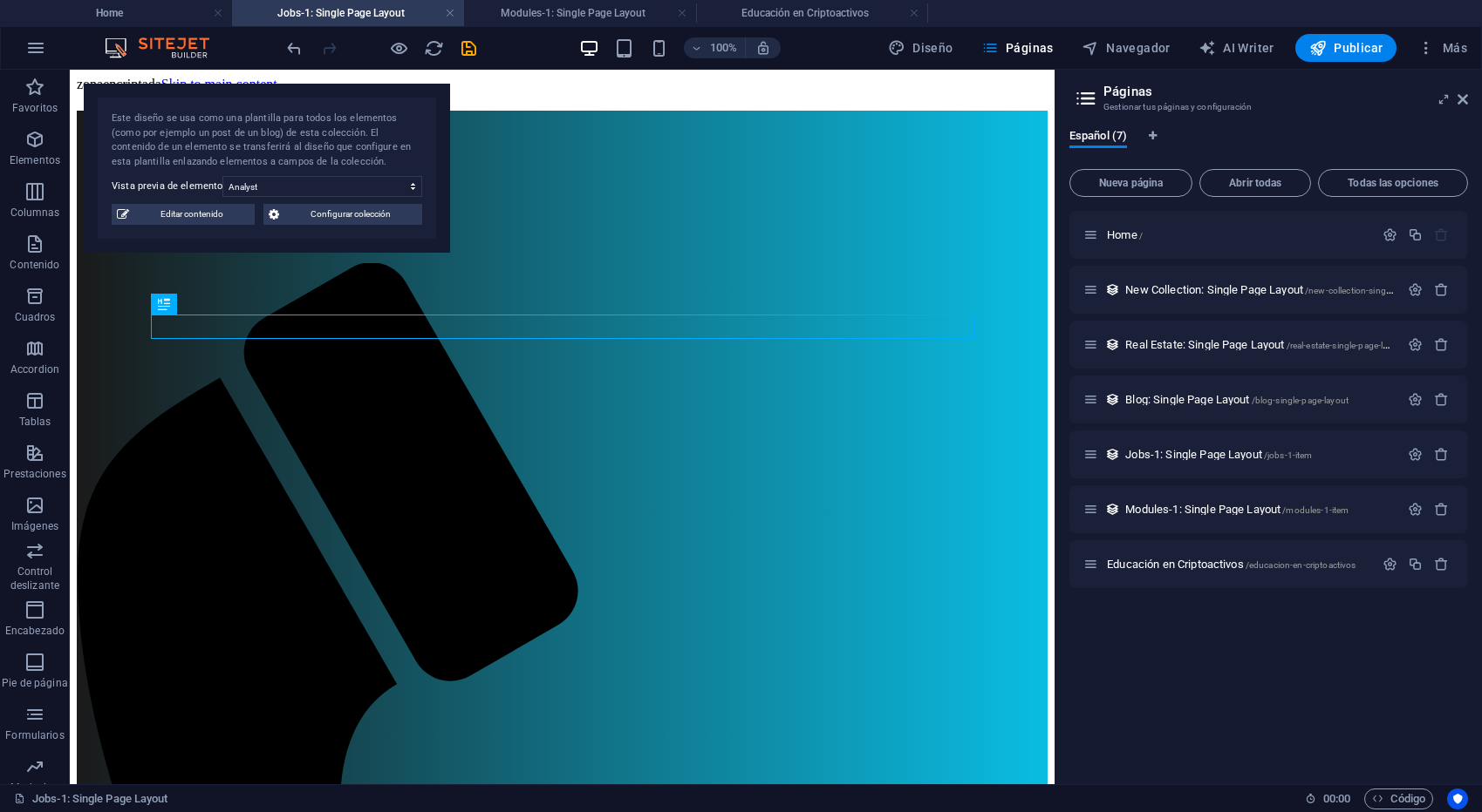
click at [448, 13] on link at bounding box center [450, 13] width 11 height 16
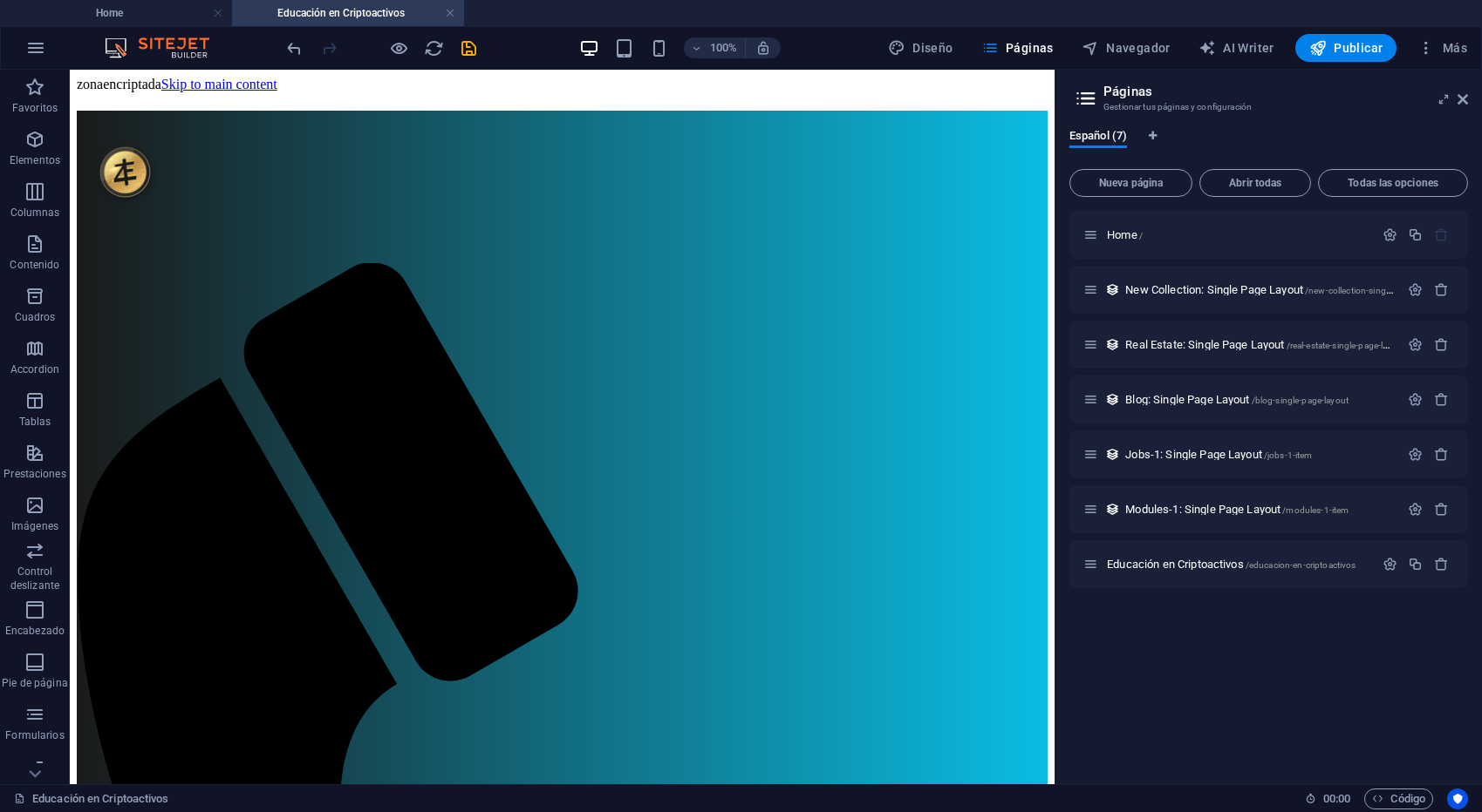
click at [448, 13] on link at bounding box center [450, 13] width 11 height 16
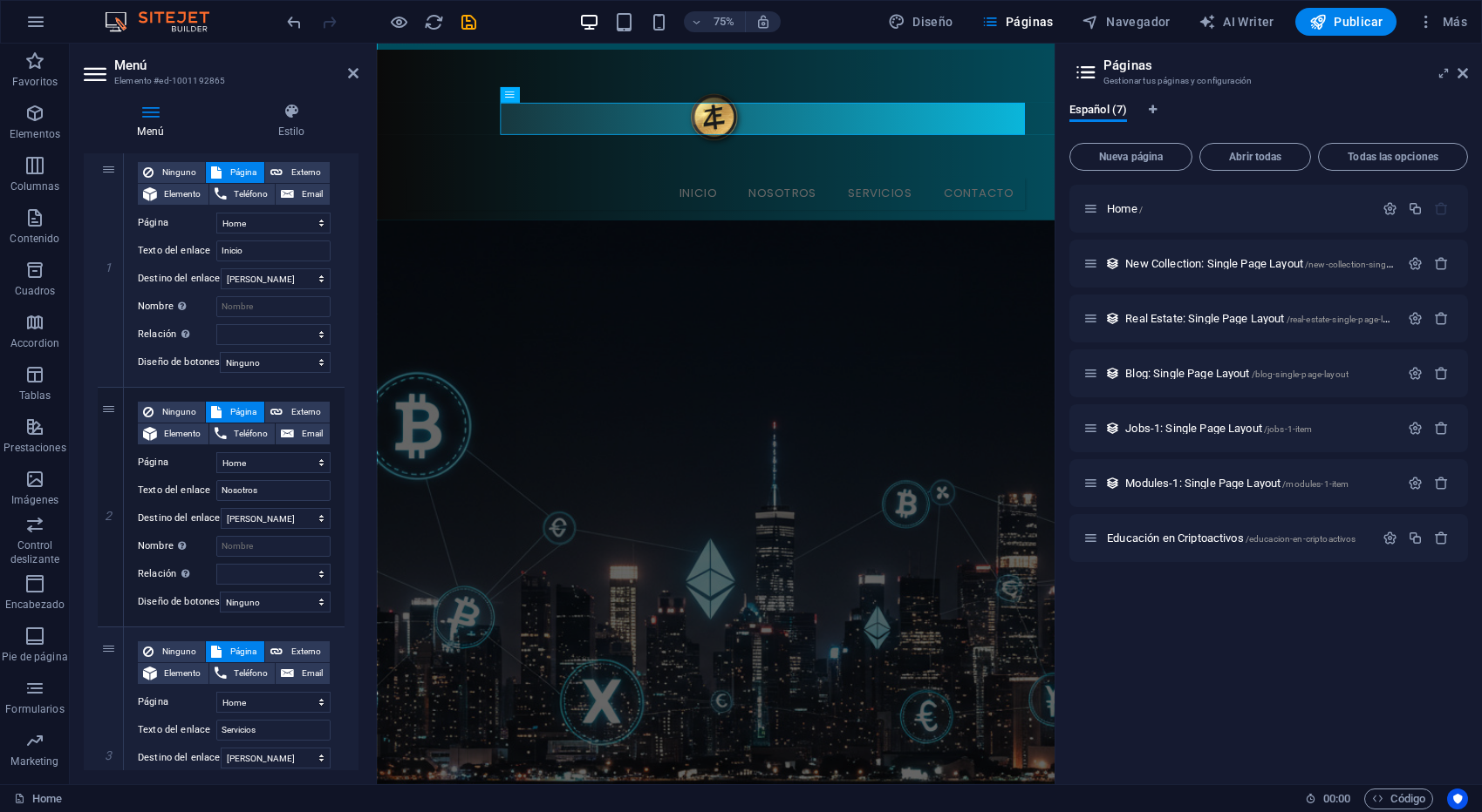
click at [802, 303] on figure at bounding box center [828, 773] width 903 height 987
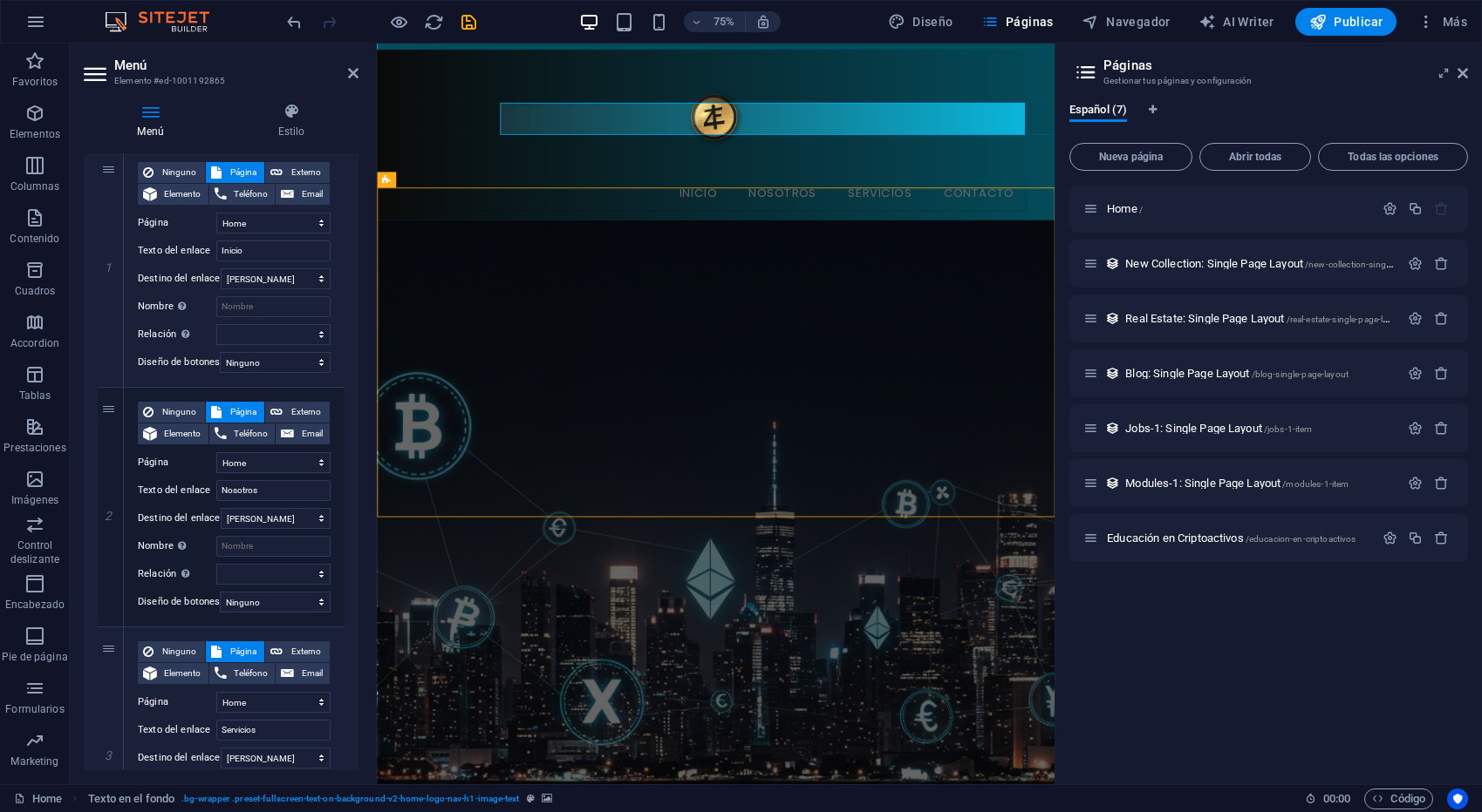
scroll to position [14, 0]
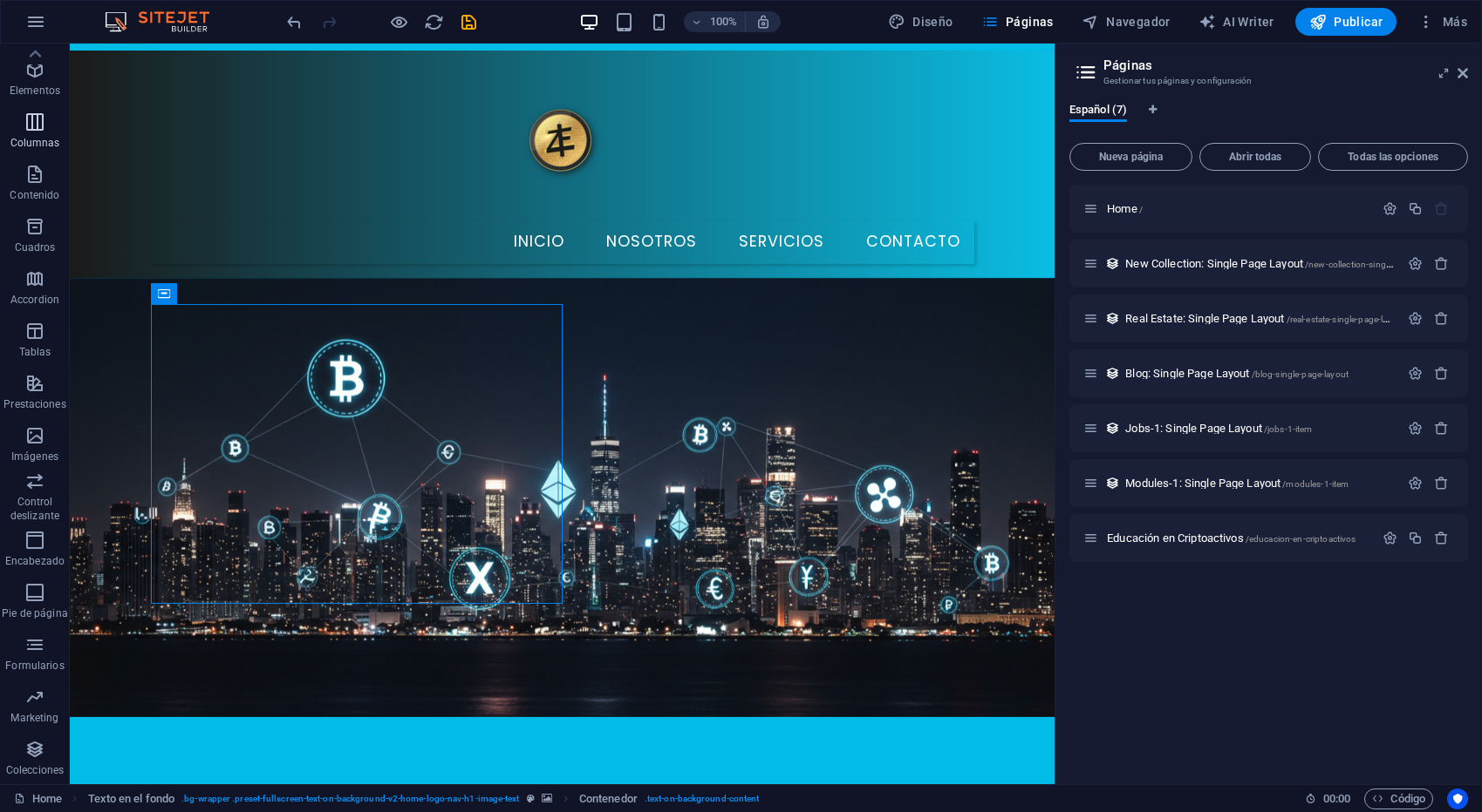
scroll to position [0, 0]
click at [930, 20] on span "Diseño" at bounding box center [920, 22] width 66 height 17
select select "px"
select select "200"
select select "px"
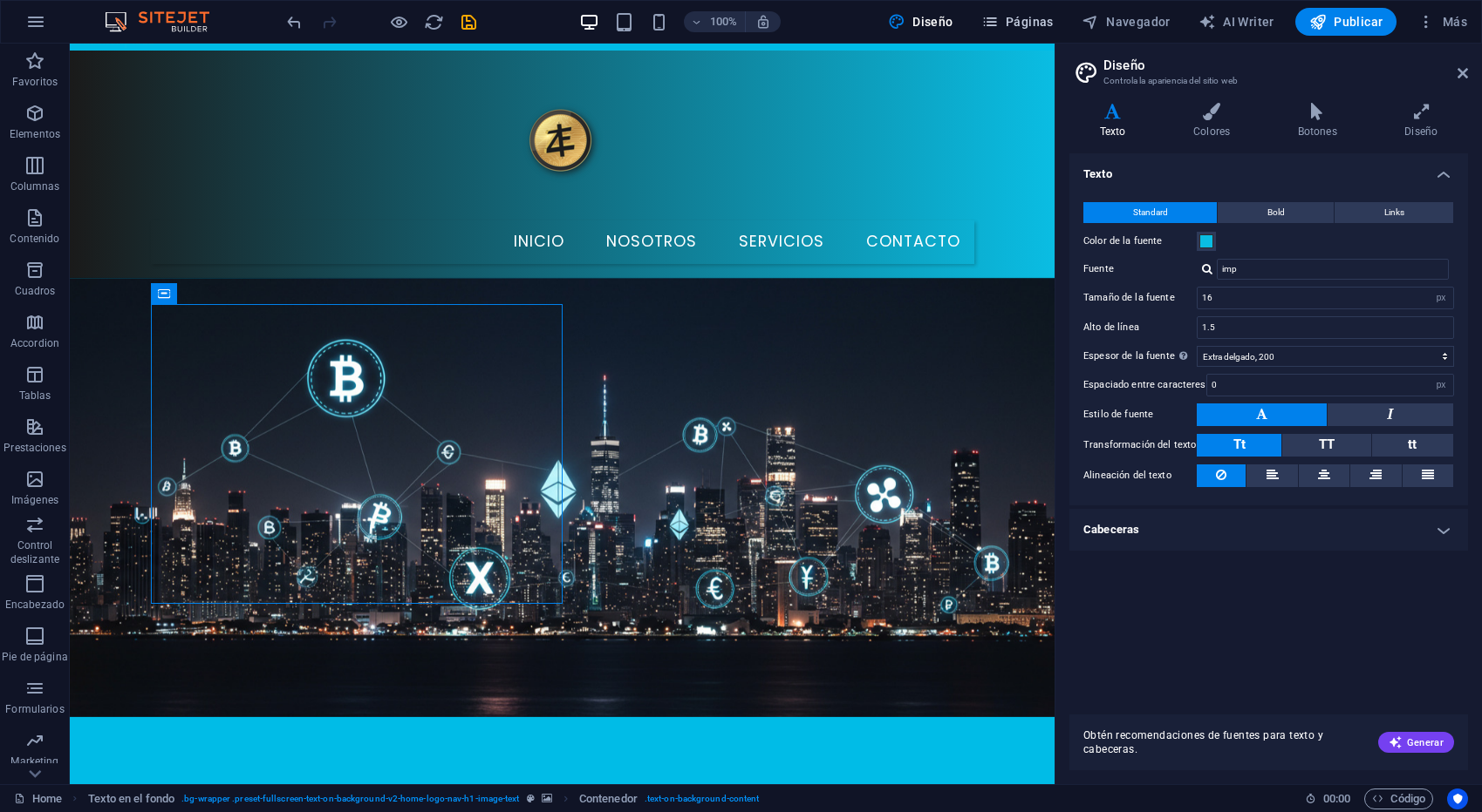
click at [1017, 24] on span "Páginas" at bounding box center [1017, 22] width 73 height 17
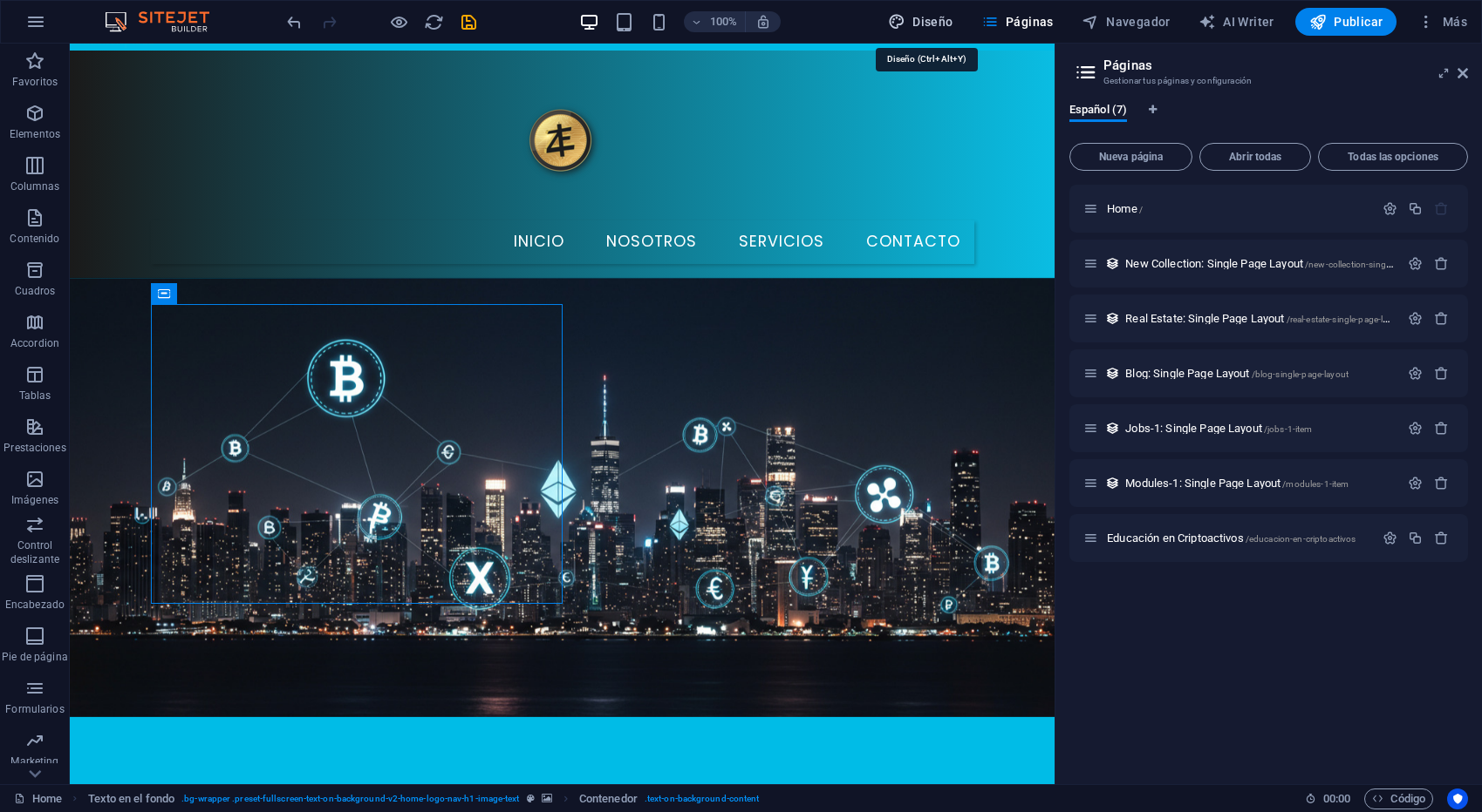
click at [933, 17] on span "Diseño" at bounding box center [920, 22] width 66 height 17
select select "px"
select select "200"
select select "px"
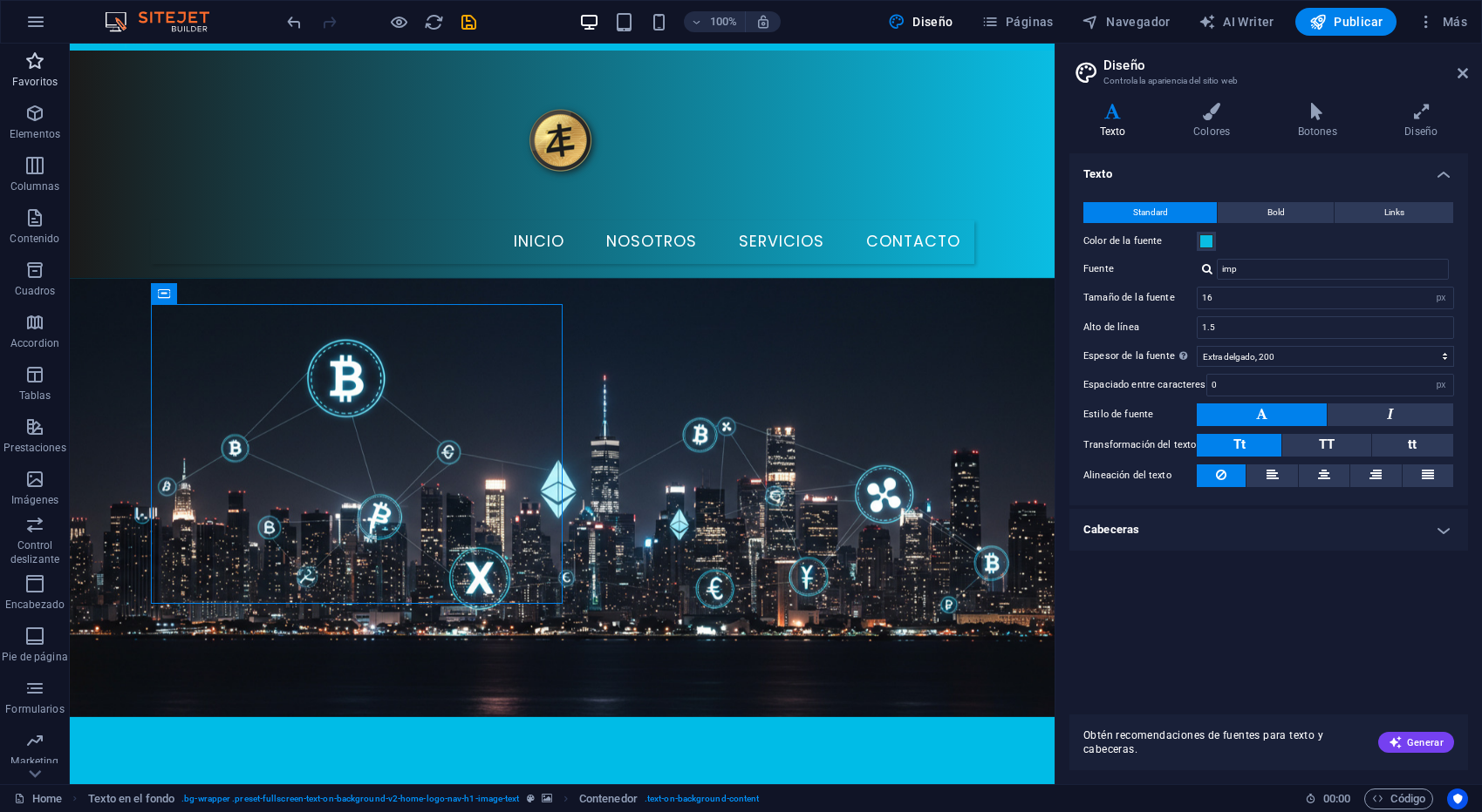
click at [50, 75] on p "Favoritos" at bounding box center [35, 82] width 45 height 14
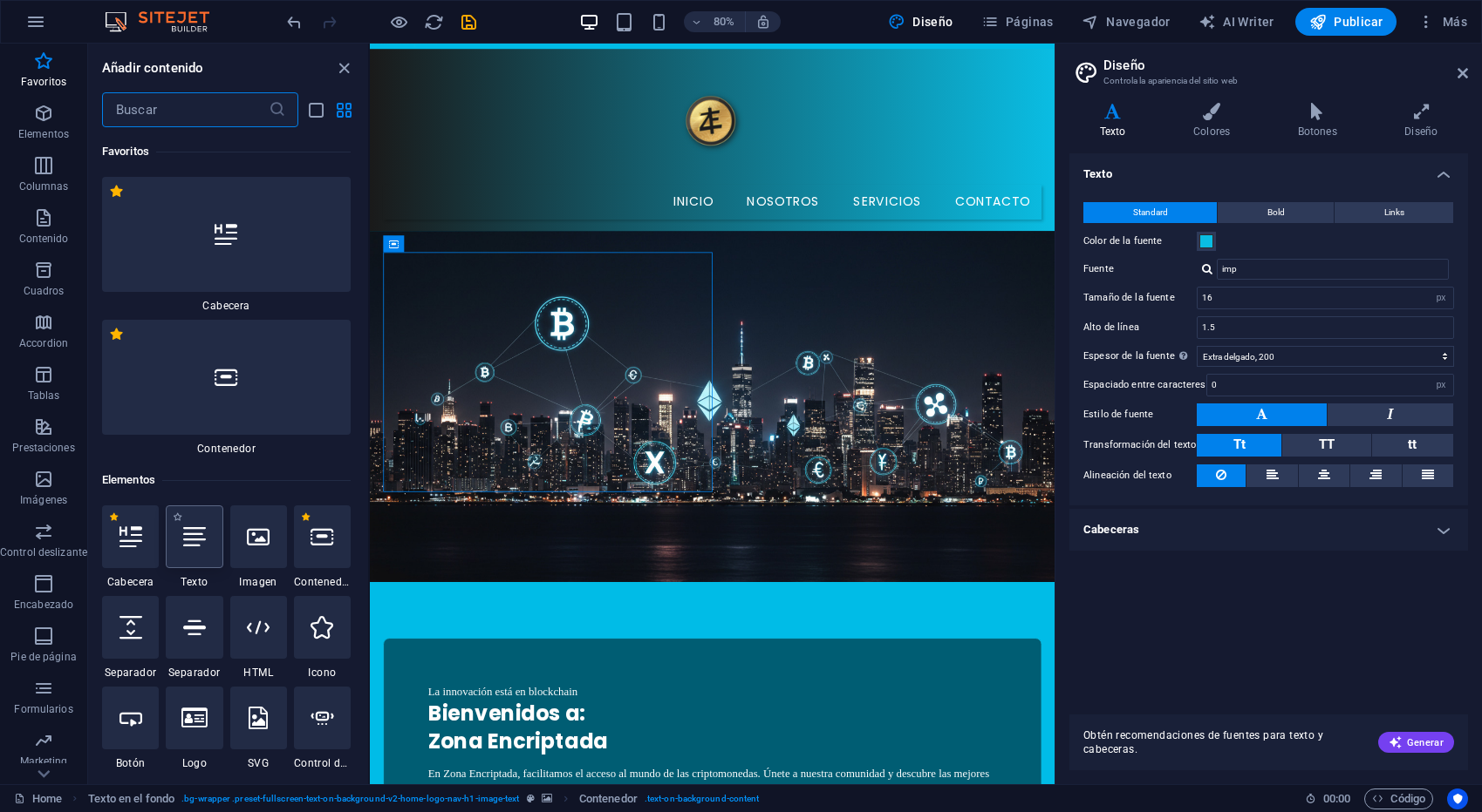
click at [204, 533] on icon at bounding box center [194, 536] width 22 height 22
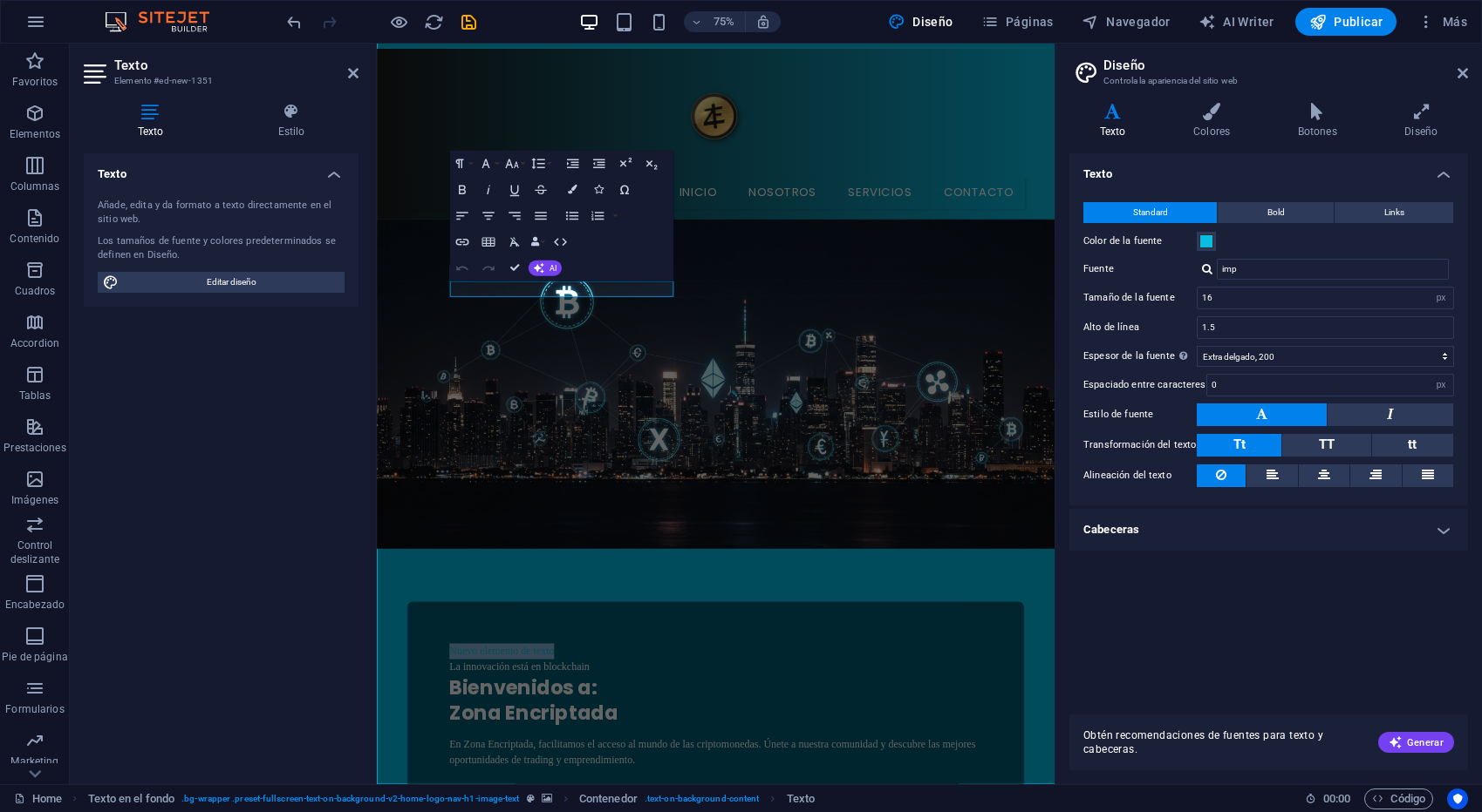
click at [829, 278] on figure at bounding box center [828, 498] width 903 height 439
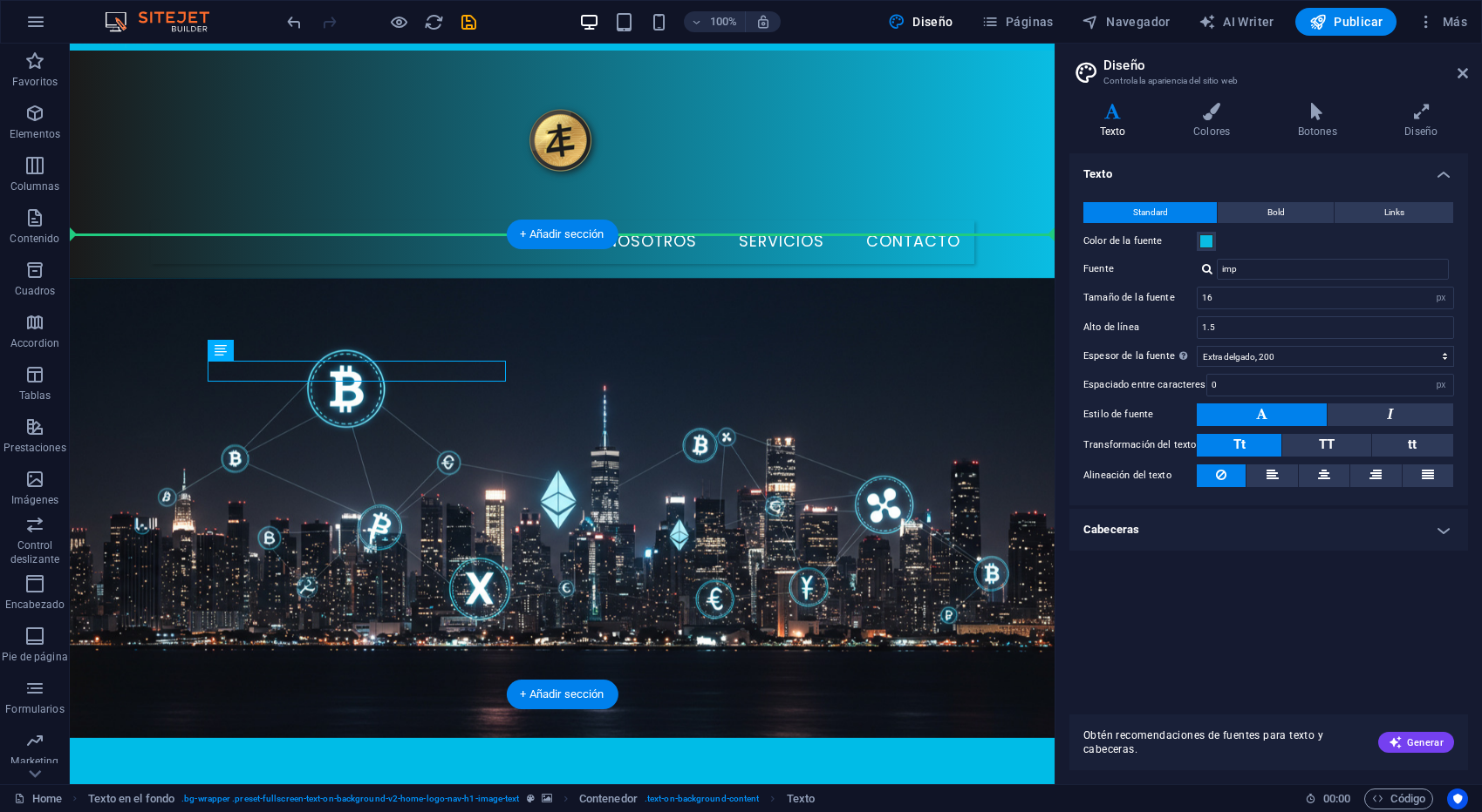
drag, startPoint x: 271, startPoint y: 375, endPoint x: 632, endPoint y: 380, distance: 361.0
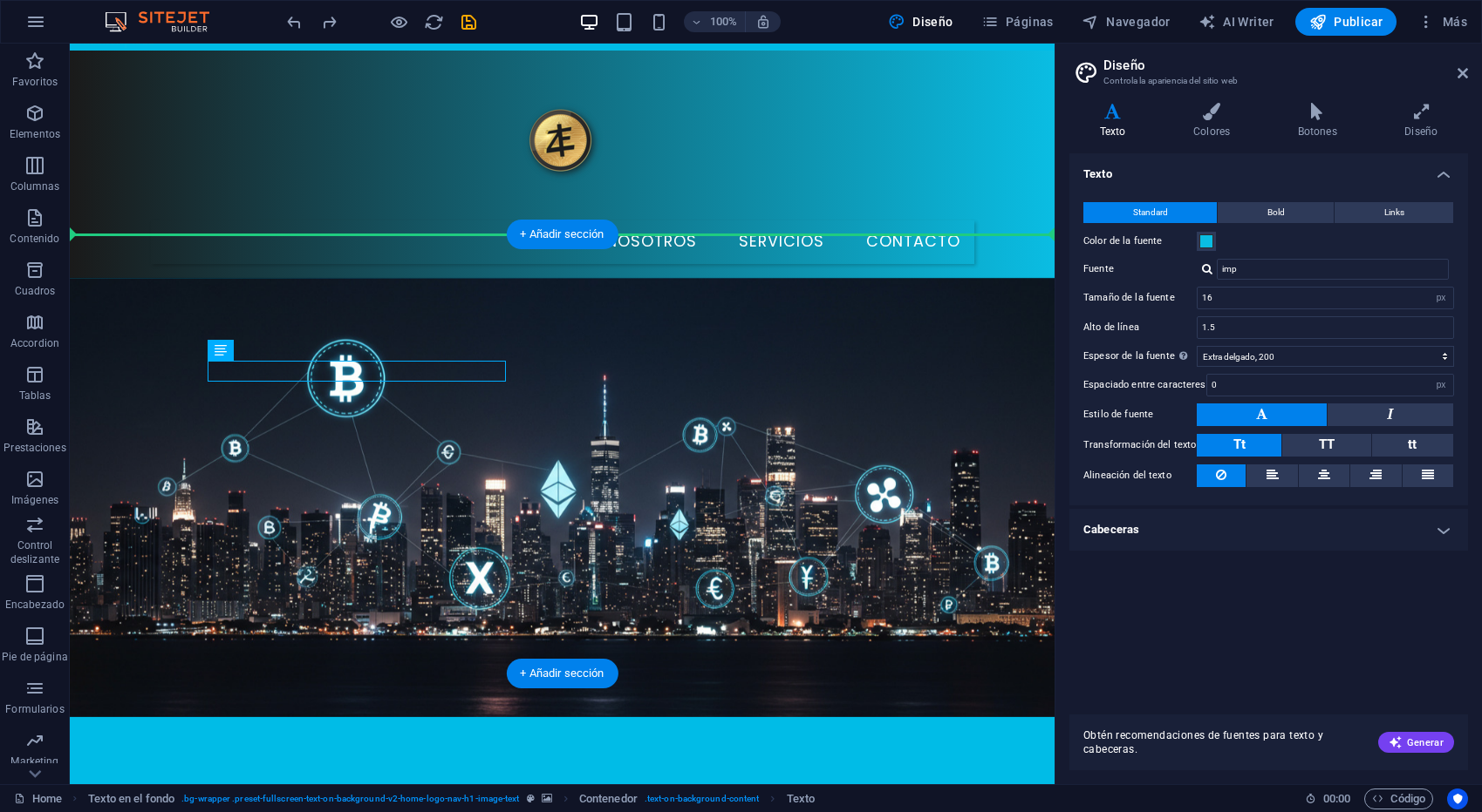
drag, startPoint x: 319, startPoint y: 398, endPoint x: 664, endPoint y: 368, distance: 346.3
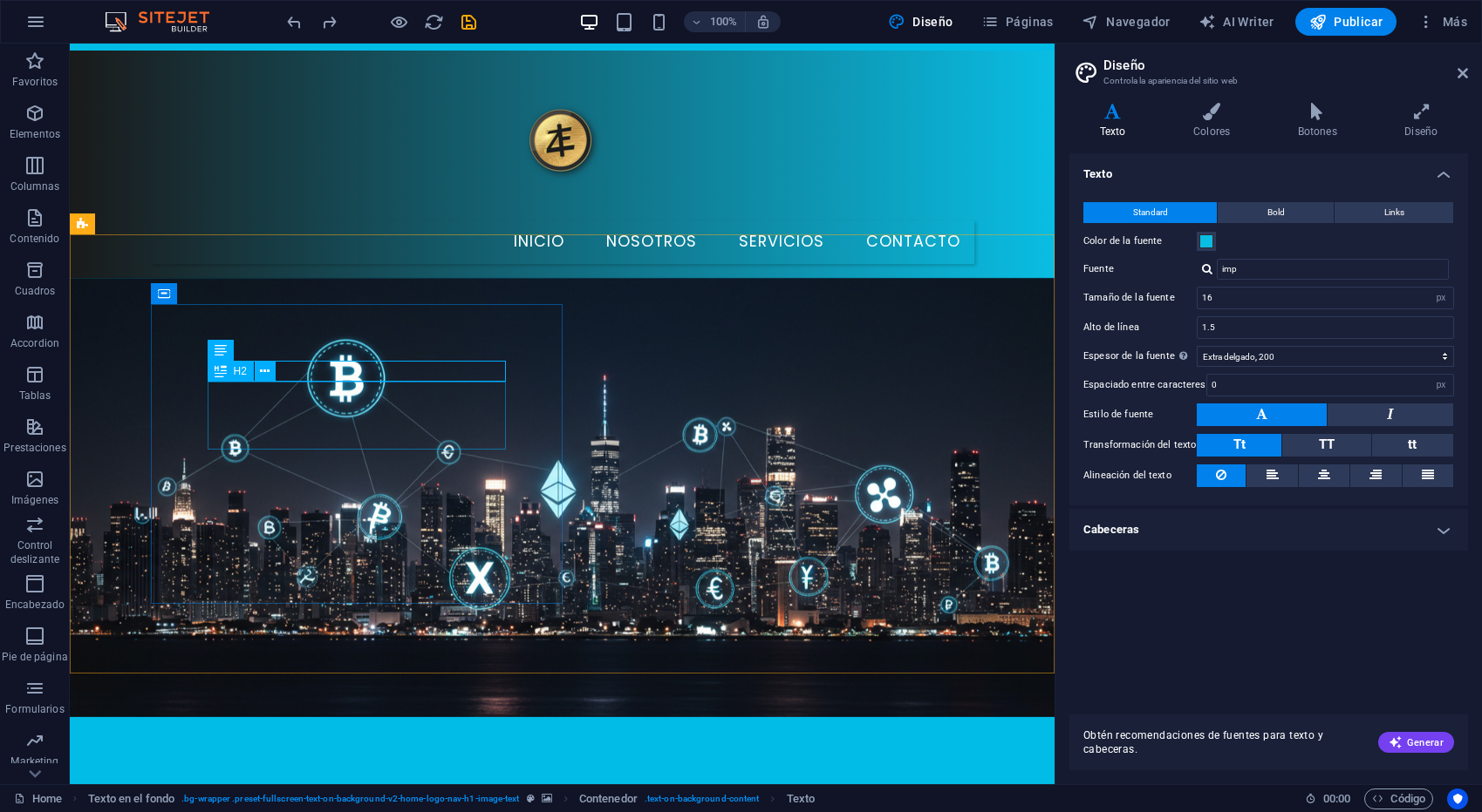
click at [224, 365] on icon at bounding box center [221, 371] width 13 height 21
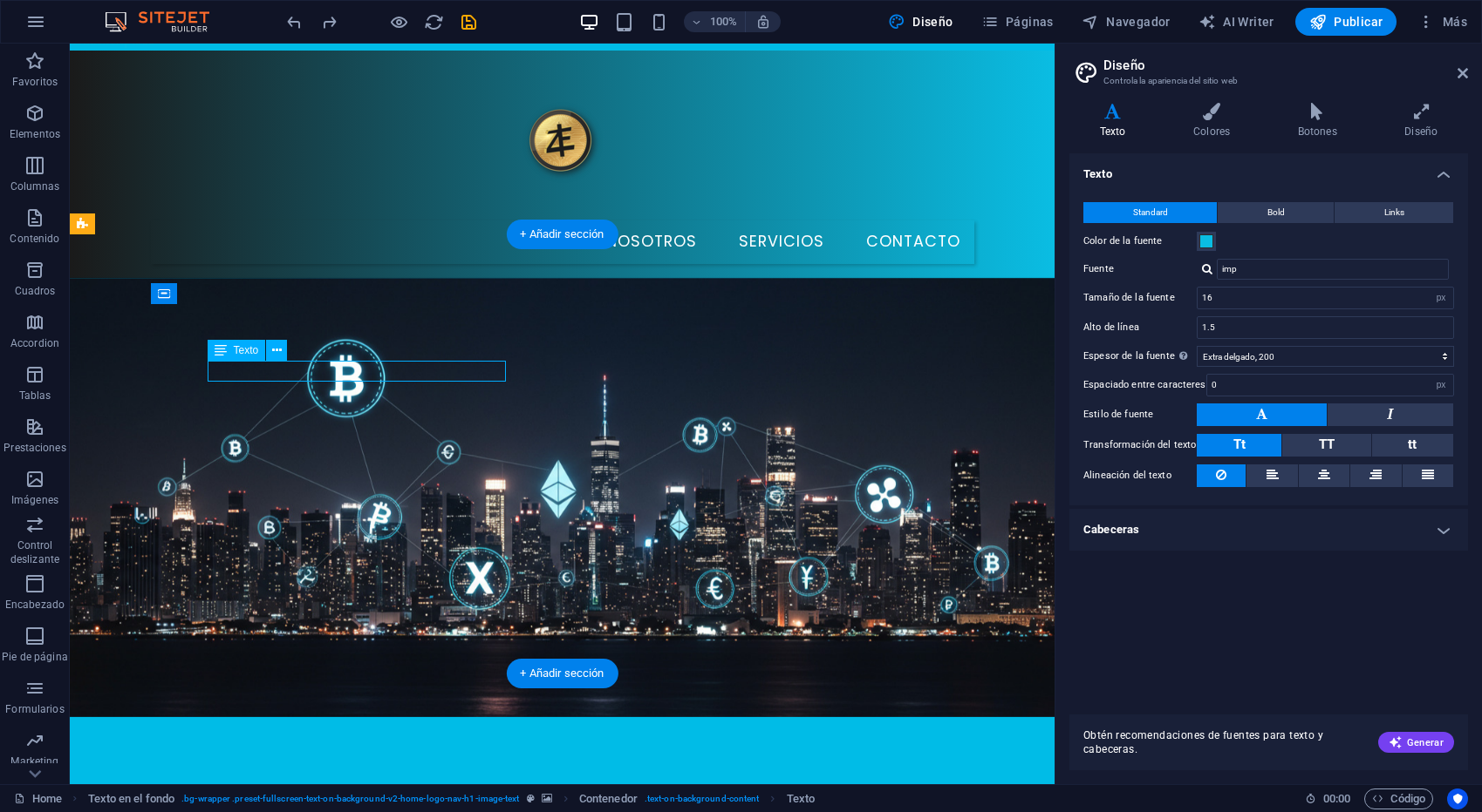
scroll to position [21, 0]
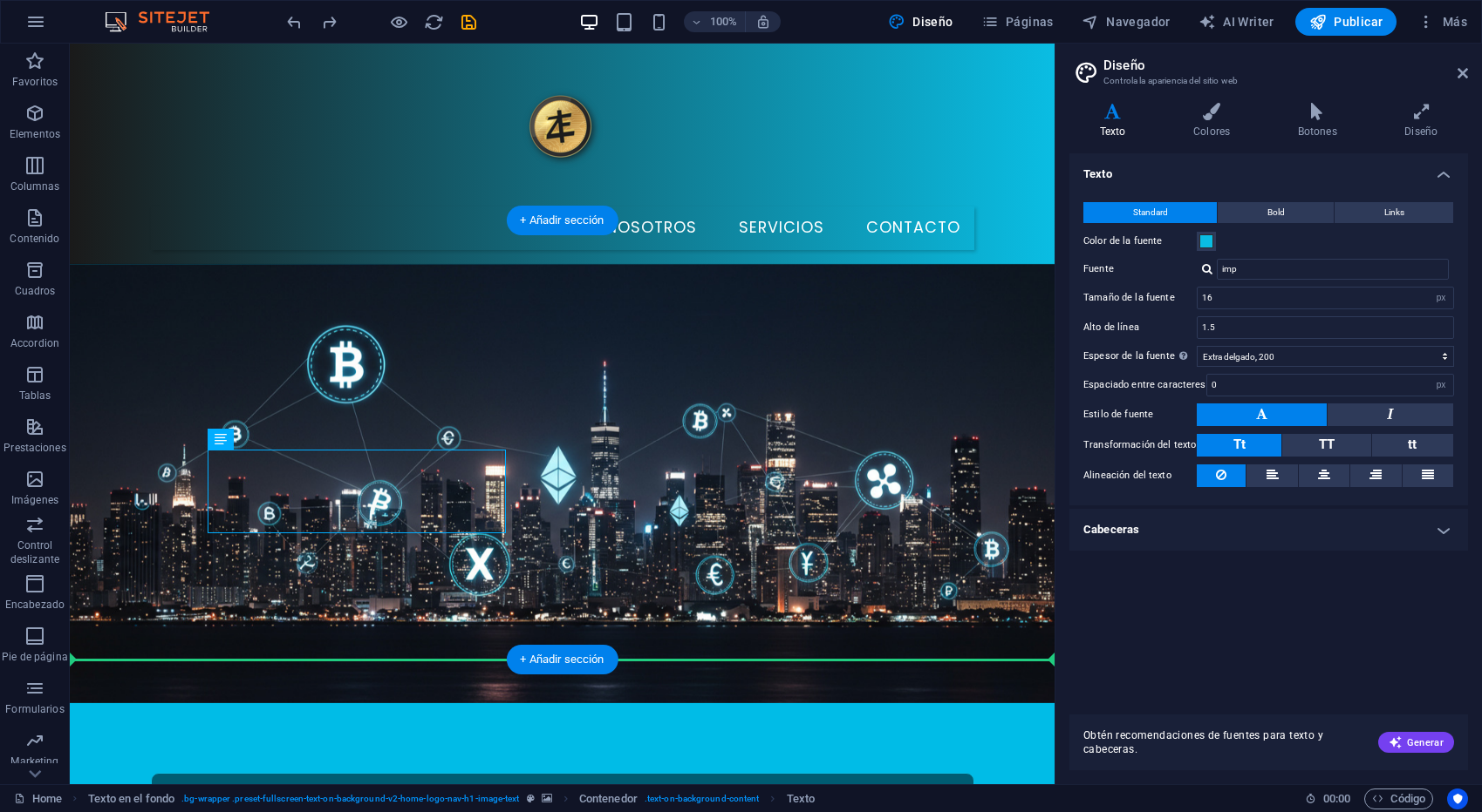
drag, startPoint x: 339, startPoint y: 493, endPoint x: 736, endPoint y: 481, distance: 397.2
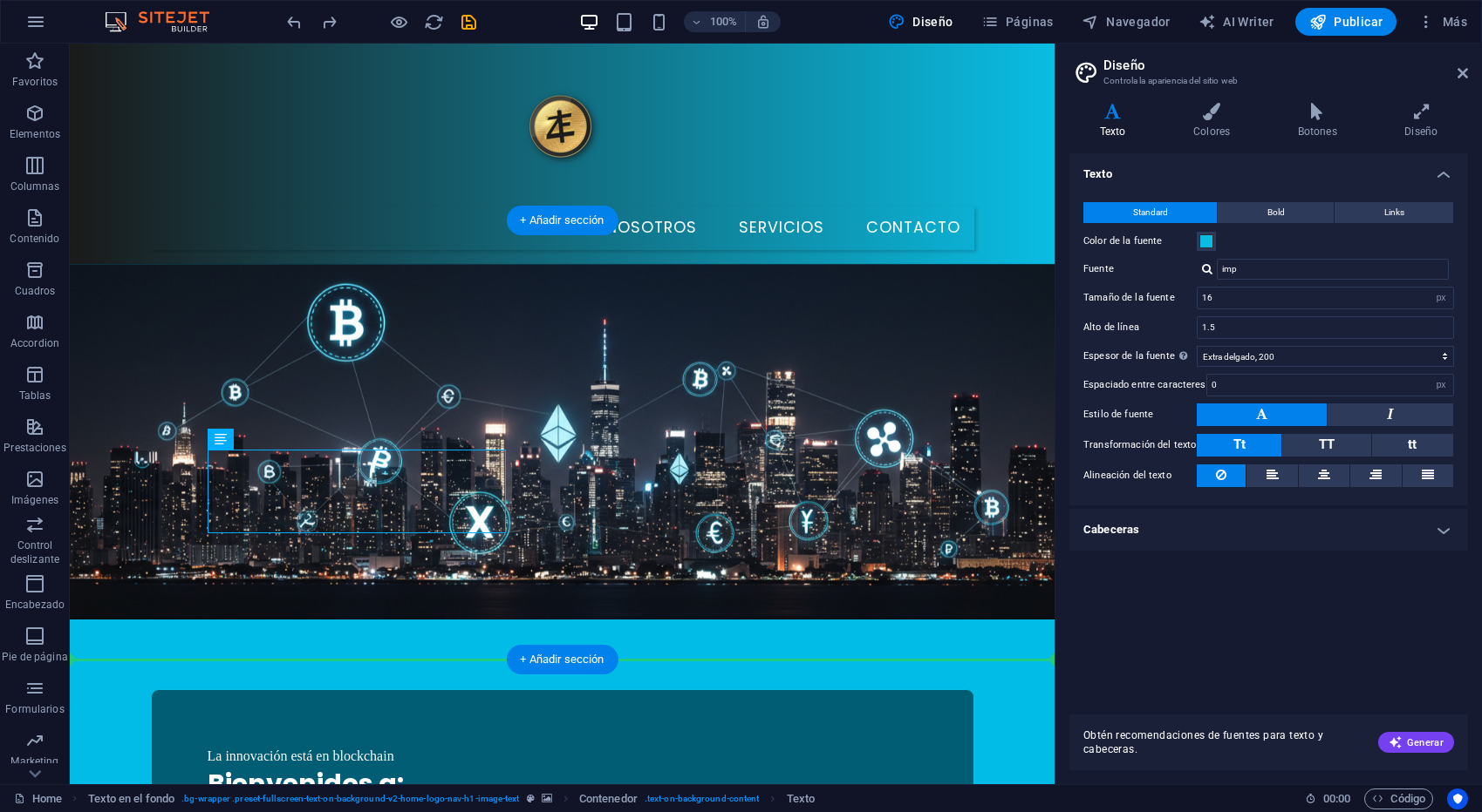
scroll to position [29, 0]
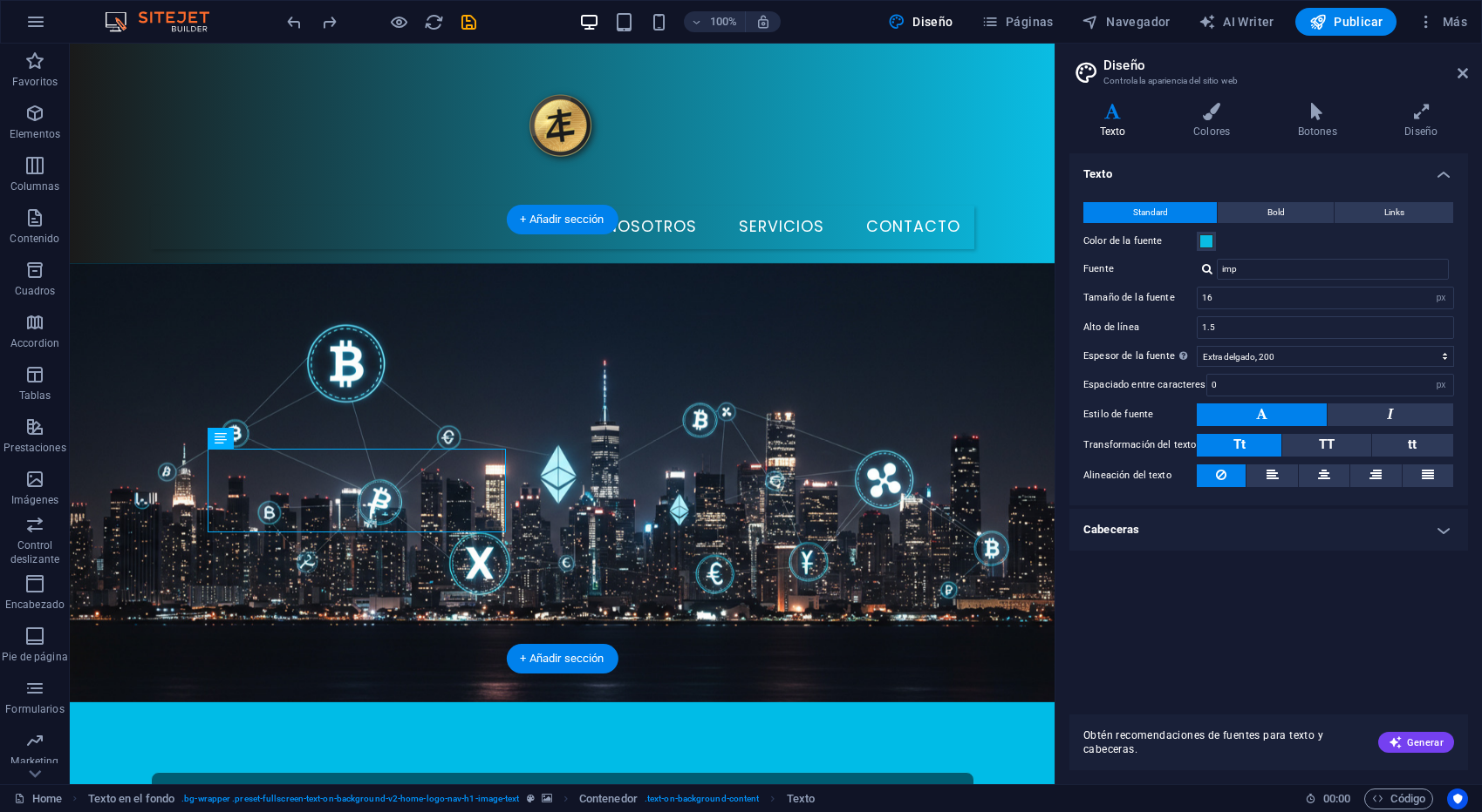
click at [677, 324] on figure at bounding box center [563, 482] width 985 height 439
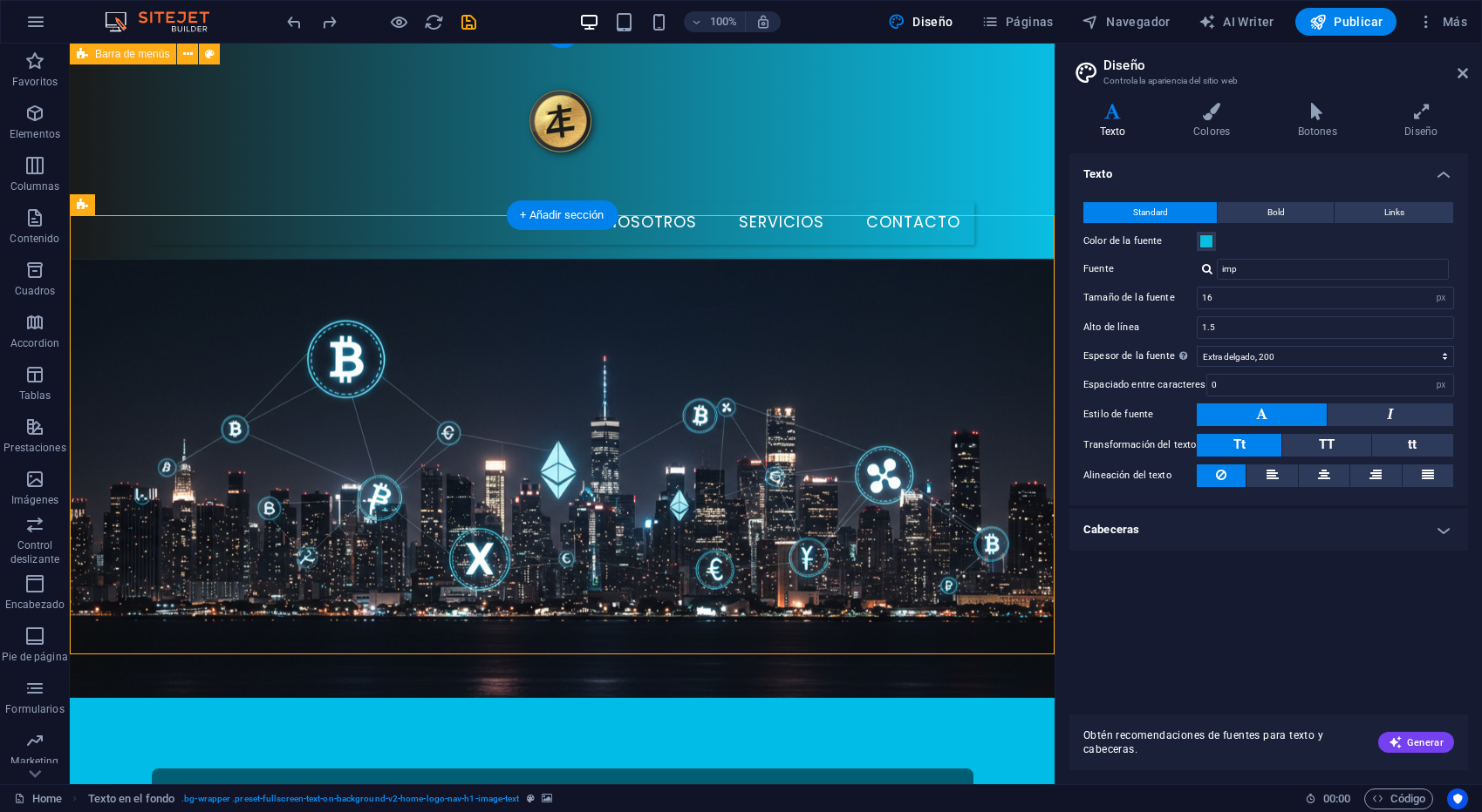
click at [1012, 166] on div "Inicio Nosotros Servicios Contacto" at bounding box center [563, 145] width 985 height 227
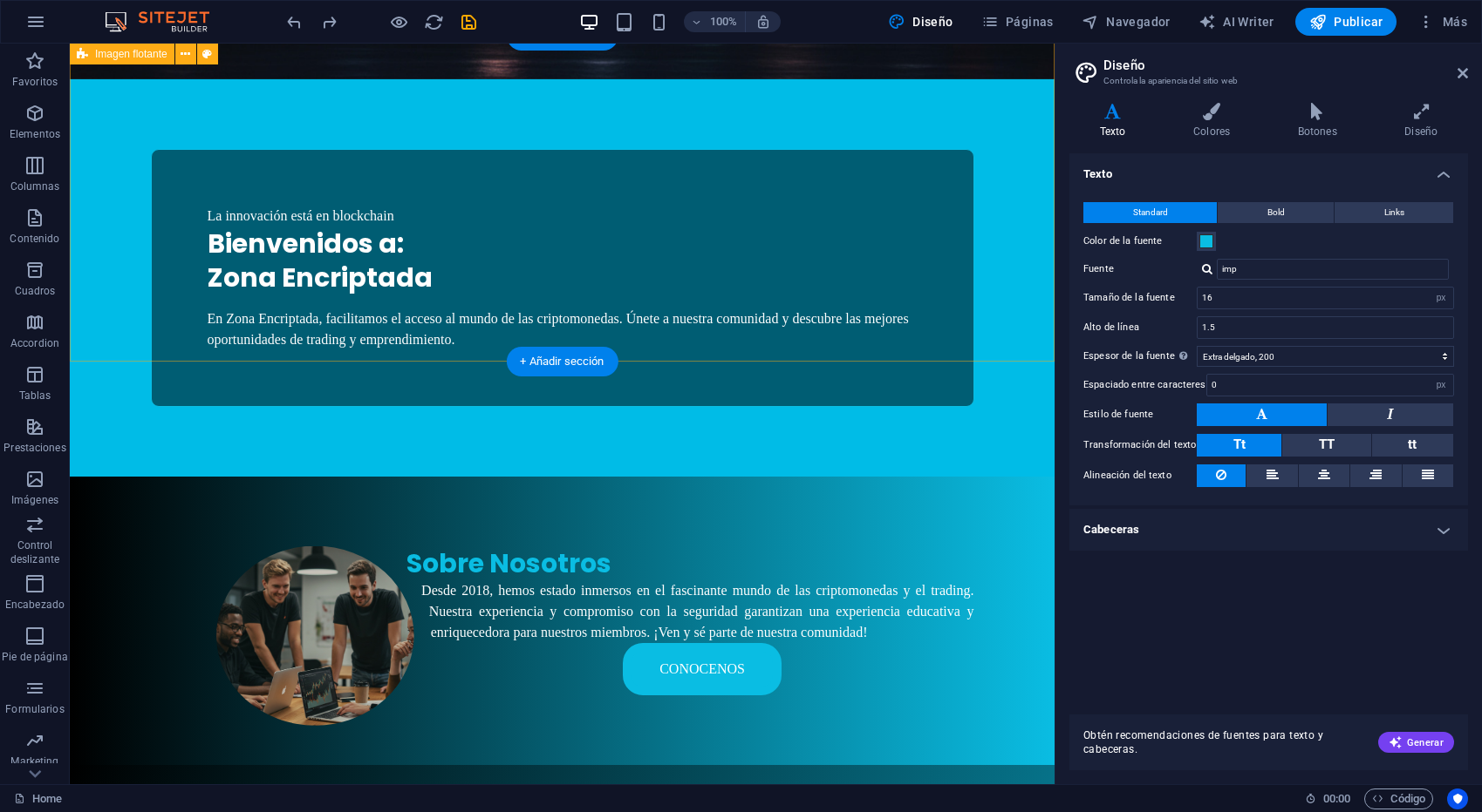
scroll to position [0, 0]
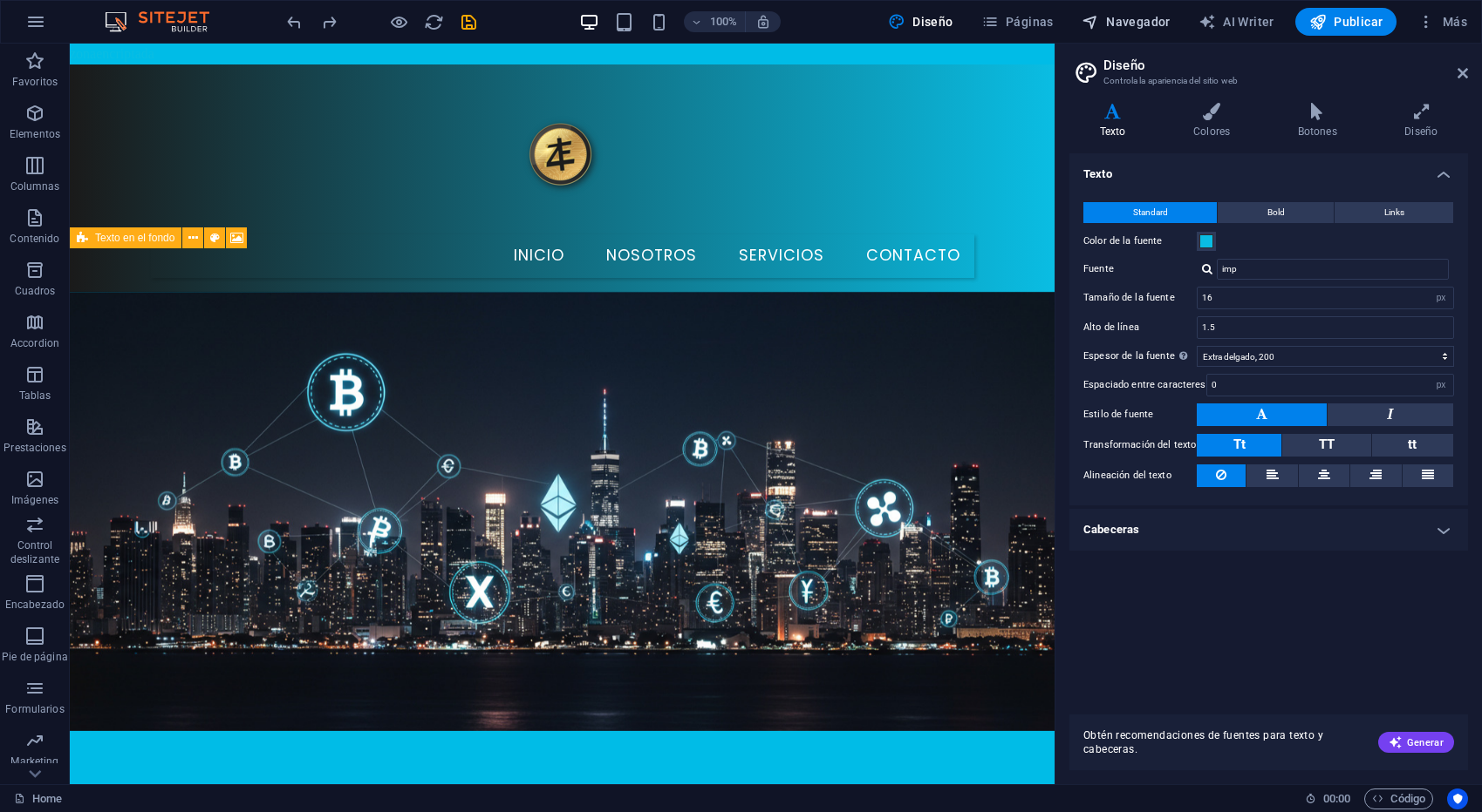
click at [1125, 22] on span "Navegador" at bounding box center [1125, 22] width 89 height 17
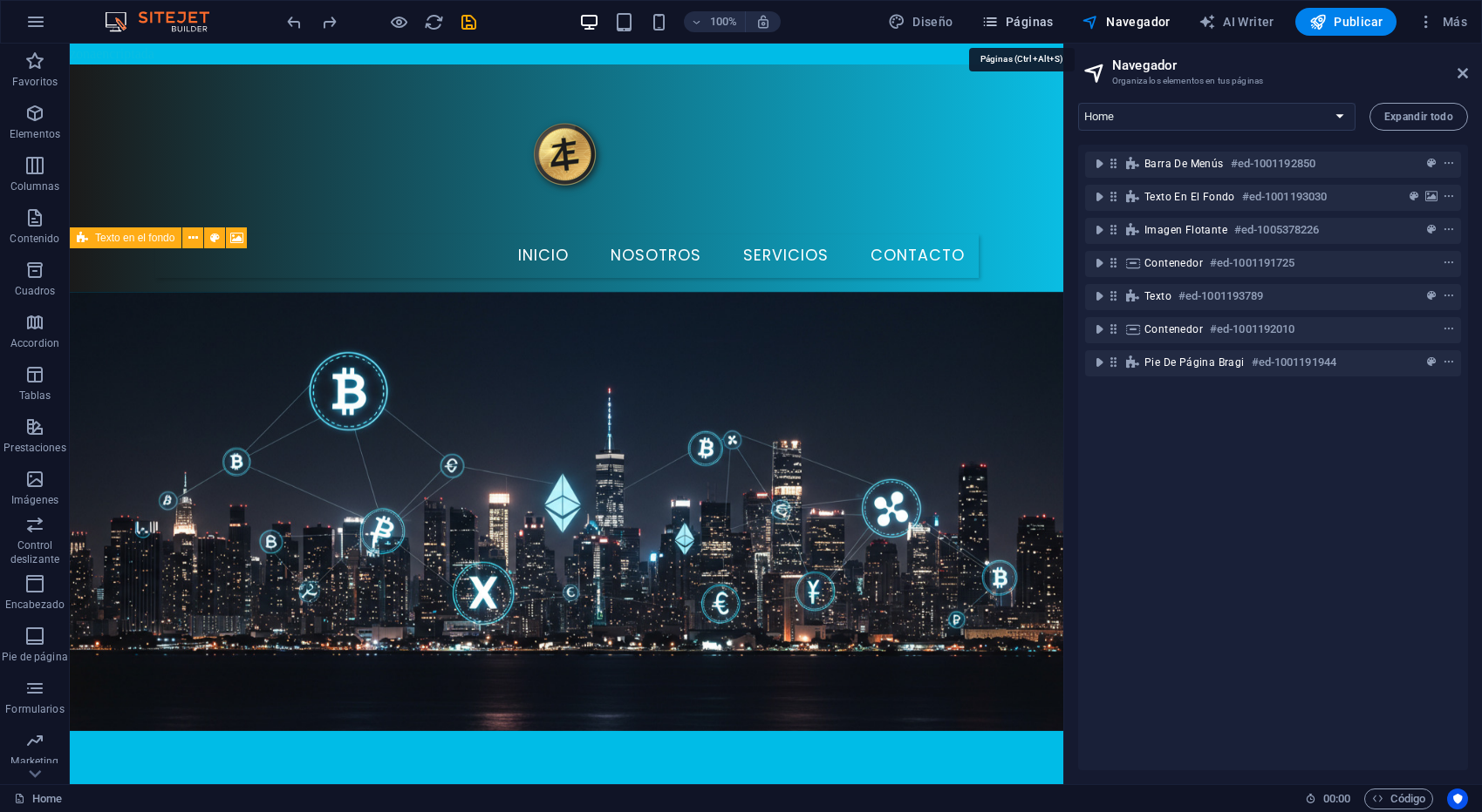
click at [1024, 18] on span "Páginas" at bounding box center [1017, 22] width 73 height 17
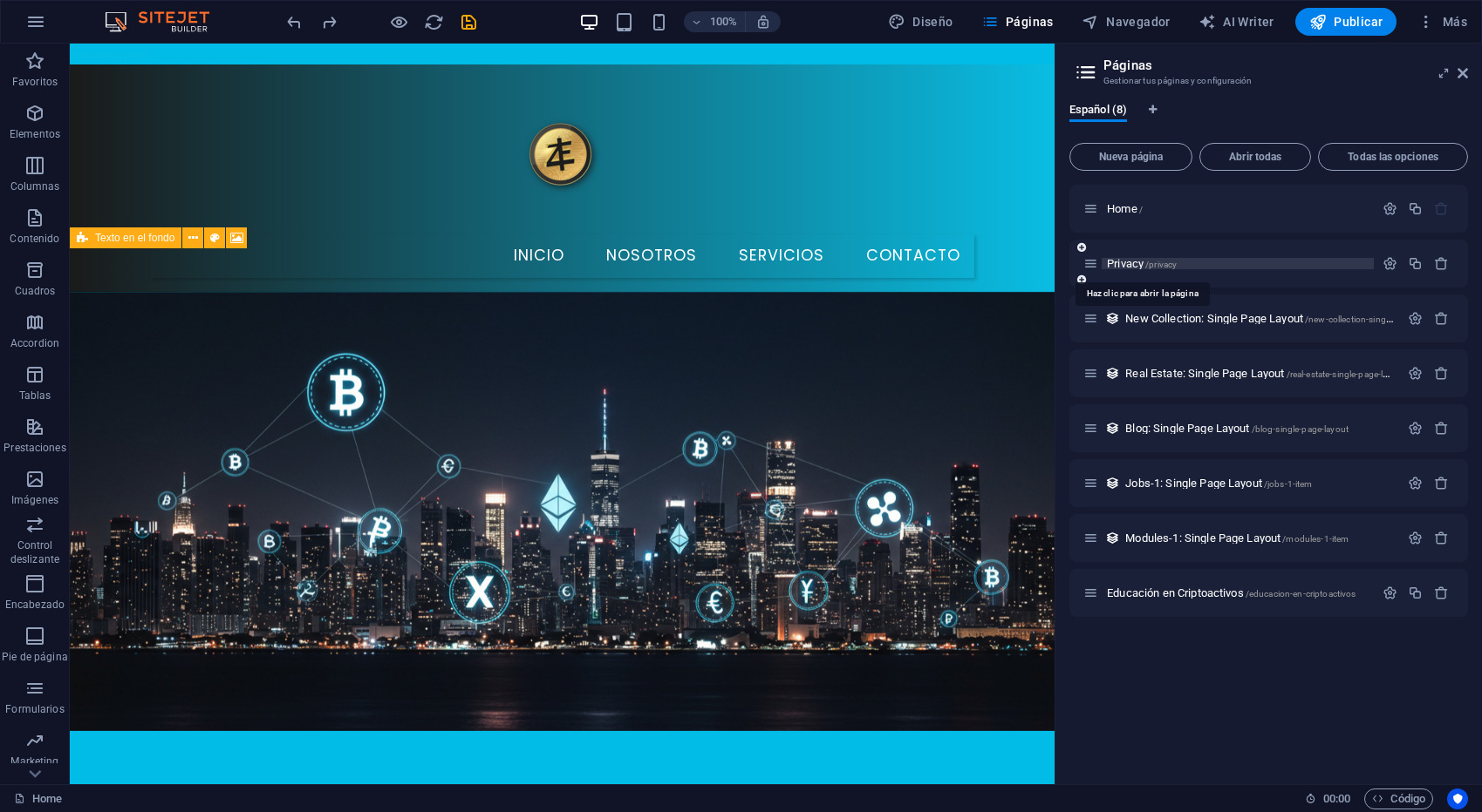
click at [1153, 267] on span "/privacy" at bounding box center [1160, 264] width 31 height 10
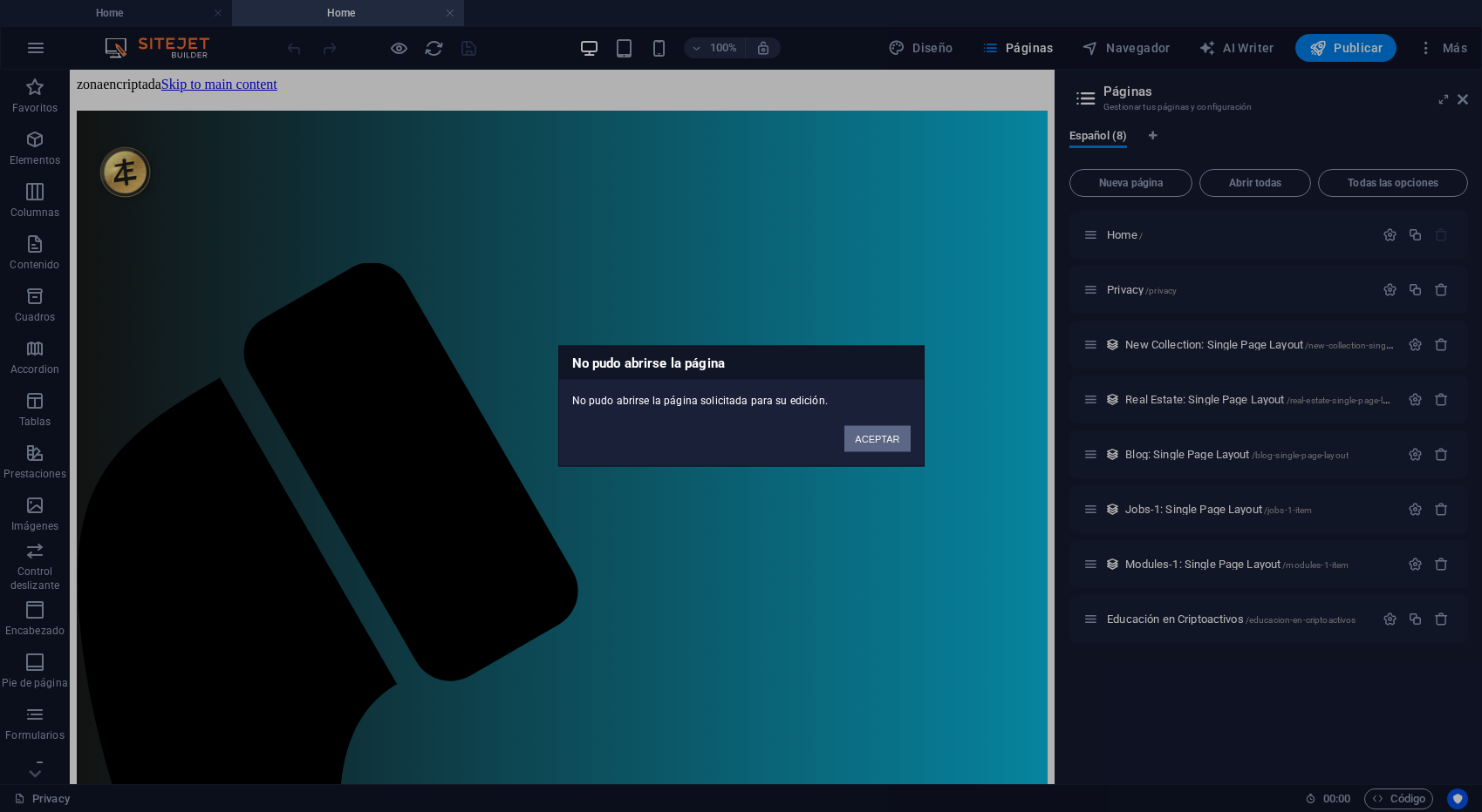
drag, startPoint x: 866, startPoint y: 432, endPoint x: 796, endPoint y: 363, distance: 98.3
click at [866, 432] on button "ACEPTAR" at bounding box center [876, 439] width 66 height 26
